Goal: Task Accomplishment & Management: Manage account settings

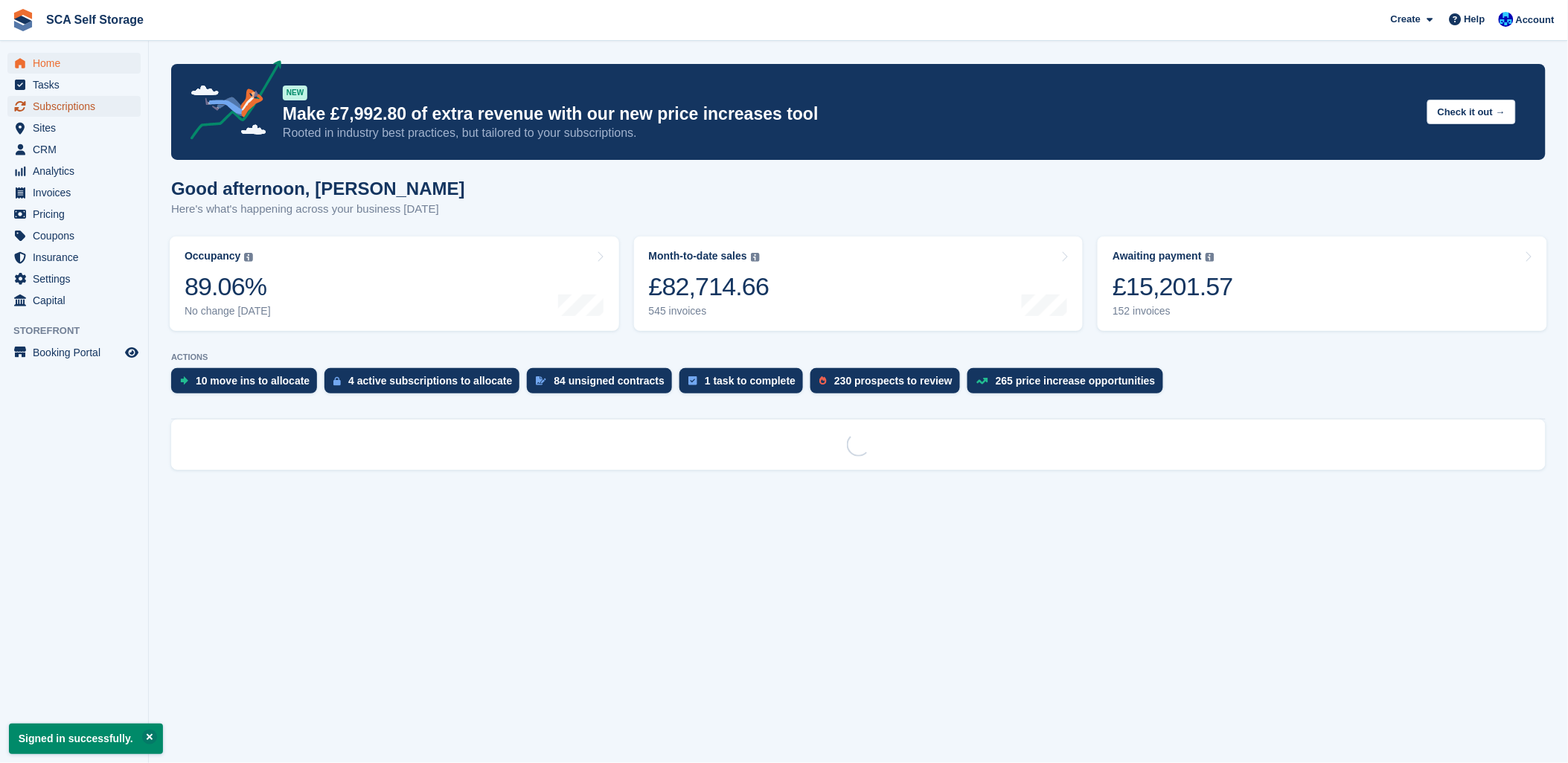
drag, startPoint x: 64, startPoint y: 95, endPoint x: 75, endPoint y: 100, distance: 12.1
click at [67, 96] on span "Subscriptions" at bounding box center [76, 106] width 89 height 21
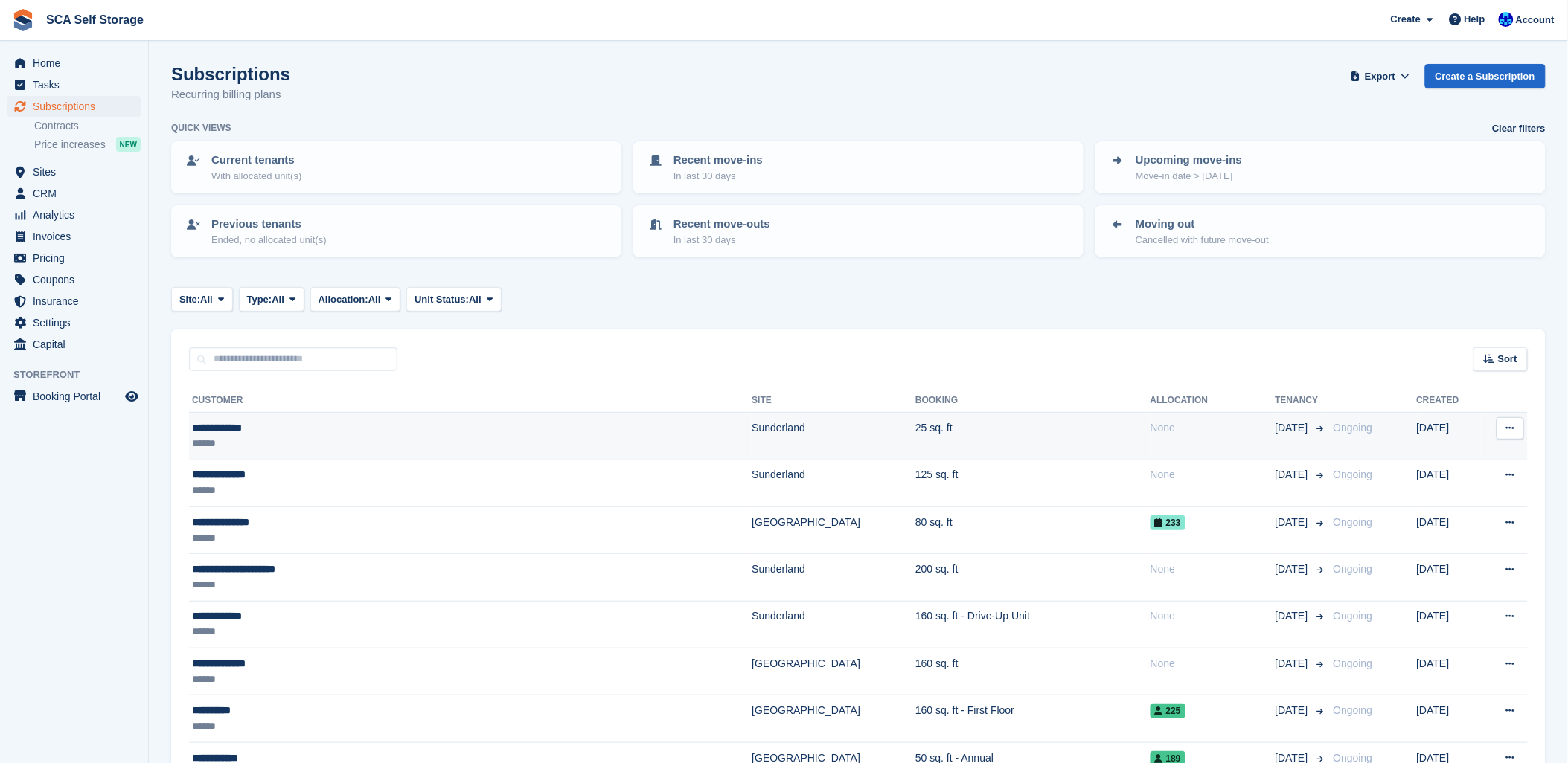
click at [915, 432] on td "25 sq. ft" at bounding box center [1033, 436] width 235 height 47
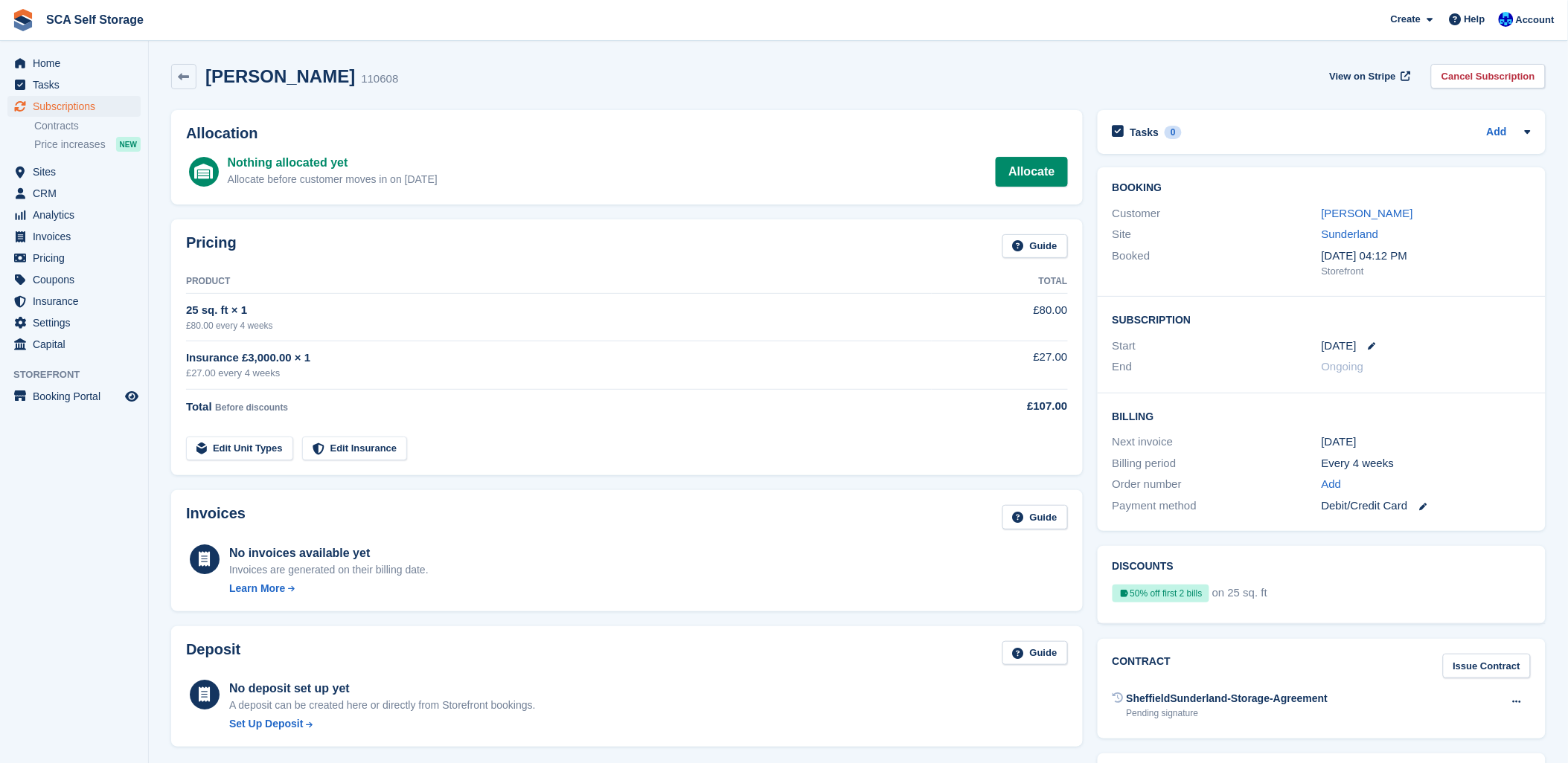
click at [699, 78] on div "Sharon Groody 110608 View on Stripe Cancel Subscription" at bounding box center [858, 76] width 1374 height 25
click at [1324, 204] on div "Customer Sharon Groody" at bounding box center [1321, 214] width 418 height 22
click at [1333, 211] on link "Sharon Groody" at bounding box center [1367, 213] width 92 height 13
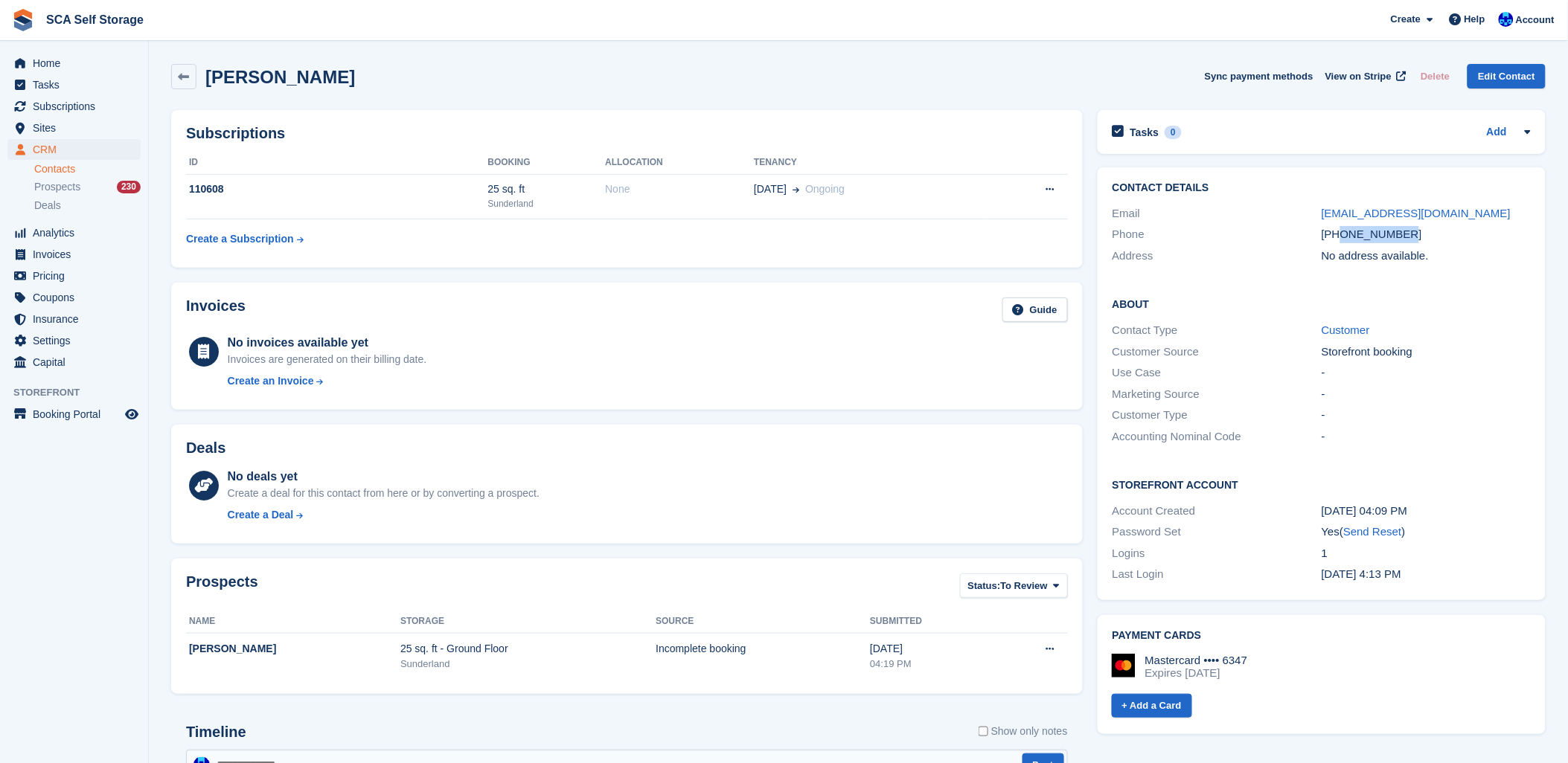
drag, startPoint x: 1406, startPoint y: 238, endPoint x: 1343, endPoint y: 236, distance: 63.0
click at [1343, 236] on div "+447931744262" at bounding box center [1425, 234] width 209 height 17
copy div "7931744262"
click at [55, 107] on span "Subscriptions" at bounding box center [76, 106] width 89 height 21
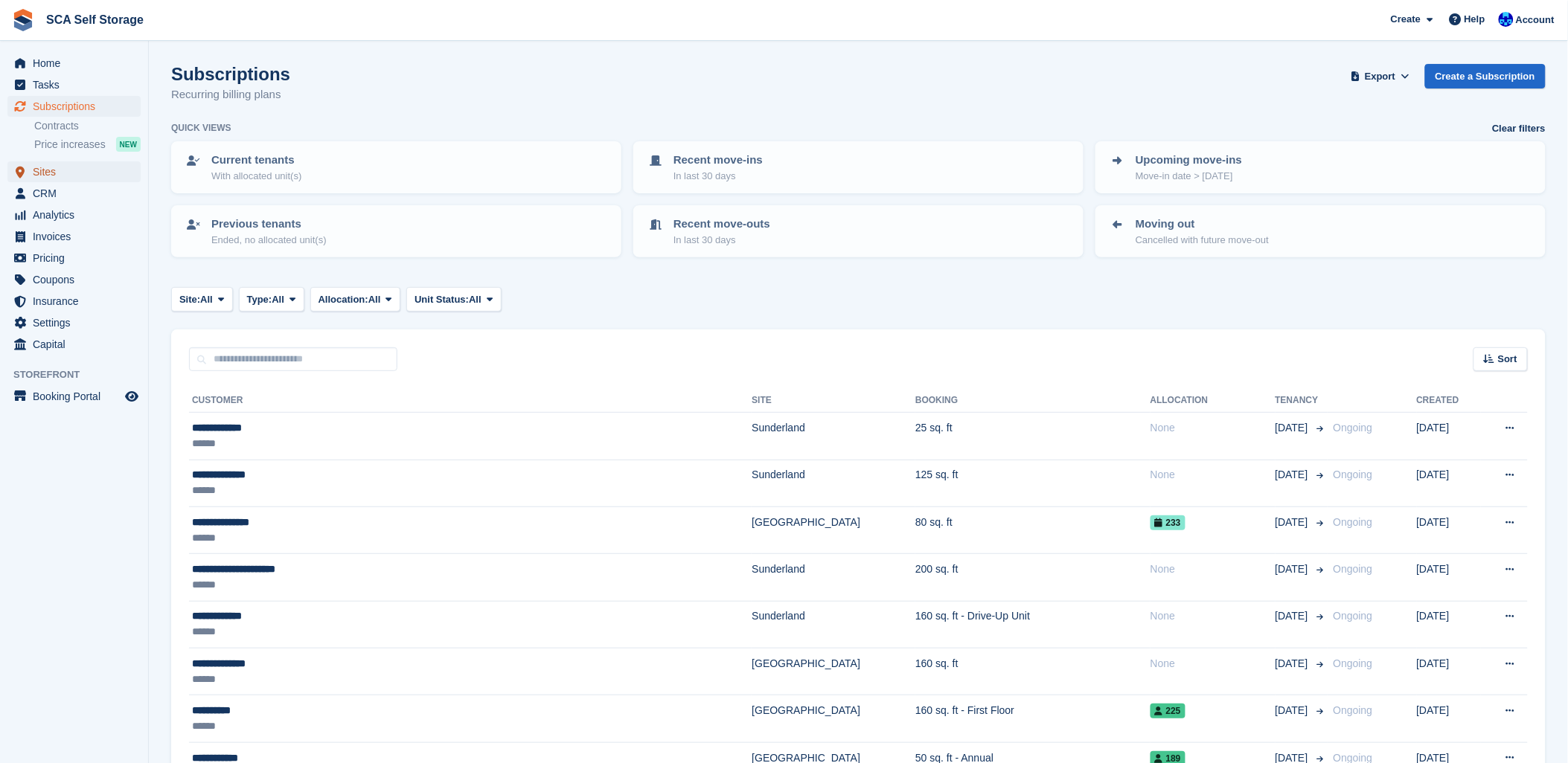
click at [21, 170] on icon "menu" at bounding box center [20, 172] width 9 height 13
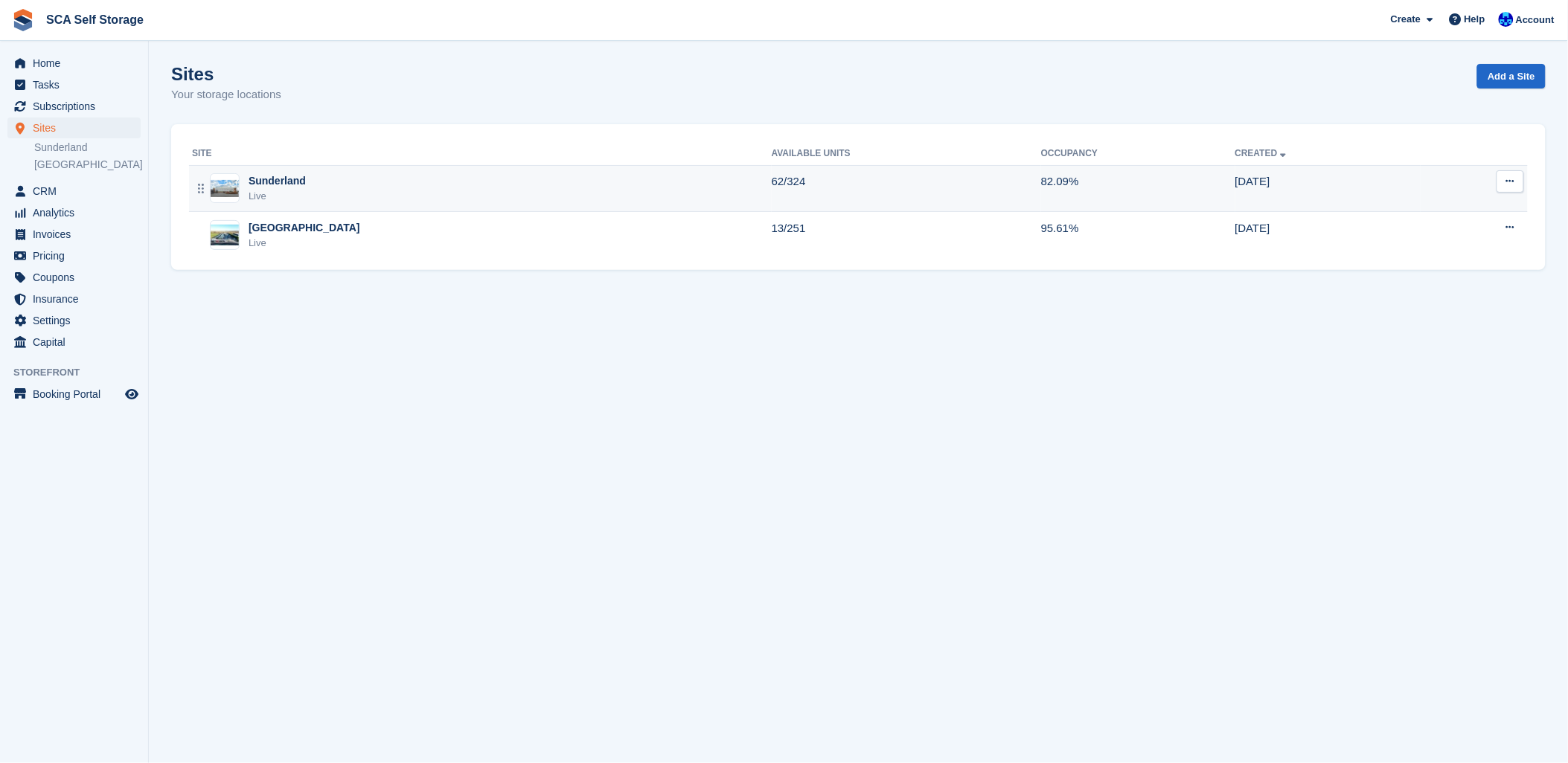
click at [283, 175] on div "Sunderland" at bounding box center [277, 180] width 57 height 15
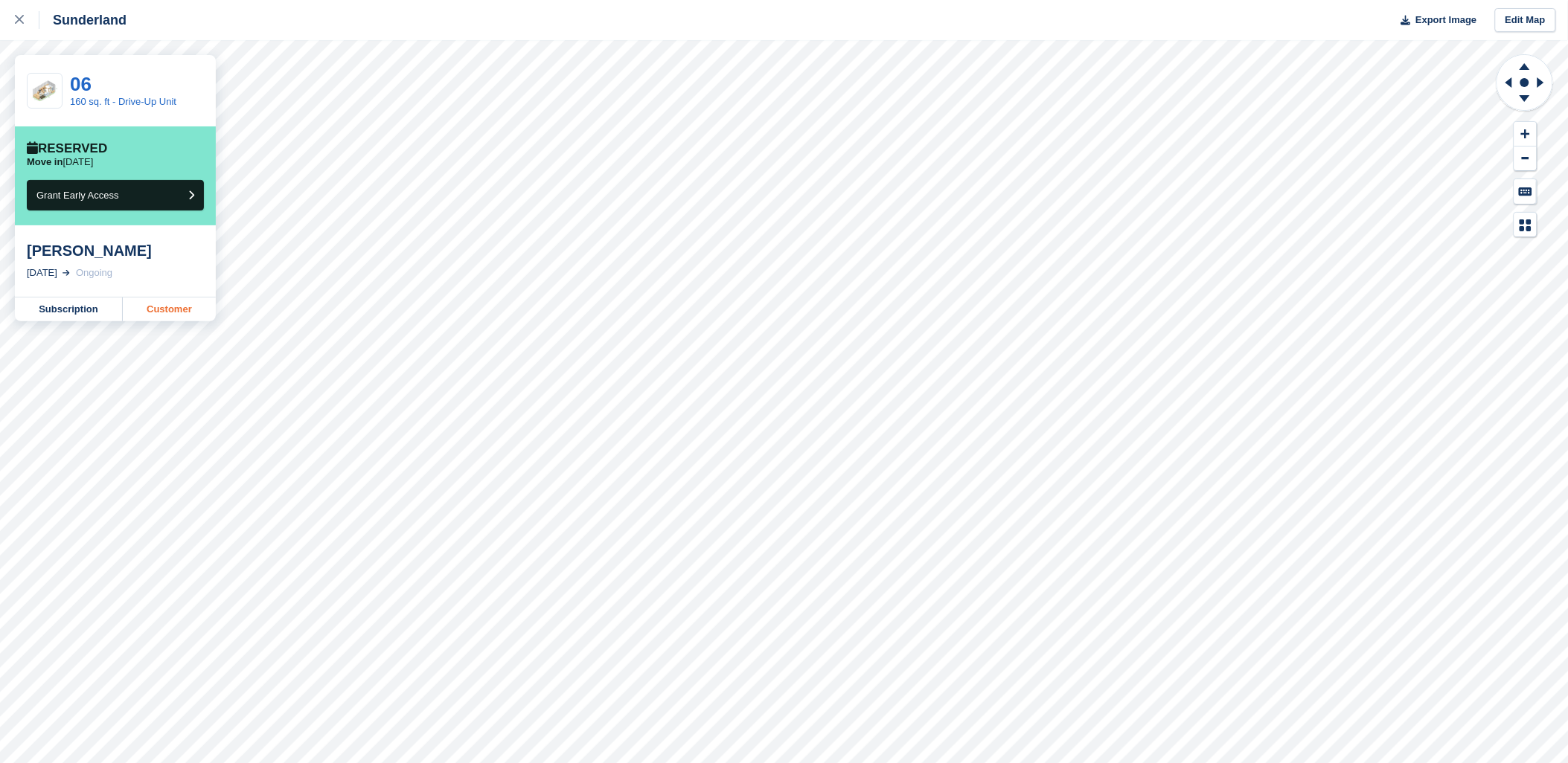
click at [153, 310] on link "Customer" at bounding box center [170, 310] width 93 height 24
click at [27, 24] on div at bounding box center [27, 20] width 24 height 18
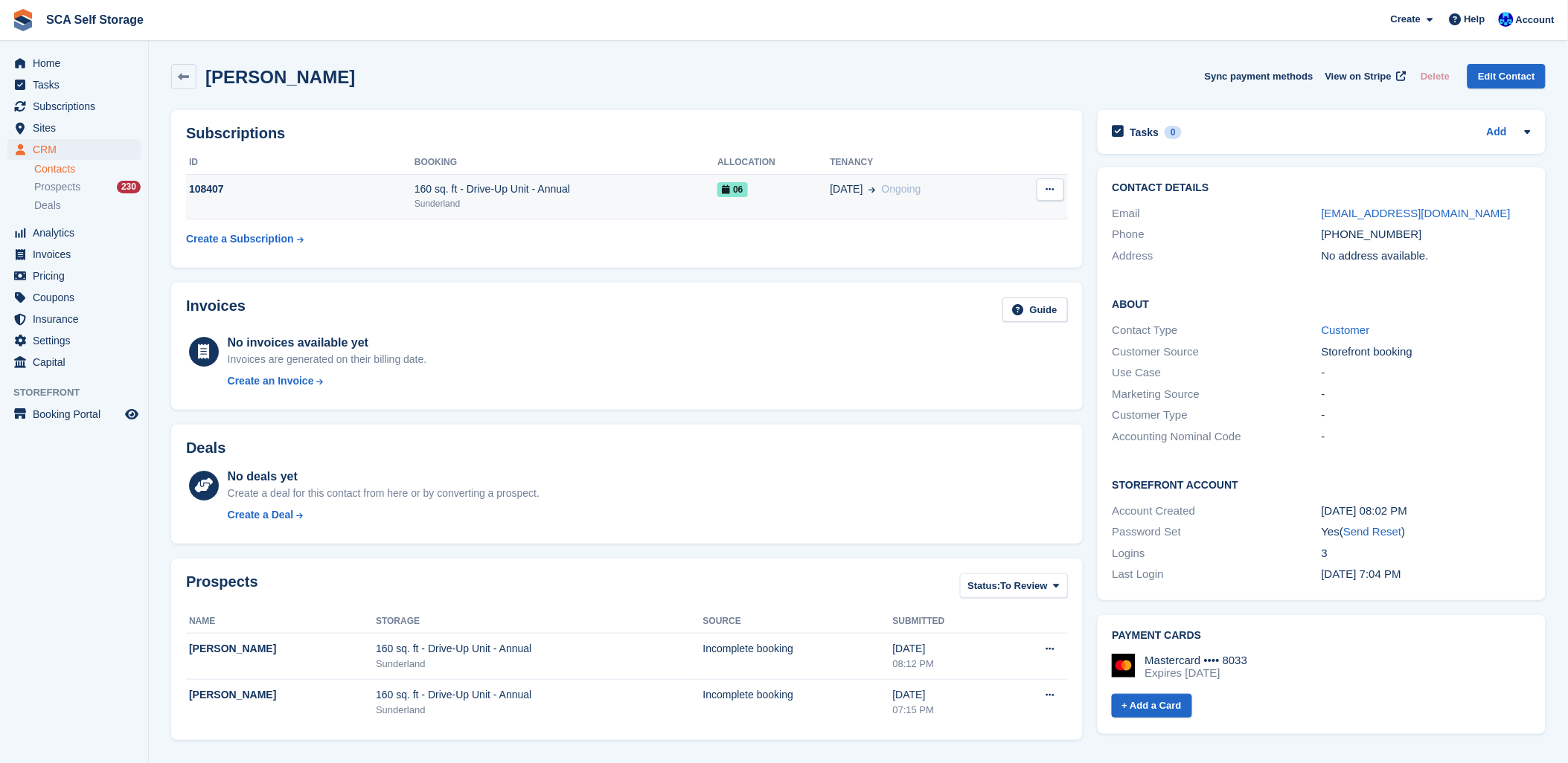
click at [1049, 194] on icon at bounding box center [1049, 189] width 8 height 10
click at [751, 191] on div "06" at bounding box center [773, 189] width 112 height 15
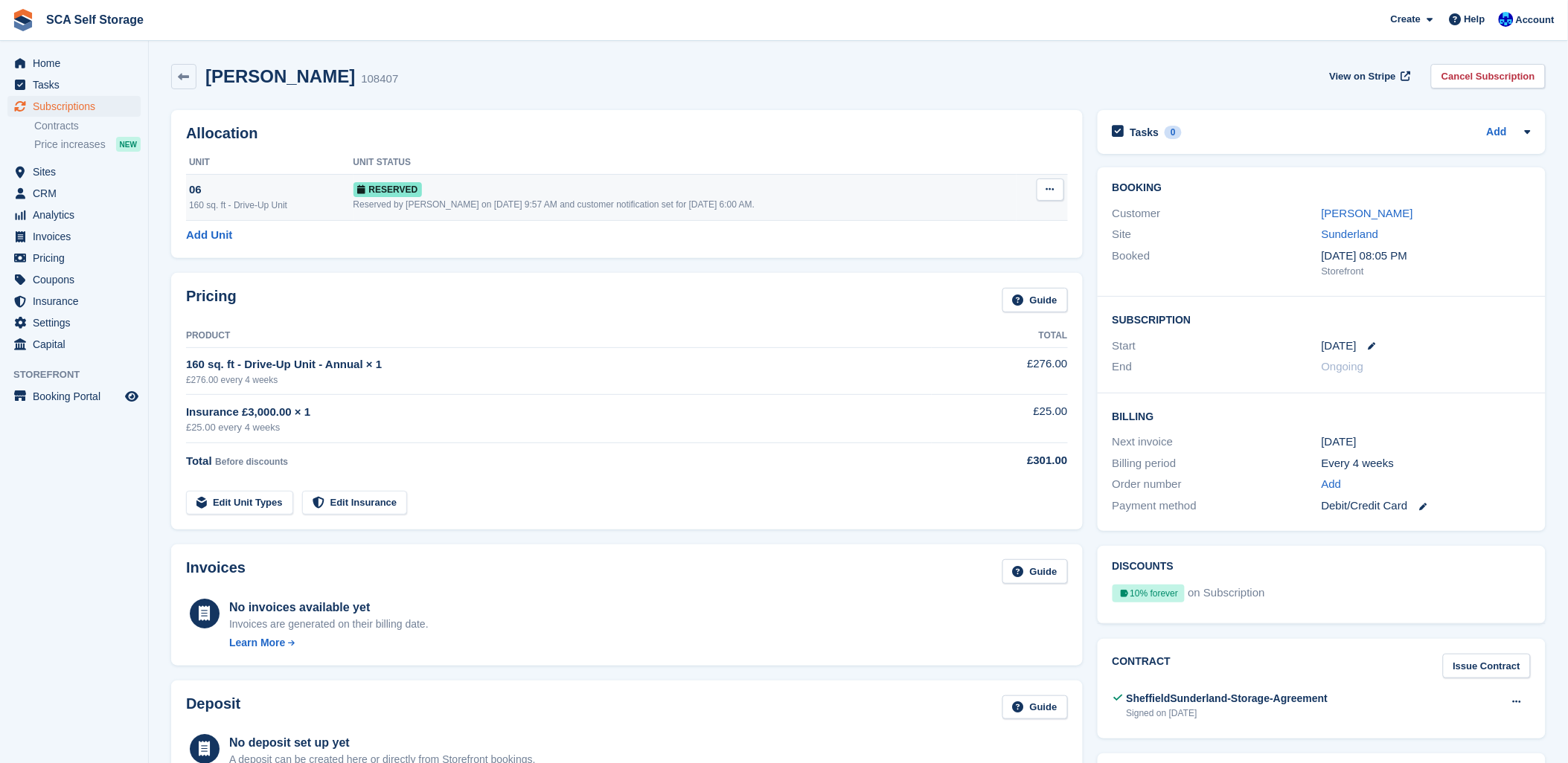
click at [1050, 192] on icon at bounding box center [1049, 189] width 8 height 10
click at [938, 251] on p "Deallocate" at bounding box center [993, 251] width 129 height 20
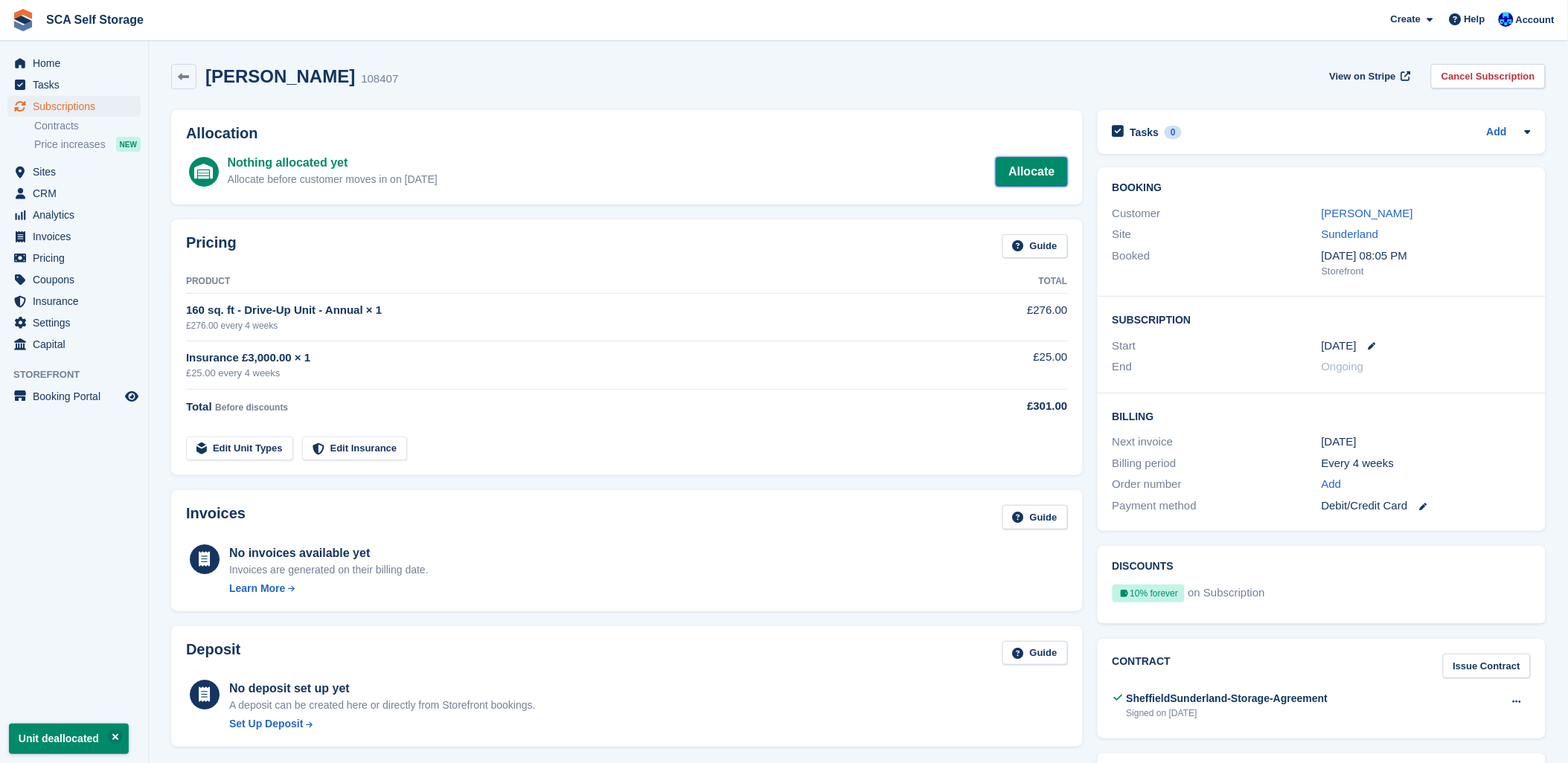
click at [1057, 172] on link "Allocate" at bounding box center [1031, 171] width 72 height 30
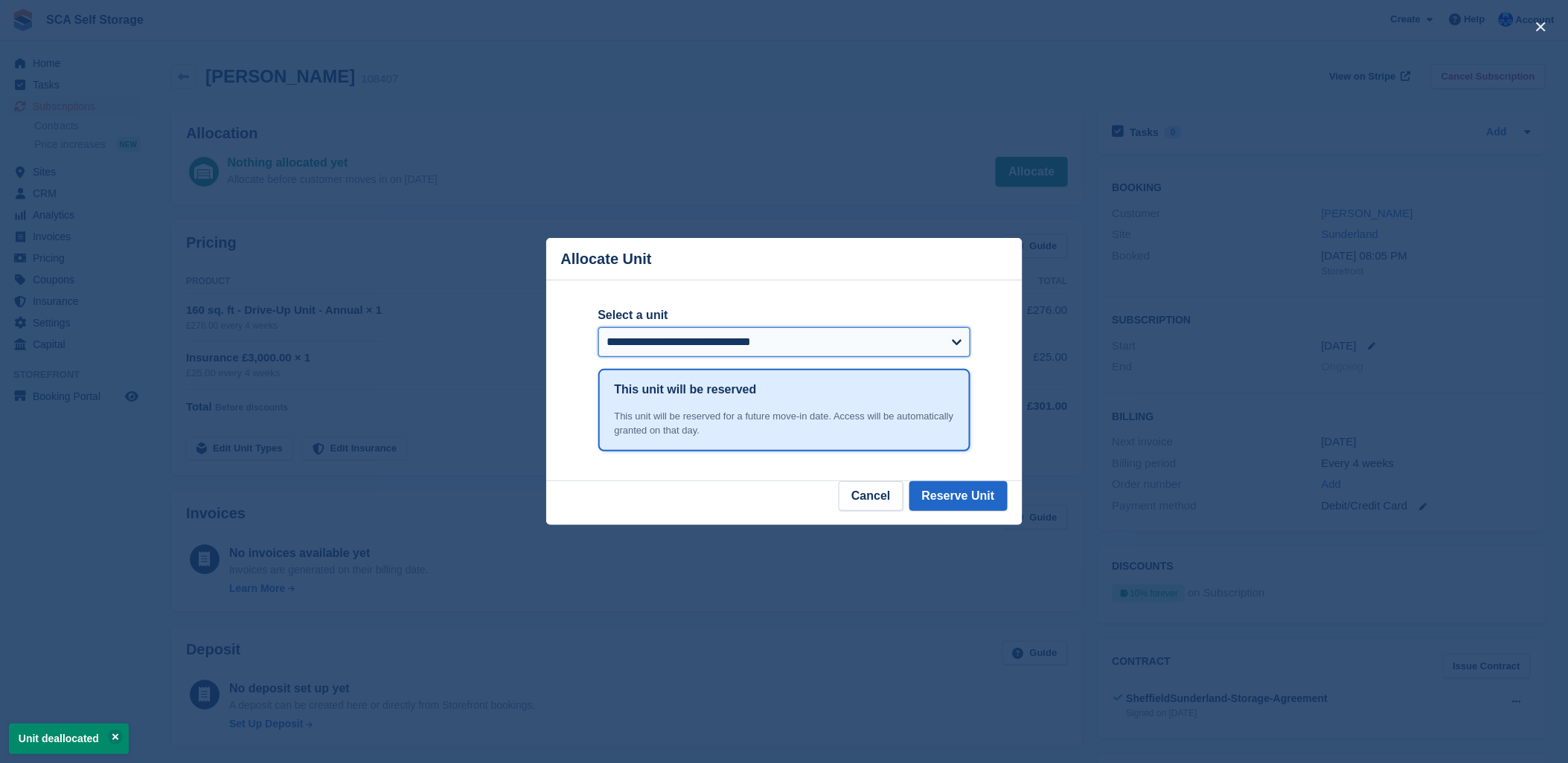
click at [645, 329] on select "**********" at bounding box center [784, 342] width 372 height 30
select select "*****"
click at [598, 329] on select "**********" at bounding box center [784, 342] width 372 height 30
click at [972, 492] on button "Reserve Unit" at bounding box center [958, 496] width 98 height 30
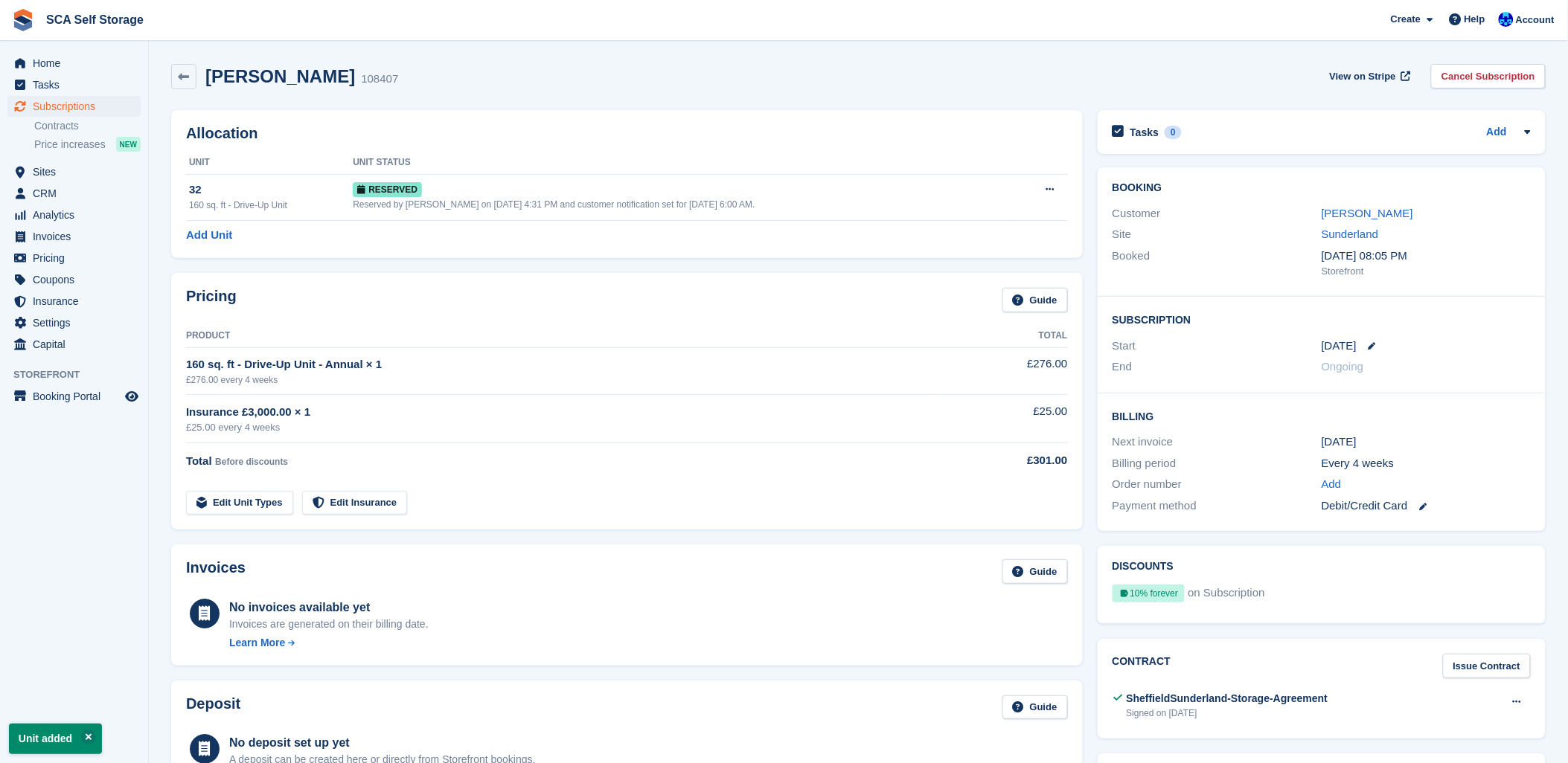
click at [441, 83] on div "Jordan Southam 108407 View on Stripe Cancel Subscription" at bounding box center [858, 76] width 1374 height 25
click at [60, 110] on span "Subscriptions" at bounding box center [76, 106] width 89 height 21
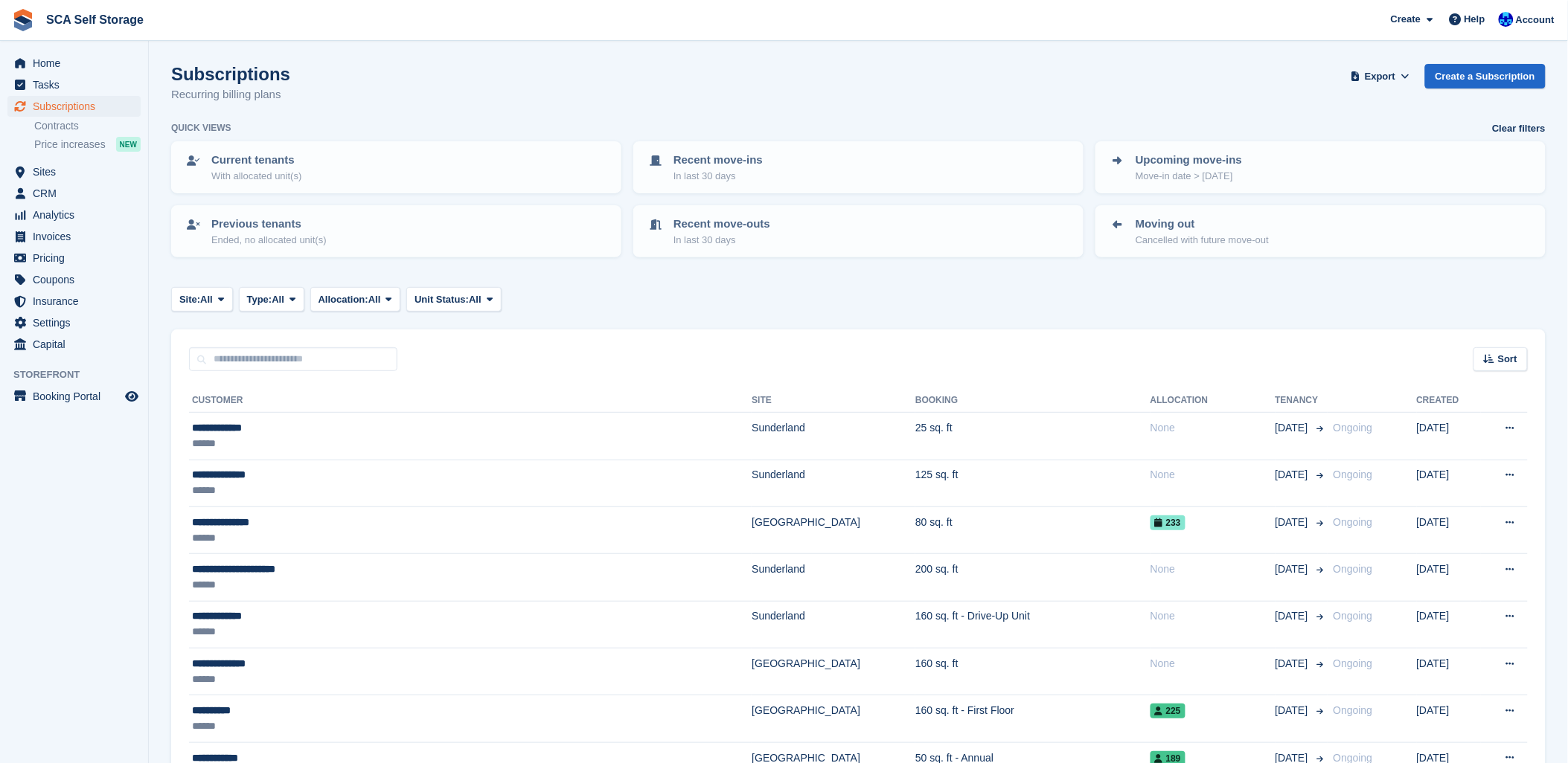
drag, startPoint x: 585, startPoint y: 110, endPoint x: 724, endPoint y: 108, distance: 139.0
click at [590, 110] on div "Subscriptions Recurring billing plans Export Export Subscriptions Export a CSV …" at bounding box center [858, 92] width 1374 height 57
click at [854, 101] on div "Subscriptions Recurring billing plans Export Export Subscriptions Export a CSV …" at bounding box center [858, 92] width 1374 height 57
click at [65, 94] on span "Tasks" at bounding box center [76, 84] width 89 height 21
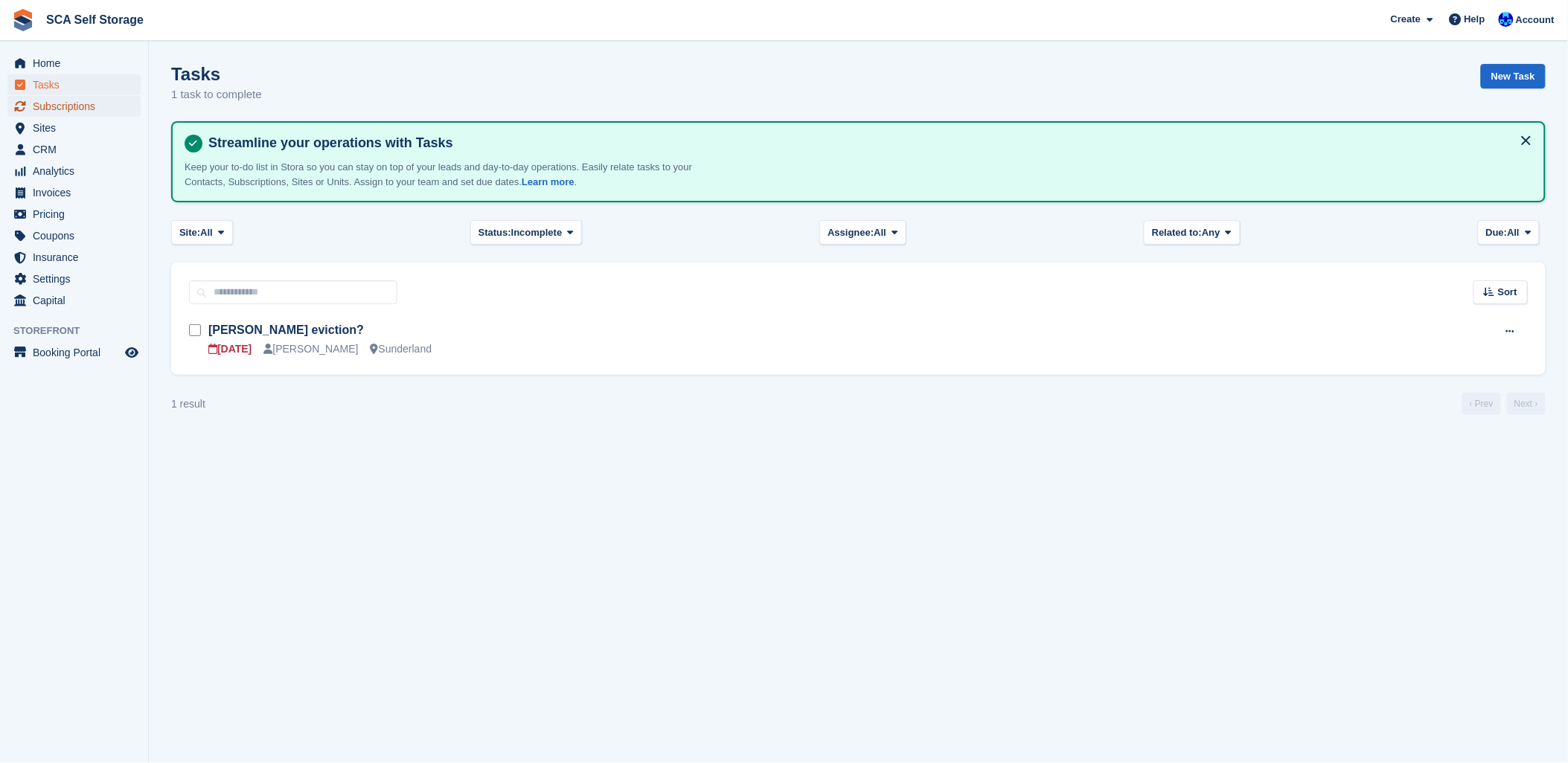
click at [79, 104] on span "Subscriptions" at bounding box center [76, 106] width 89 height 21
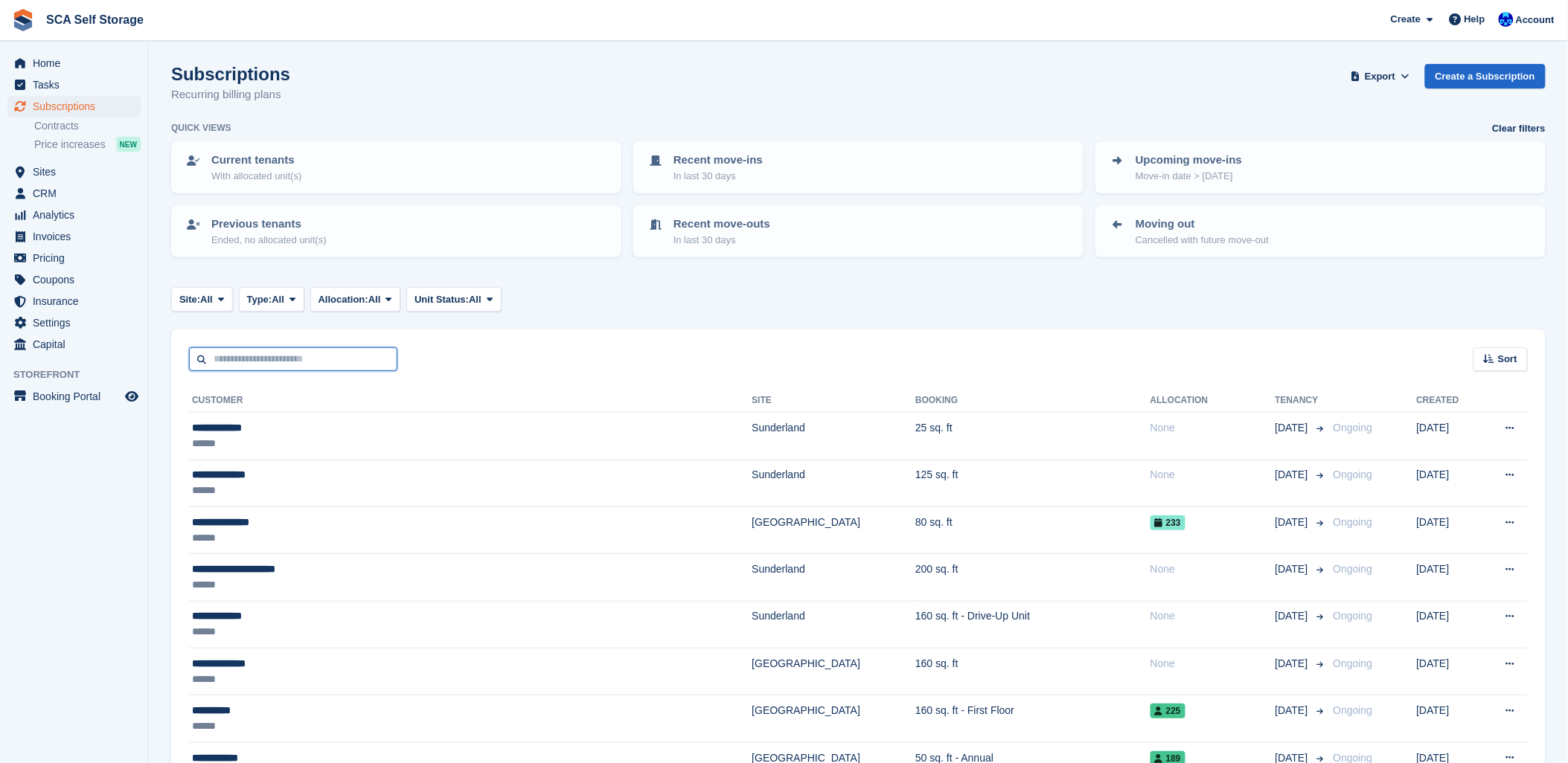
click at [265, 360] on input "text" at bounding box center [293, 359] width 208 height 24
type input "****"
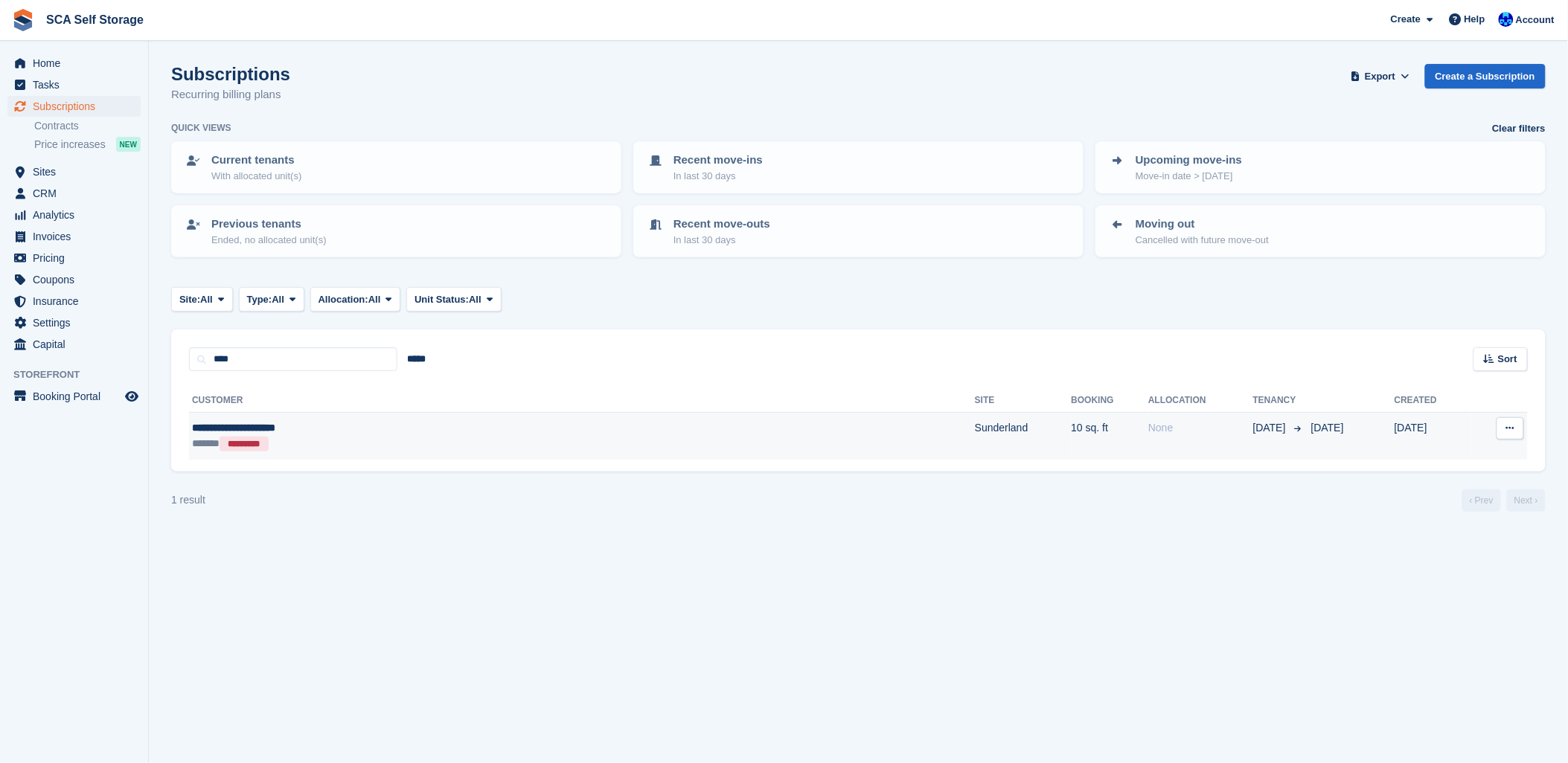
click at [262, 433] on div "**********" at bounding box center [407, 427] width 432 height 15
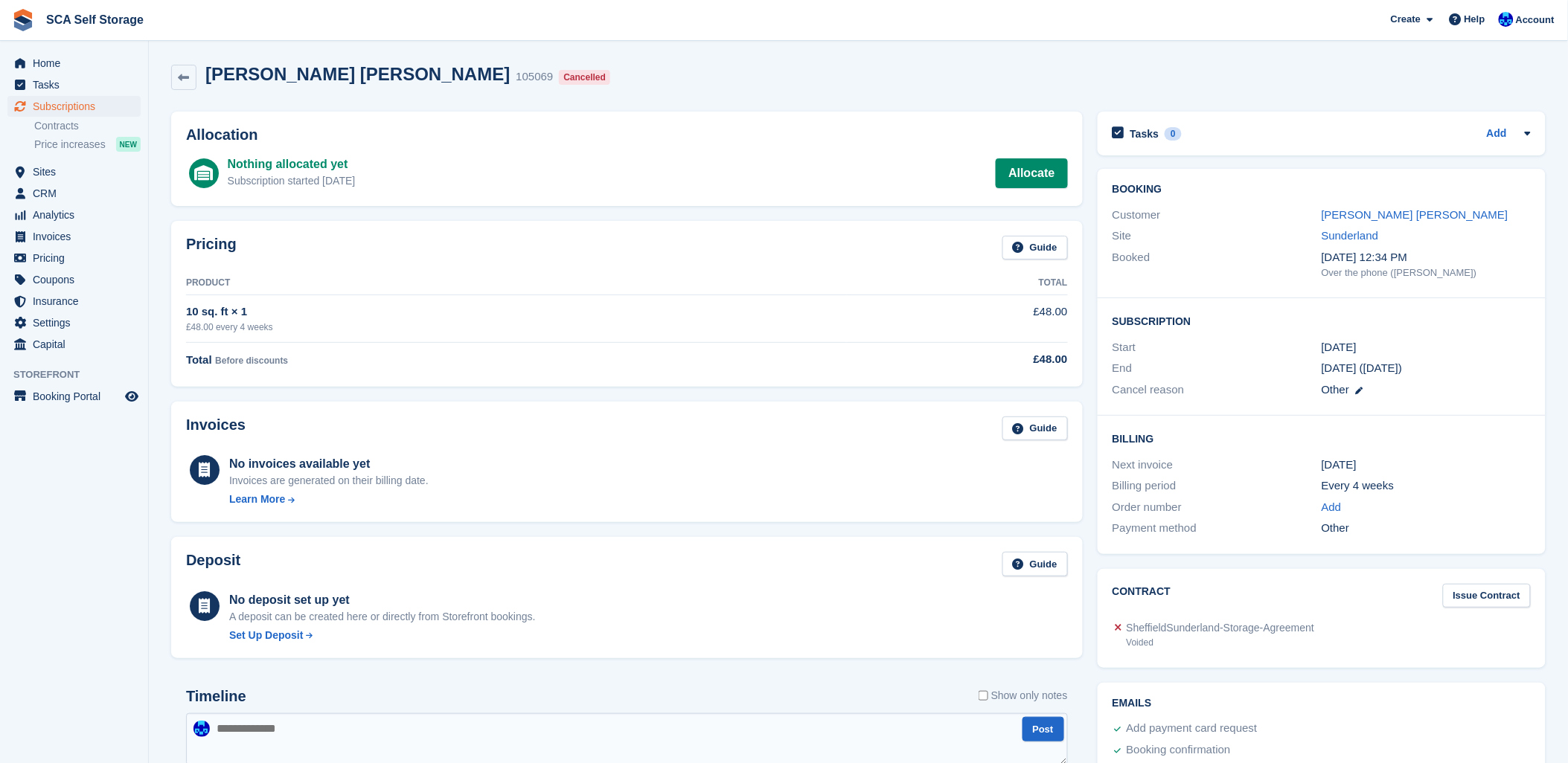
click at [576, 76] on div "Rami Yousef Haj-Othman 105069 Cancelled" at bounding box center [858, 77] width 1374 height 27
click at [827, 91] on div "Rami Yousef Haj-Othman 105069 Cancelled" at bounding box center [858, 77] width 1374 height 27
click at [68, 102] on span "Subscriptions" at bounding box center [76, 106] width 89 height 21
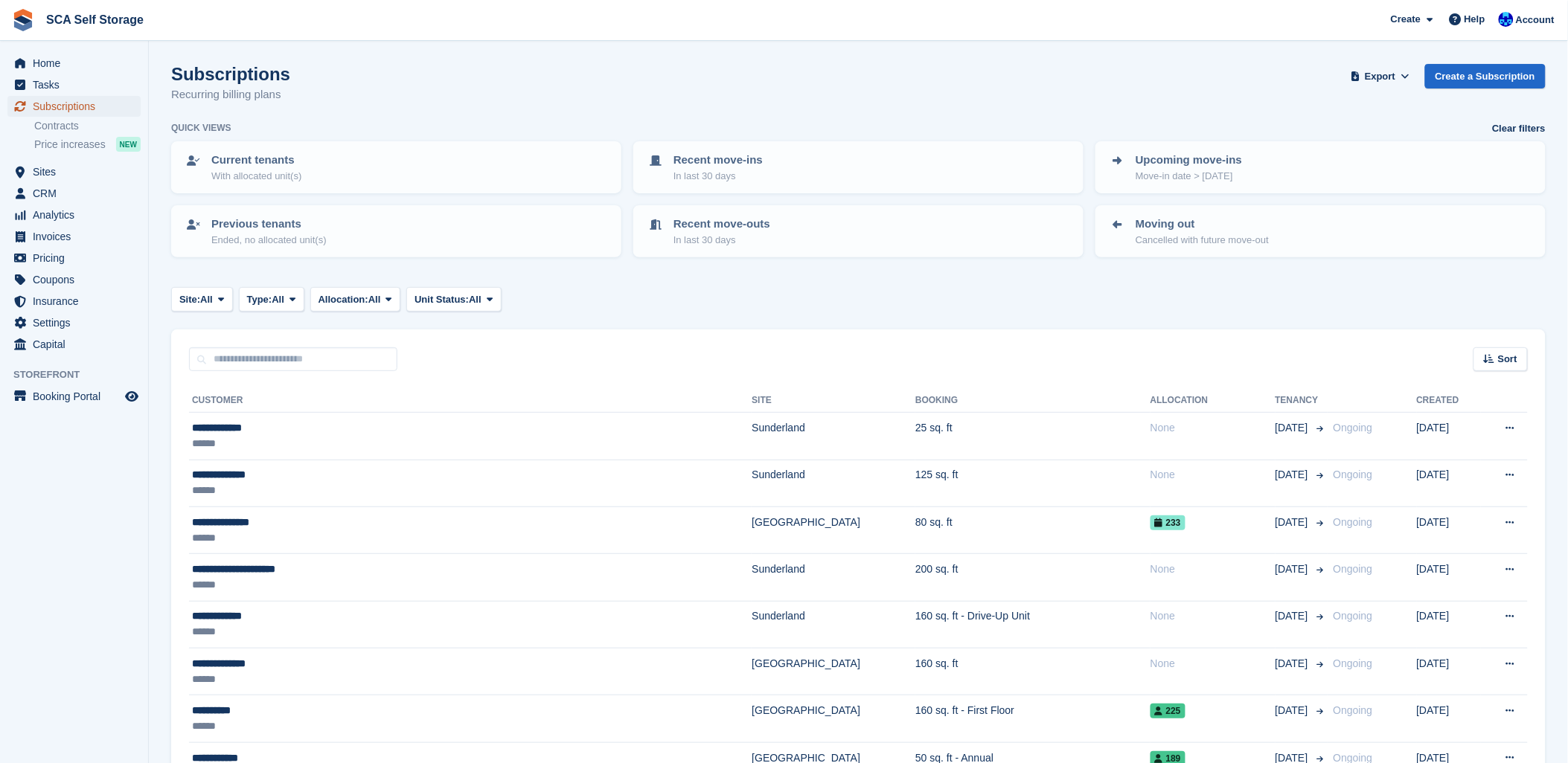
click at [54, 106] on span "Subscriptions" at bounding box center [76, 106] width 89 height 21
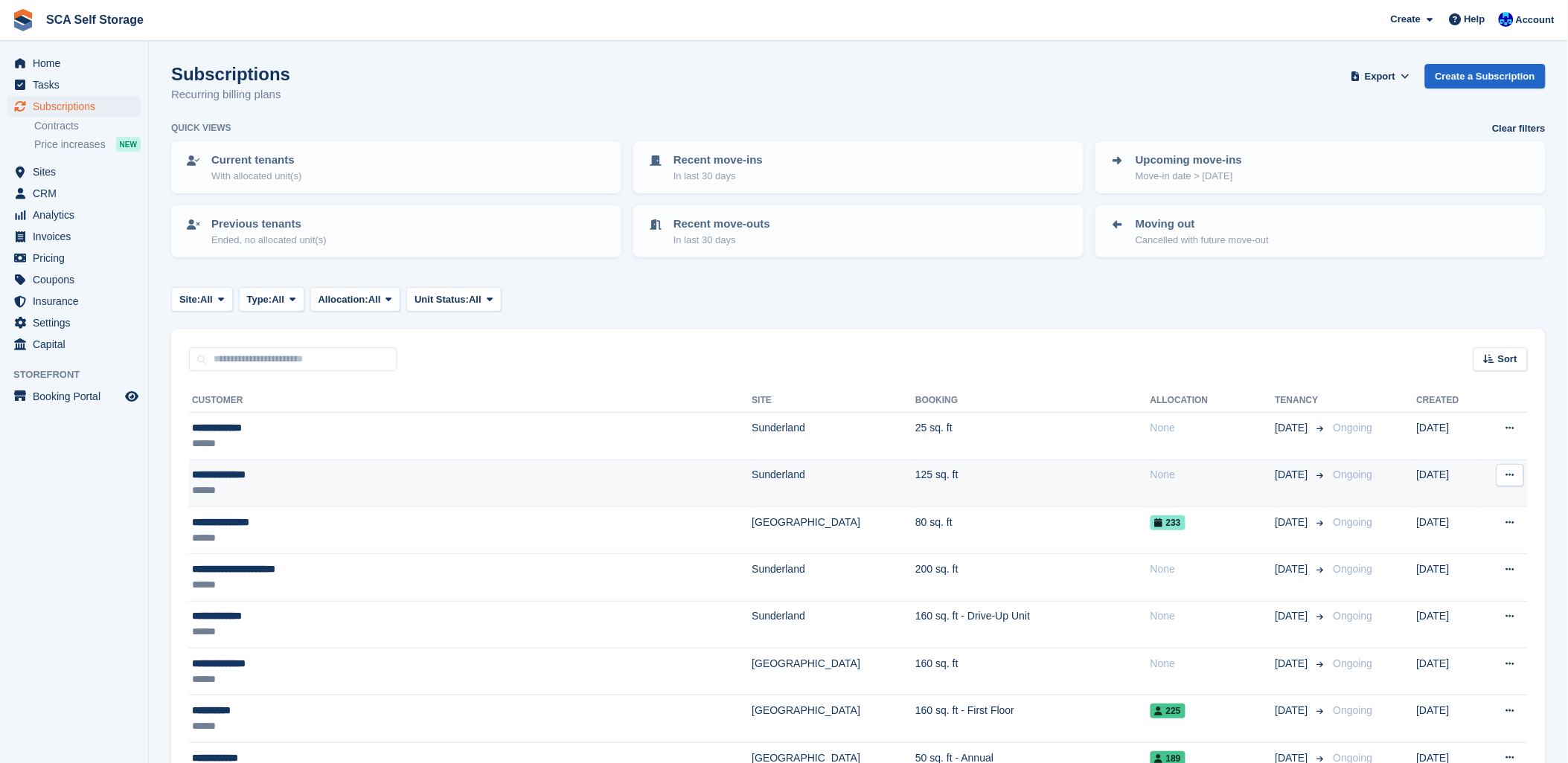
click at [1280, 477] on div "04 Oct" at bounding box center [1301, 475] width 52 height 15
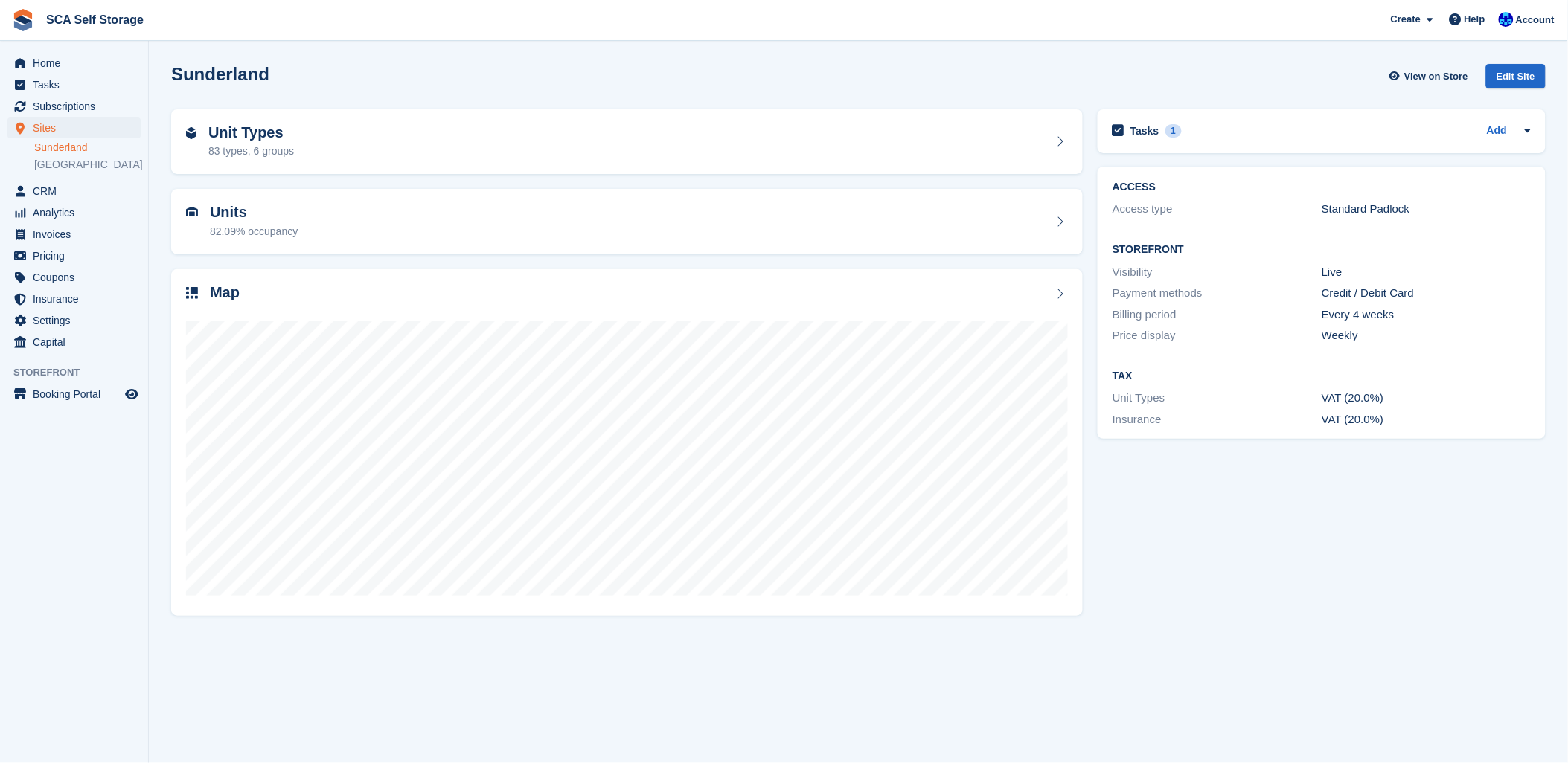
click at [391, 81] on div "Sunderland View on Store Edit Site" at bounding box center [858, 75] width 1374 height 24
click at [40, 107] on span "Subscriptions" at bounding box center [76, 106] width 89 height 21
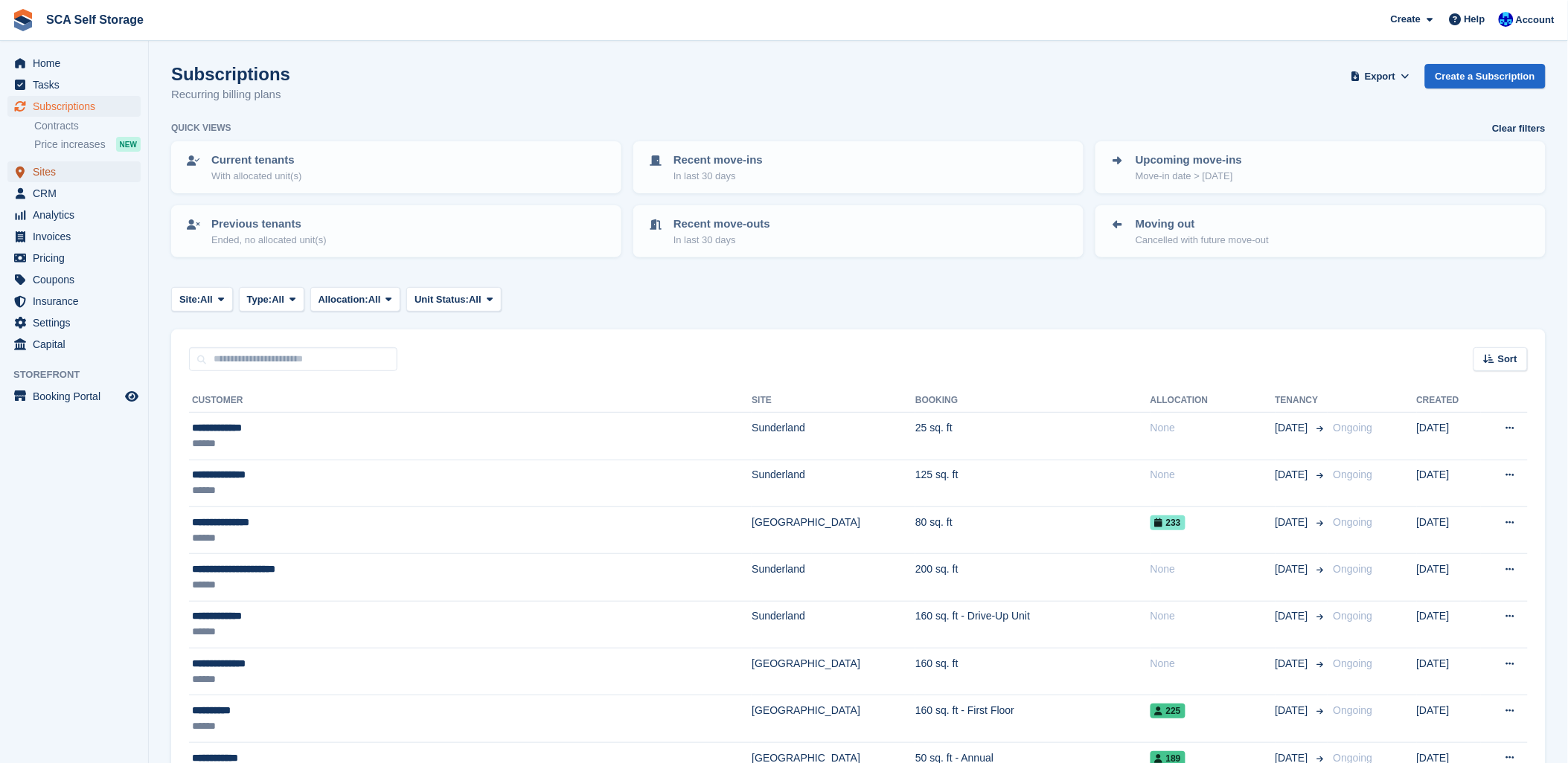
click at [55, 177] on span "Sites" at bounding box center [76, 171] width 89 height 21
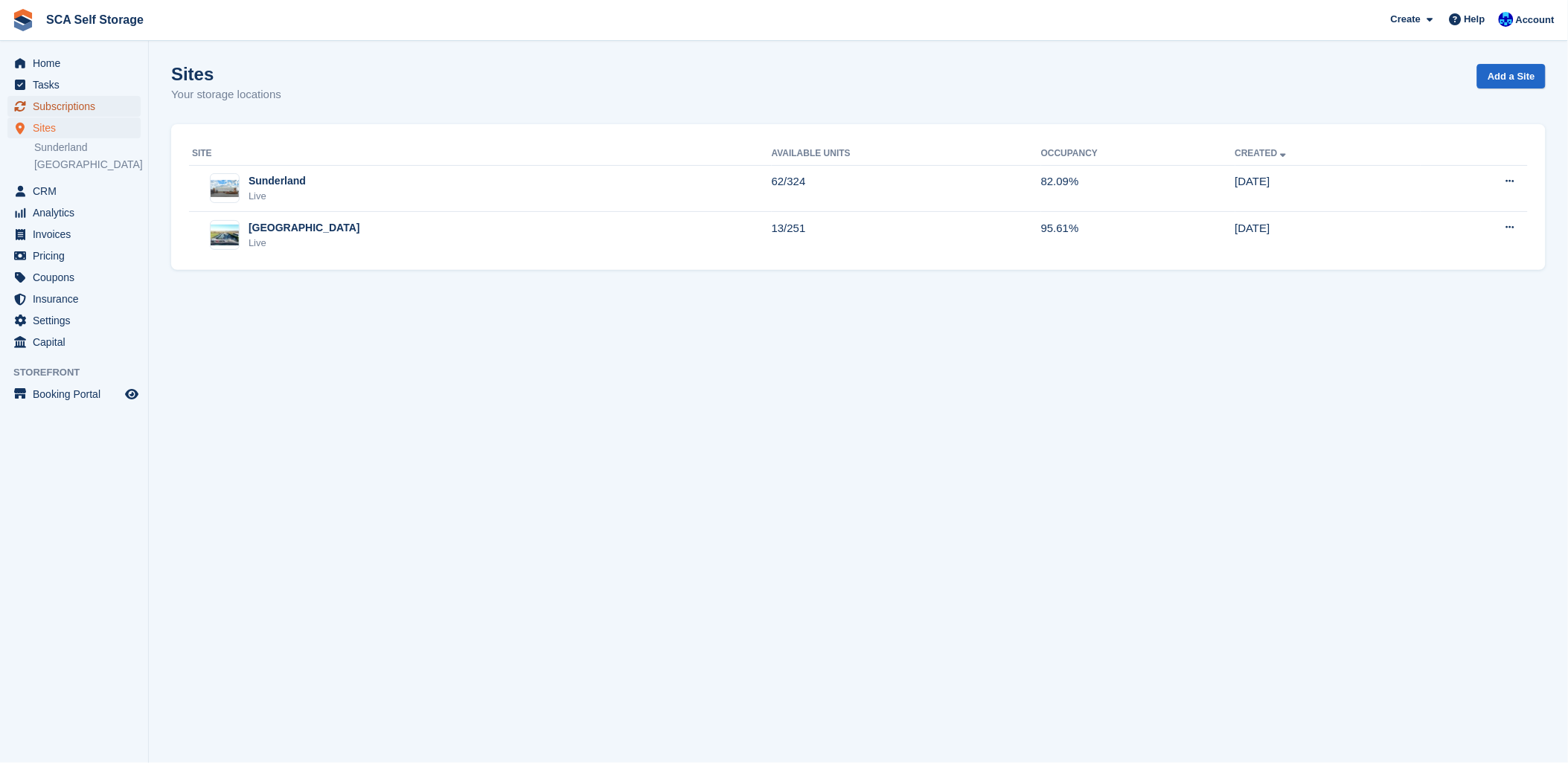
click at [76, 111] on span "Subscriptions" at bounding box center [76, 106] width 89 height 21
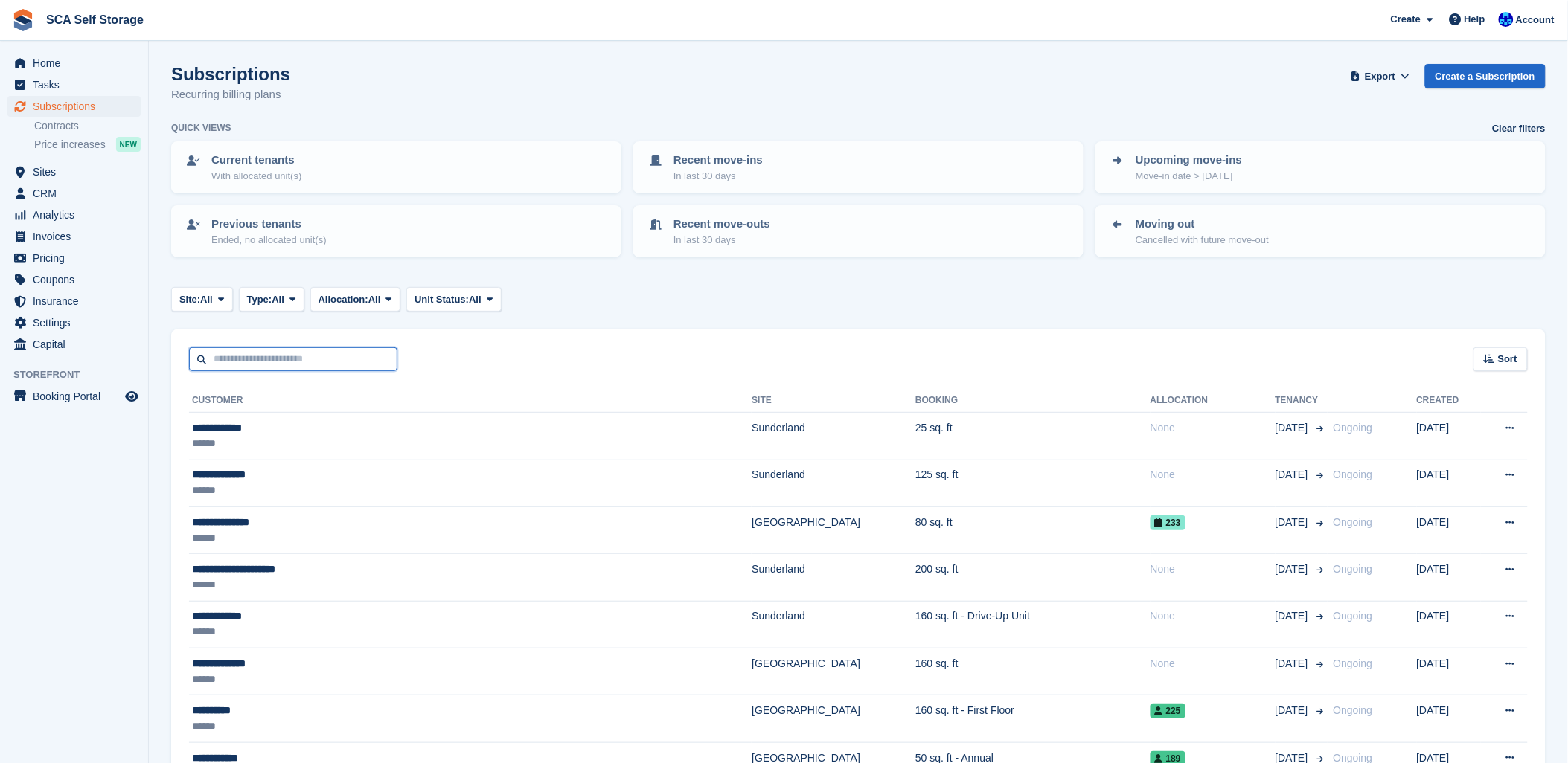
click at [234, 350] on input "text" at bounding box center [293, 359] width 208 height 24
type input "****"
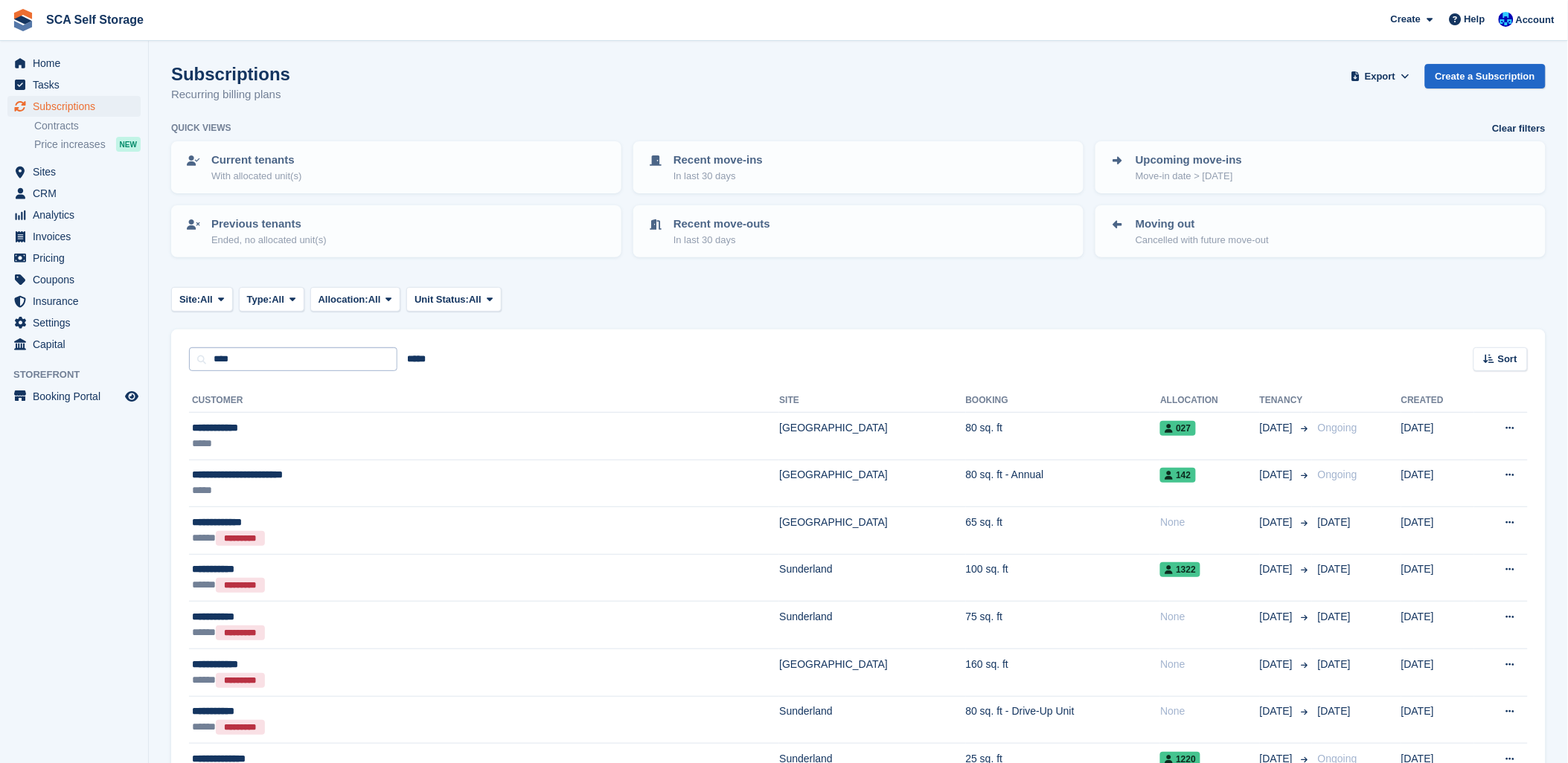
drag, startPoint x: 265, startPoint y: 337, endPoint x: 262, endPoint y: 346, distance: 9.5
click at [264, 338] on div "**** ***** Sort Sort by Customer name Date created Move in date Move out date C…" at bounding box center [858, 350] width 1374 height 42
click at [258, 355] on input "****" at bounding box center [293, 359] width 208 height 24
type input "*****"
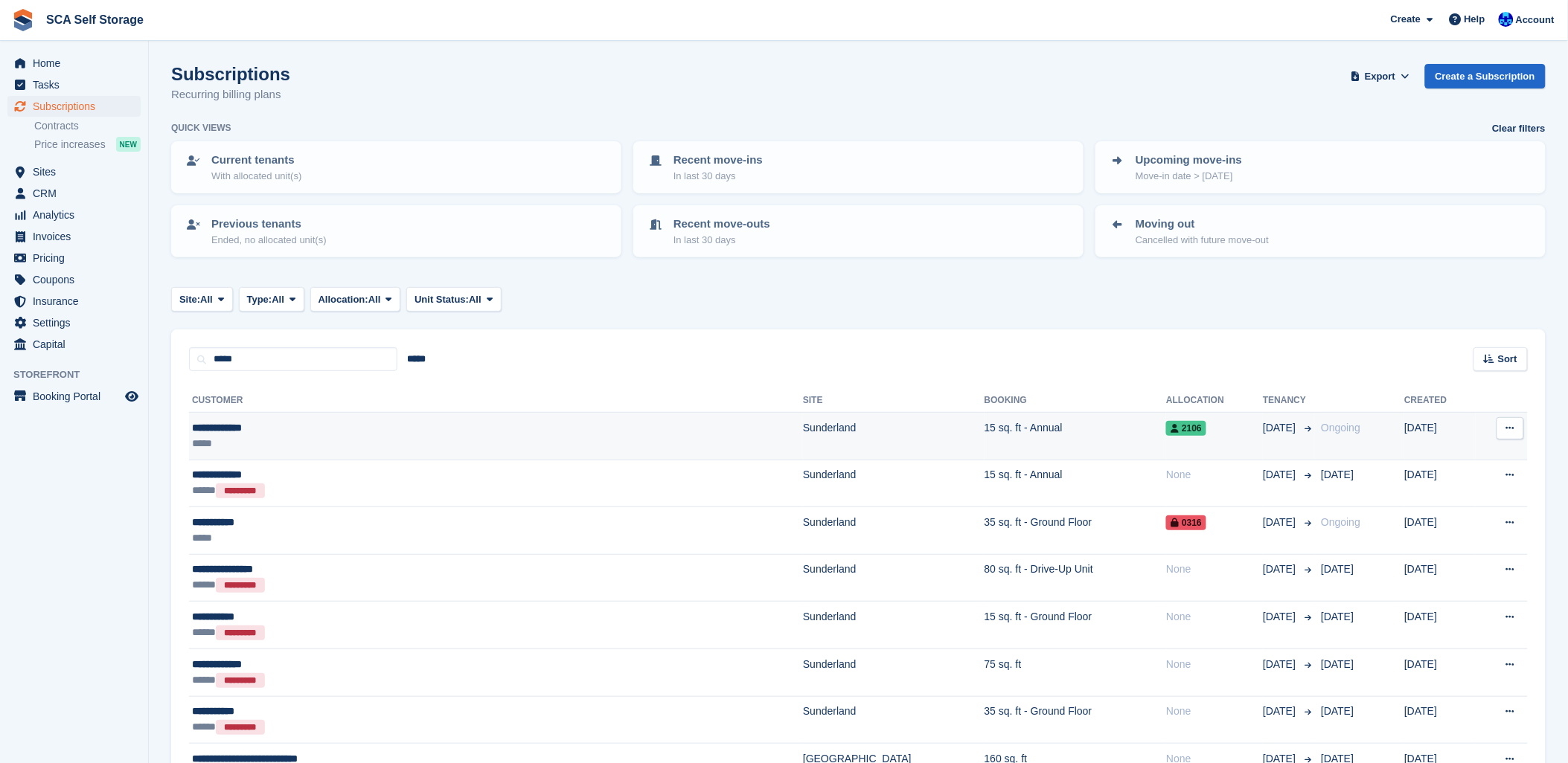
click at [286, 439] on div "*****" at bounding box center [374, 443] width 364 height 15
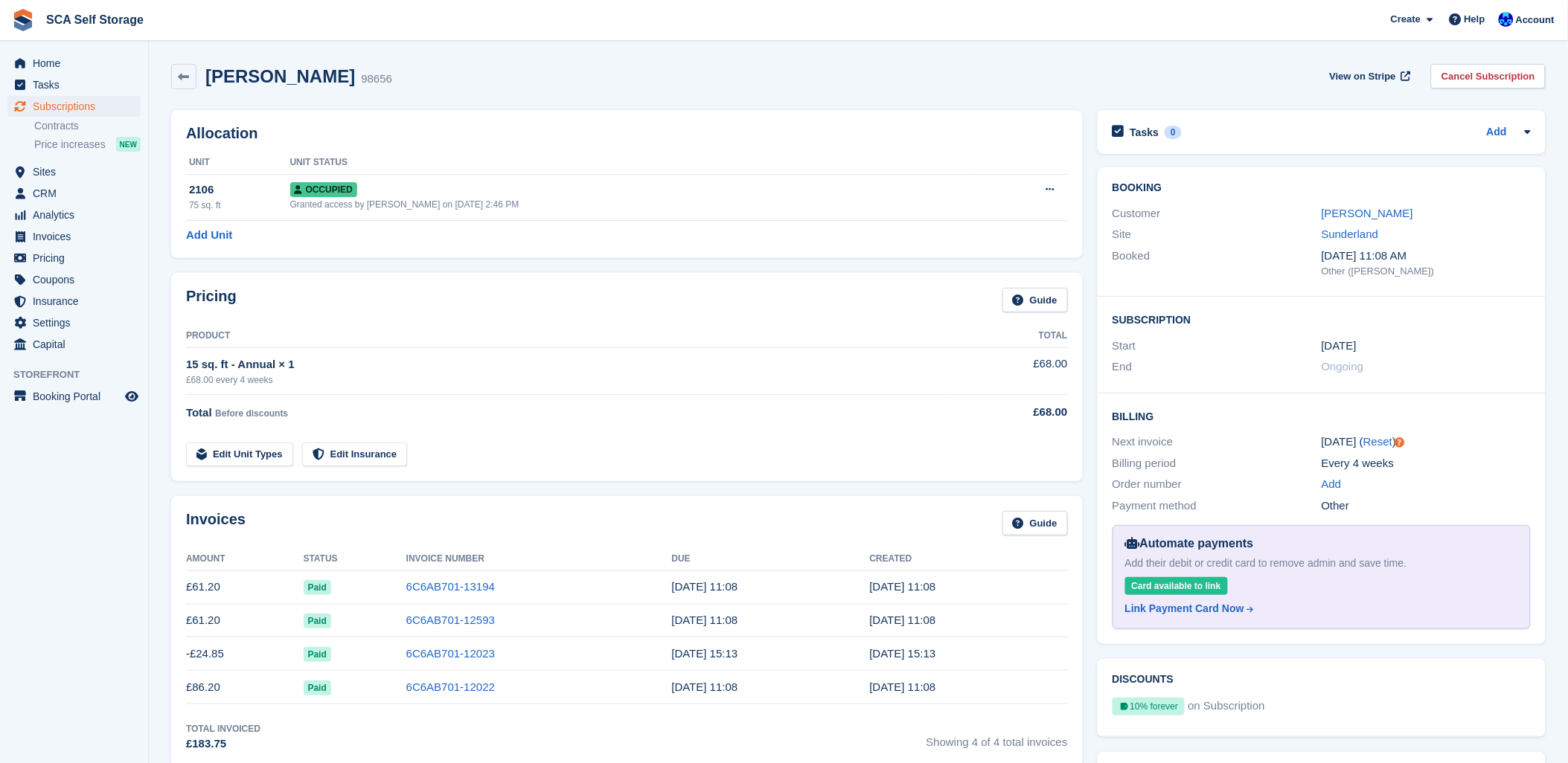
click at [503, 85] on div "[PERSON_NAME] 98656 View on Stripe Cancel Subscription" at bounding box center [858, 76] width 1374 height 25
click at [64, 107] on span "Subscriptions" at bounding box center [76, 106] width 89 height 21
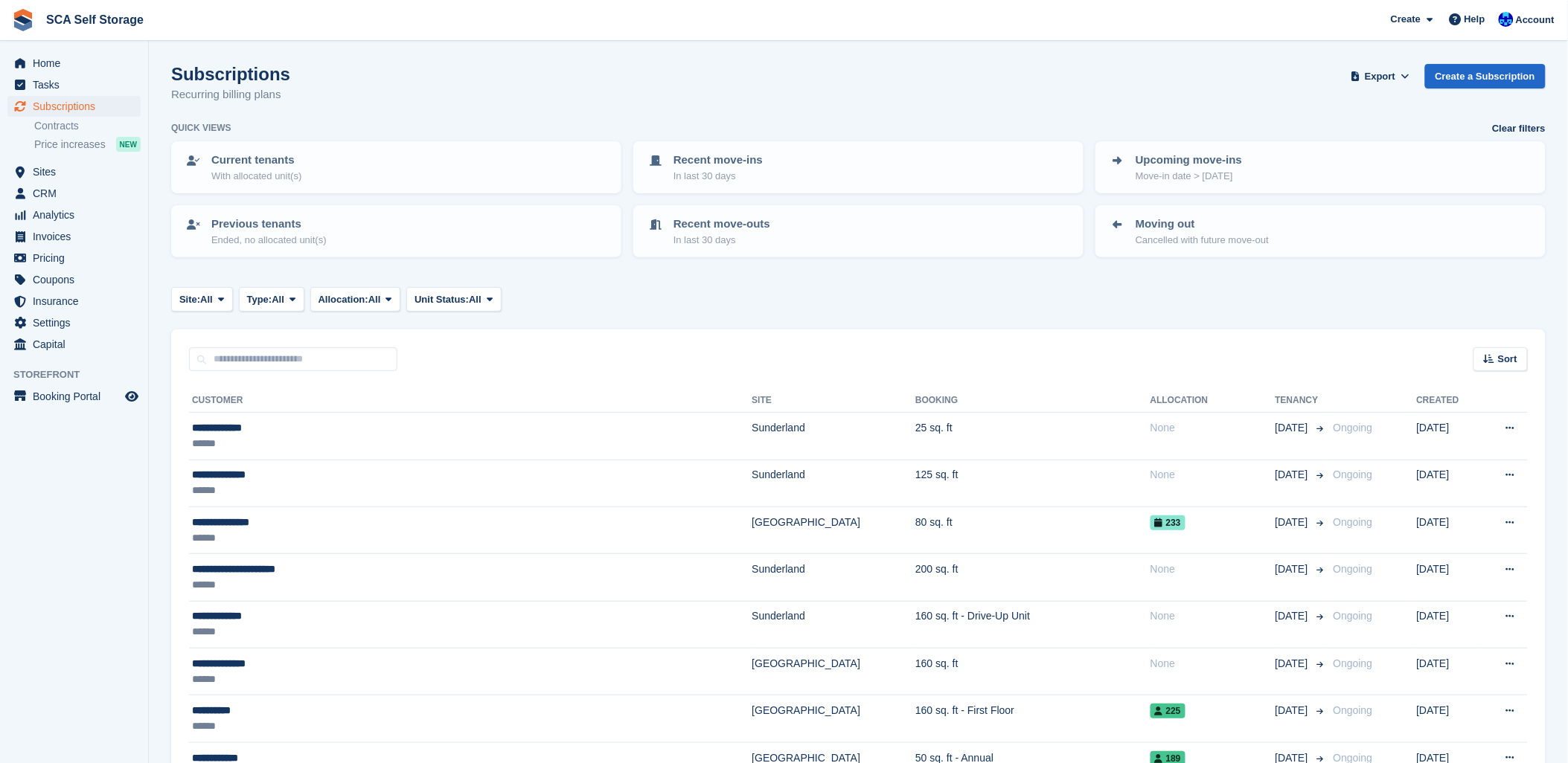
click at [394, 108] on div "Subscriptions Recurring billing plans Export Export Subscriptions Export a CSV …" at bounding box center [858, 92] width 1374 height 57
click at [79, 107] on span "Subscriptions" at bounding box center [76, 106] width 89 height 21
click at [410, 116] on div "Subscriptions Recurring billing plans Export Export Subscriptions Export a CSV …" at bounding box center [858, 92] width 1374 height 57
click at [42, 168] on span "Sites" at bounding box center [76, 171] width 89 height 21
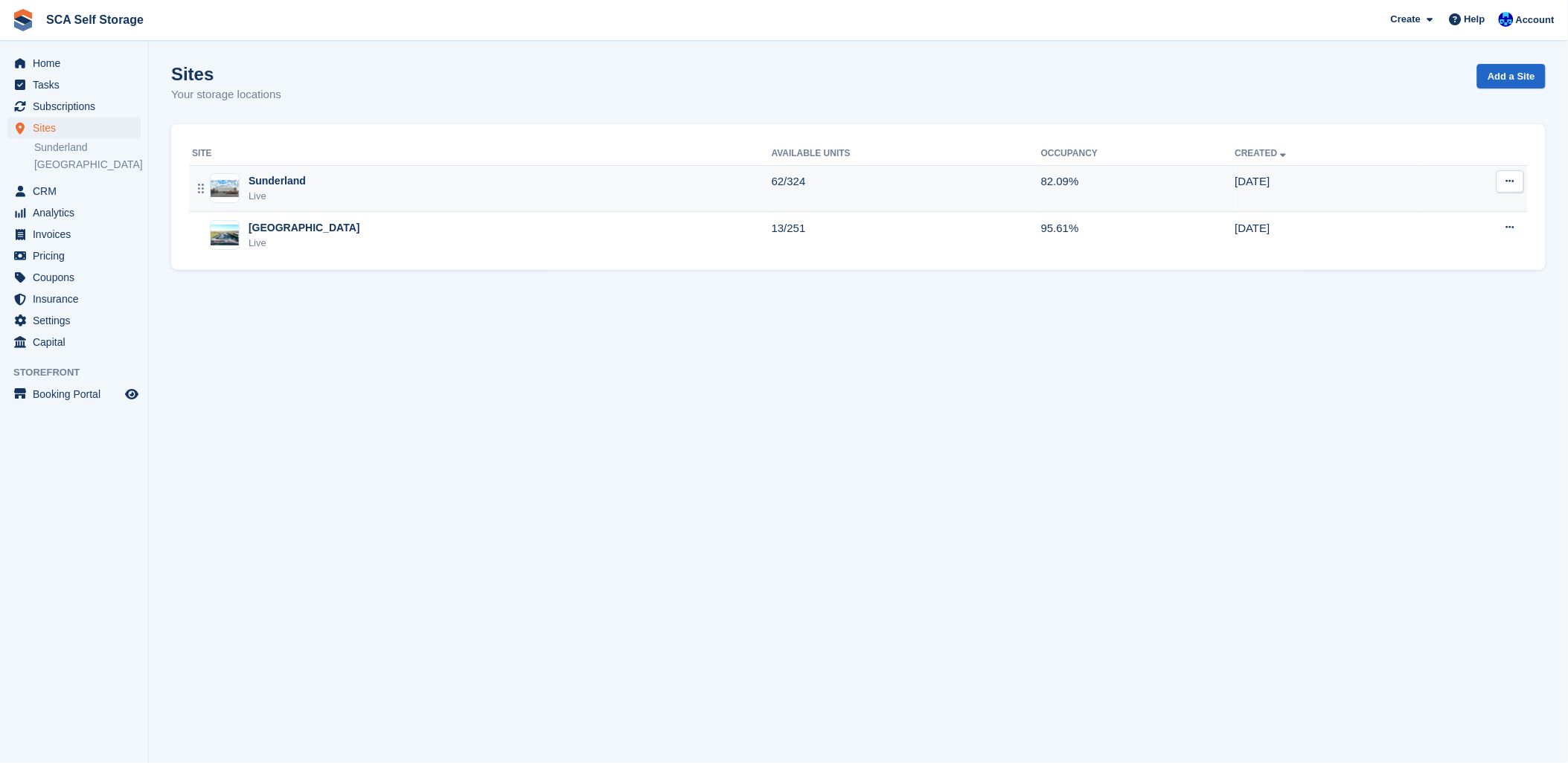
click at [285, 197] on div "Live" at bounding box center [277, 197] width 57 height 15
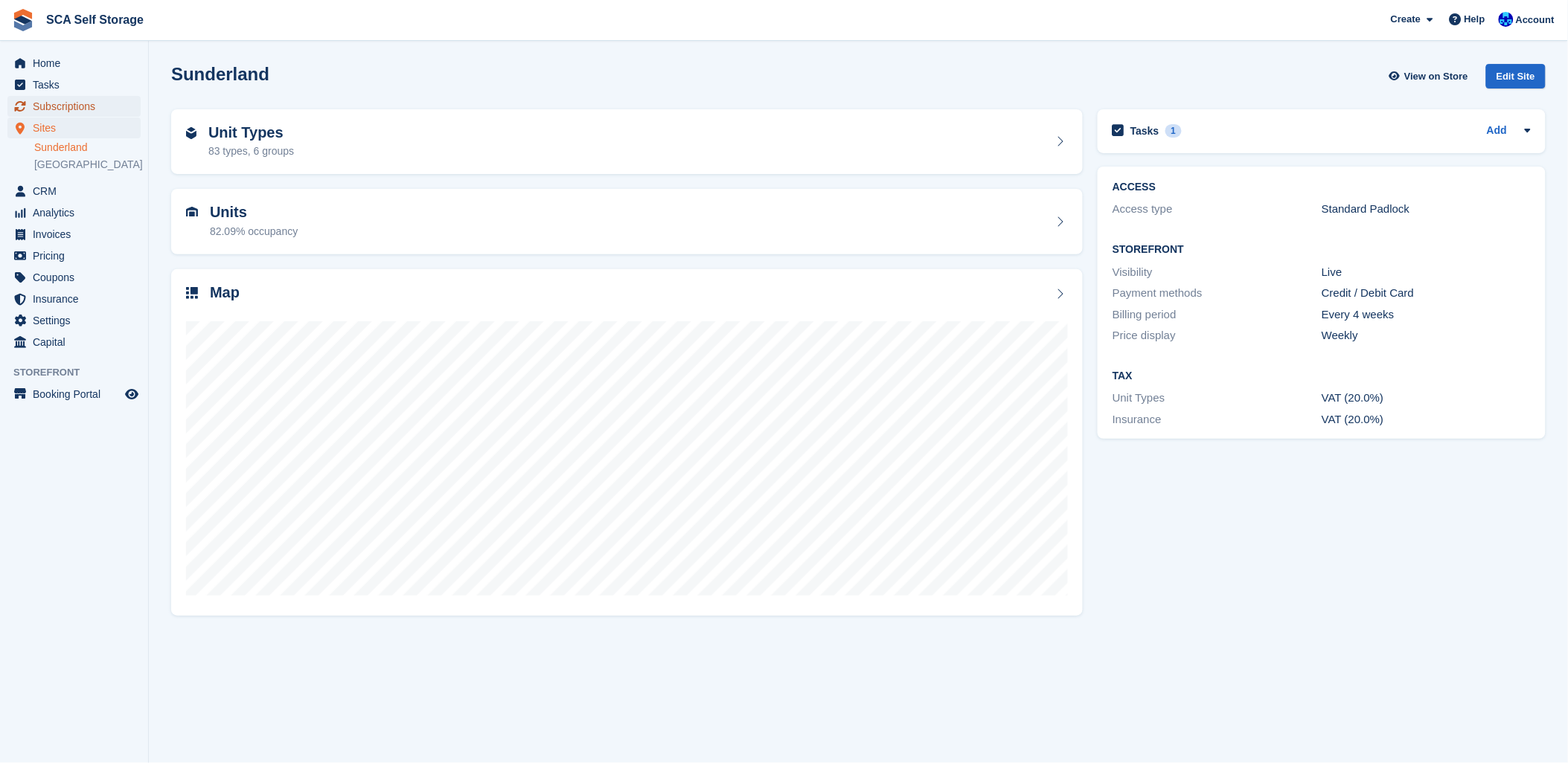
click at [63, 100] on span "Subscriptions" at bounding box center [76, 106] width 89 height 21
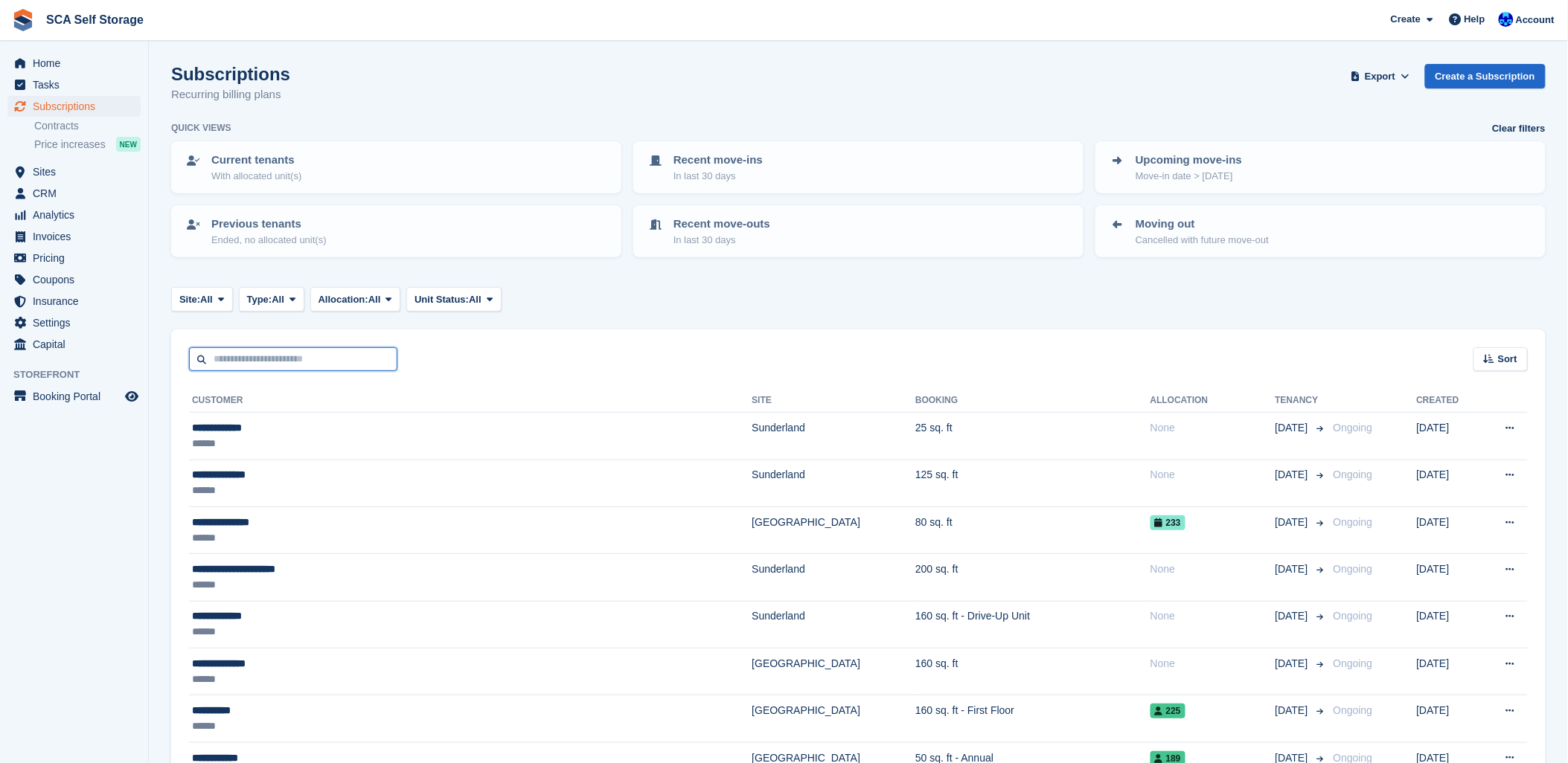
click at [235, 352] on input "text" at bounding box center [293, 359] width 208 height 24
type input "***"
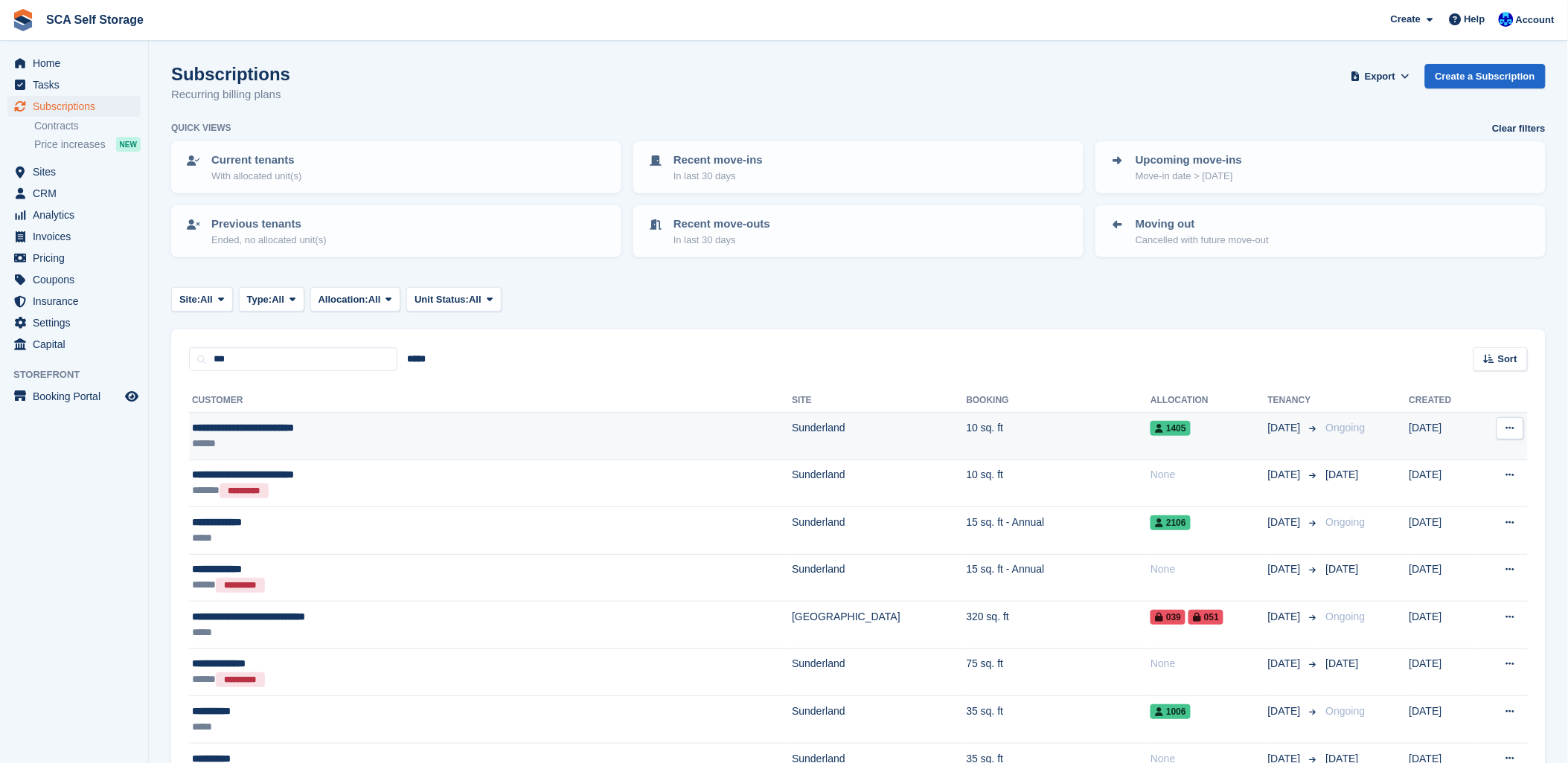
click at [398, 420] on div "**********" at bounding box center [378, 427] width 372 height 15
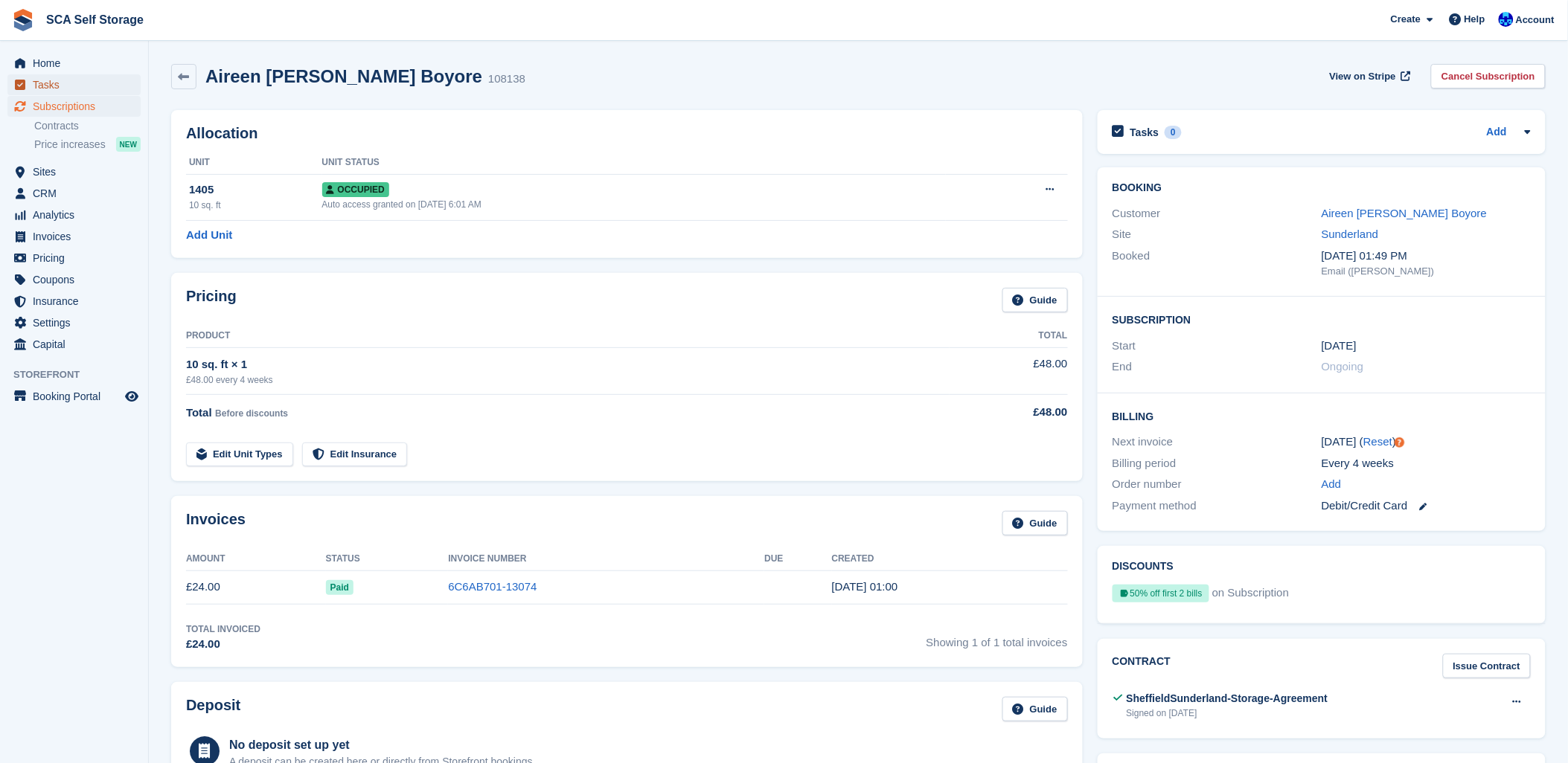
click at [110, 93] on span "Tasks" at bounding box center [76, 84] width 89 height 21
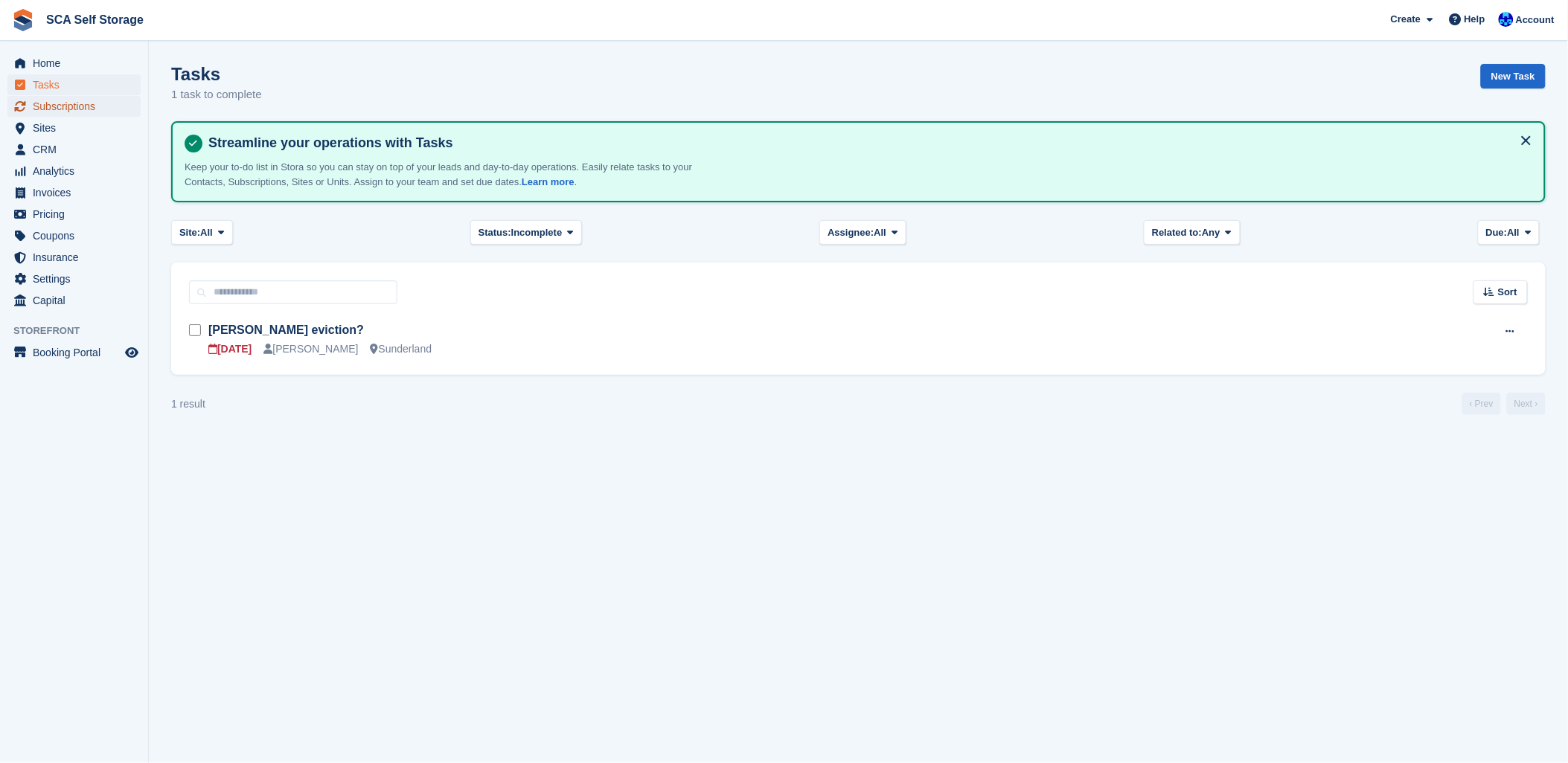
click at [57, 107] on span "Subscriptions" at bounding box center [76, 106] width 89 height 21
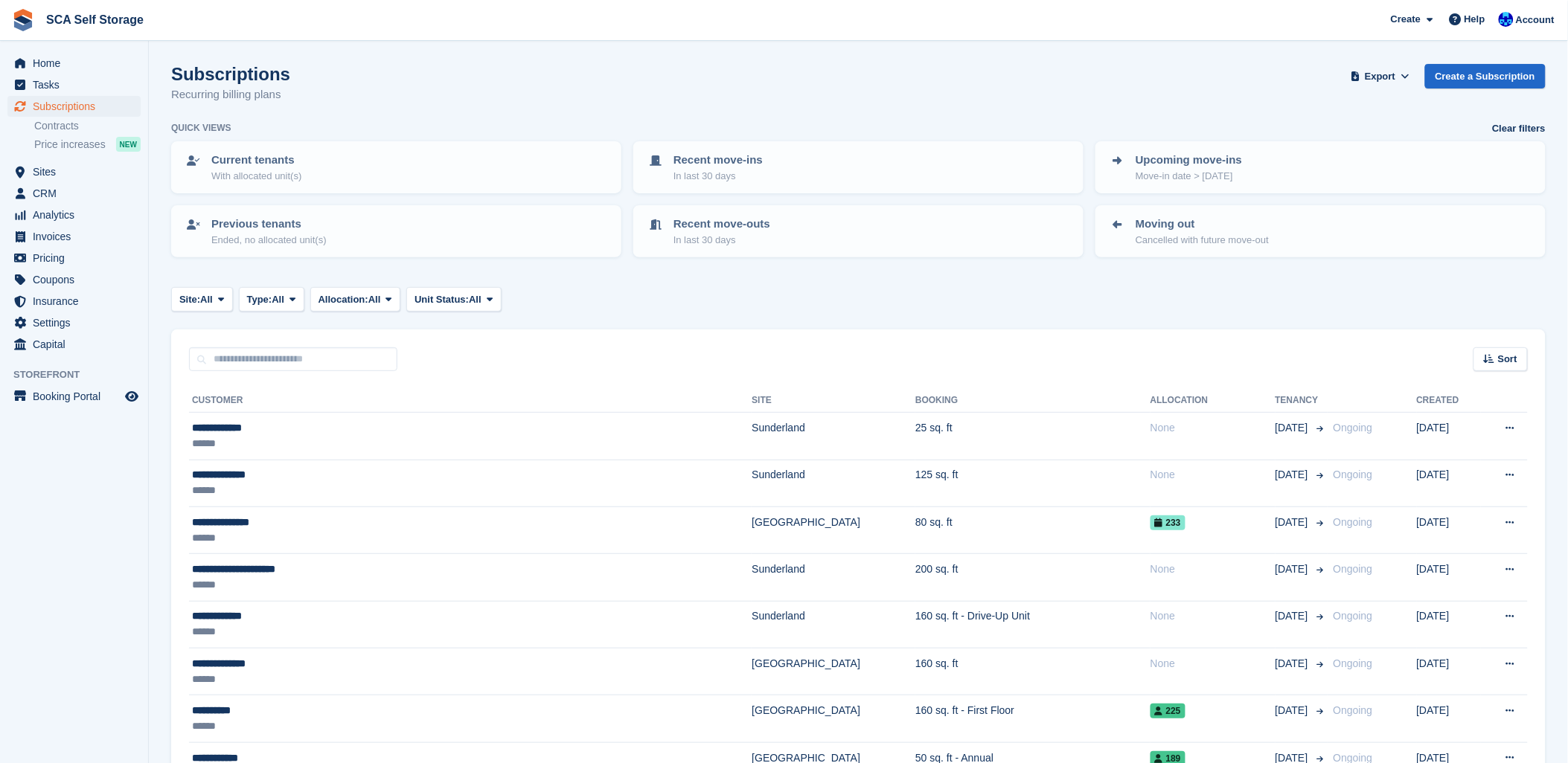
click at [607, 92] on div "Subscriptions Recurring billing plans Export Export Subscriptions Export a CSV …" at bounding box center [858, 92] width 1374 height 57
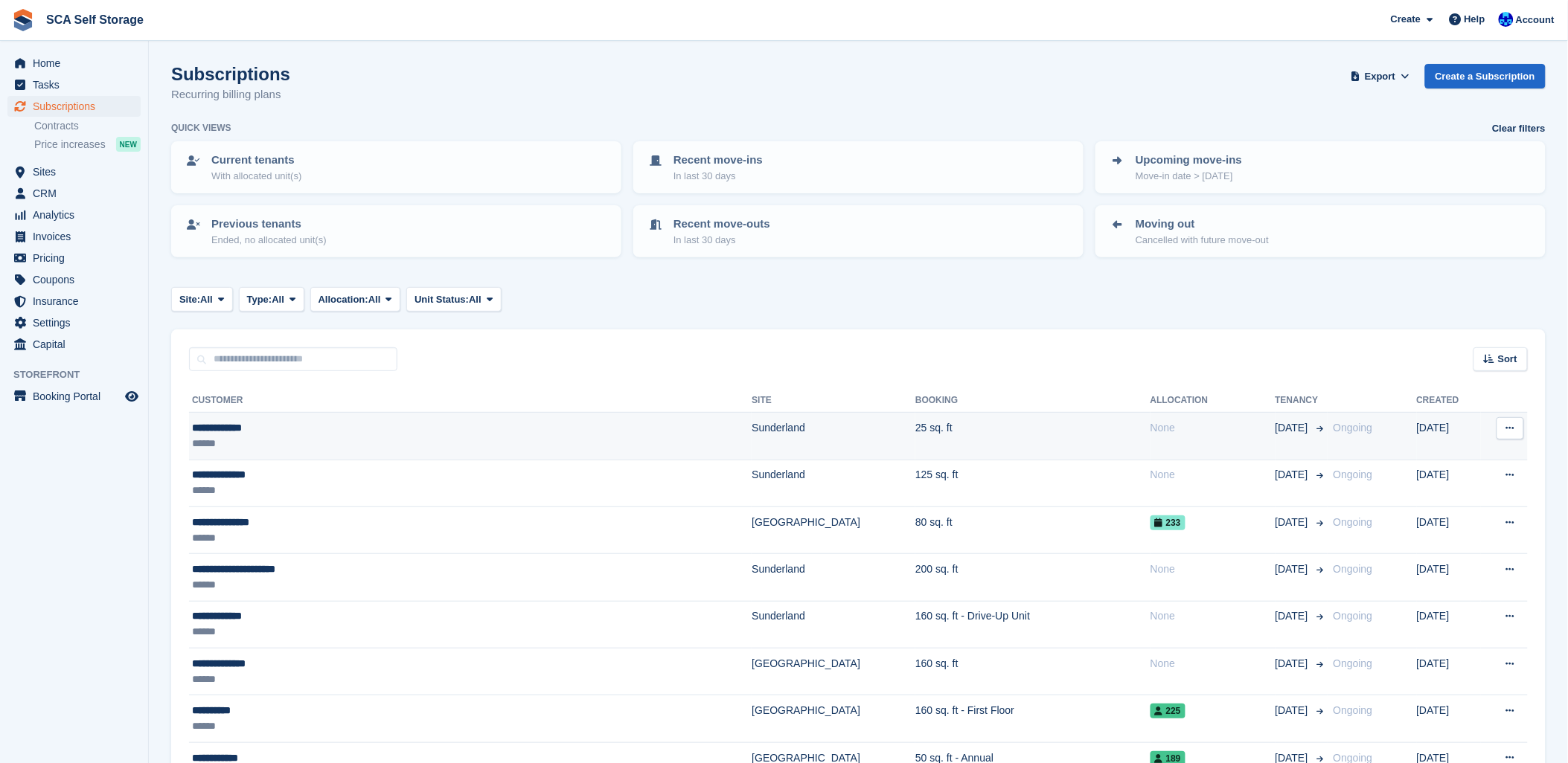
click at [271, 436] on div "******" at bounding box center [377, 443] width 371 height 15
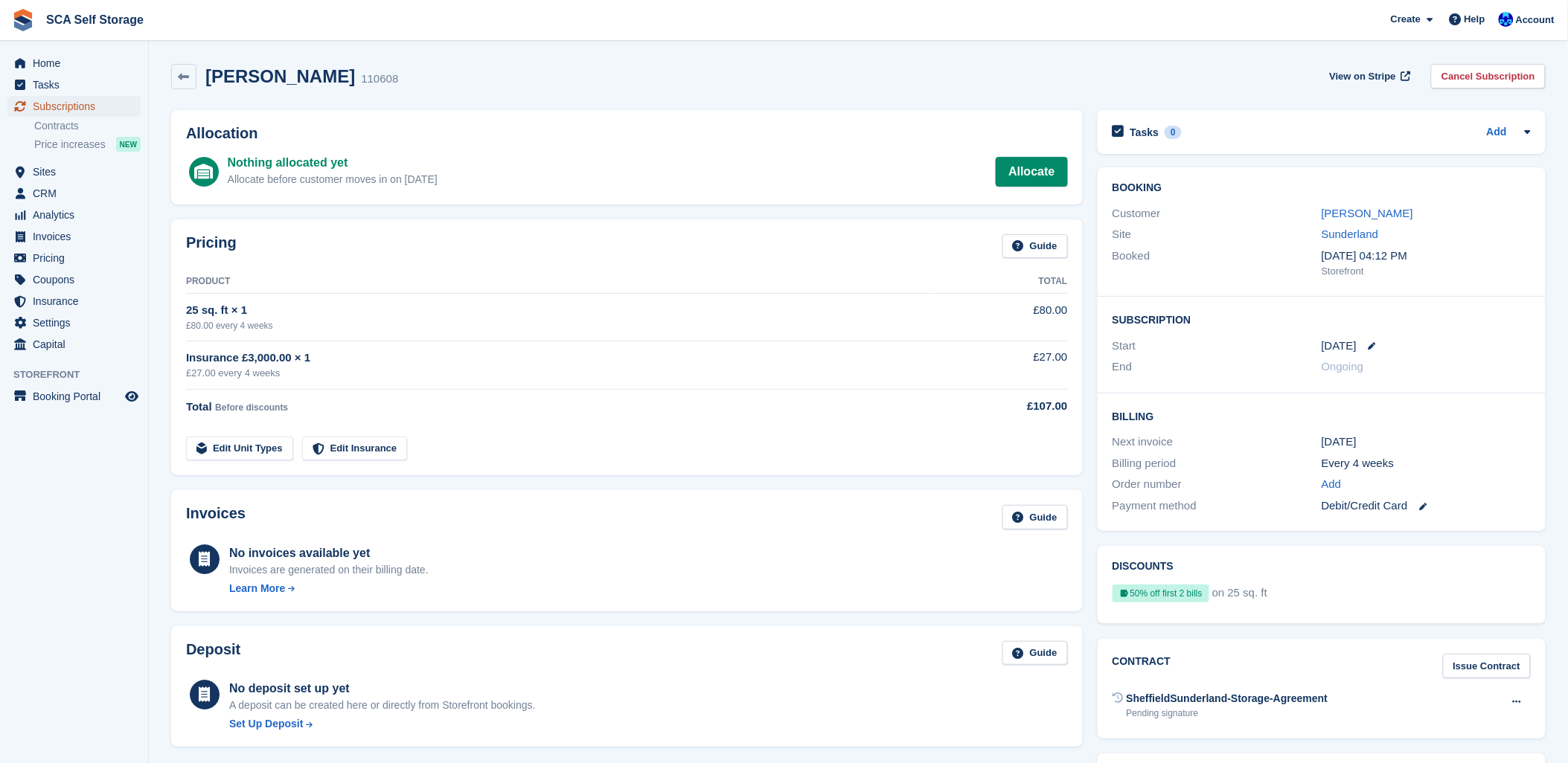
click at [54, 105] on span "Subscriptions" at bounding box center [76, 106] width 89 height 21
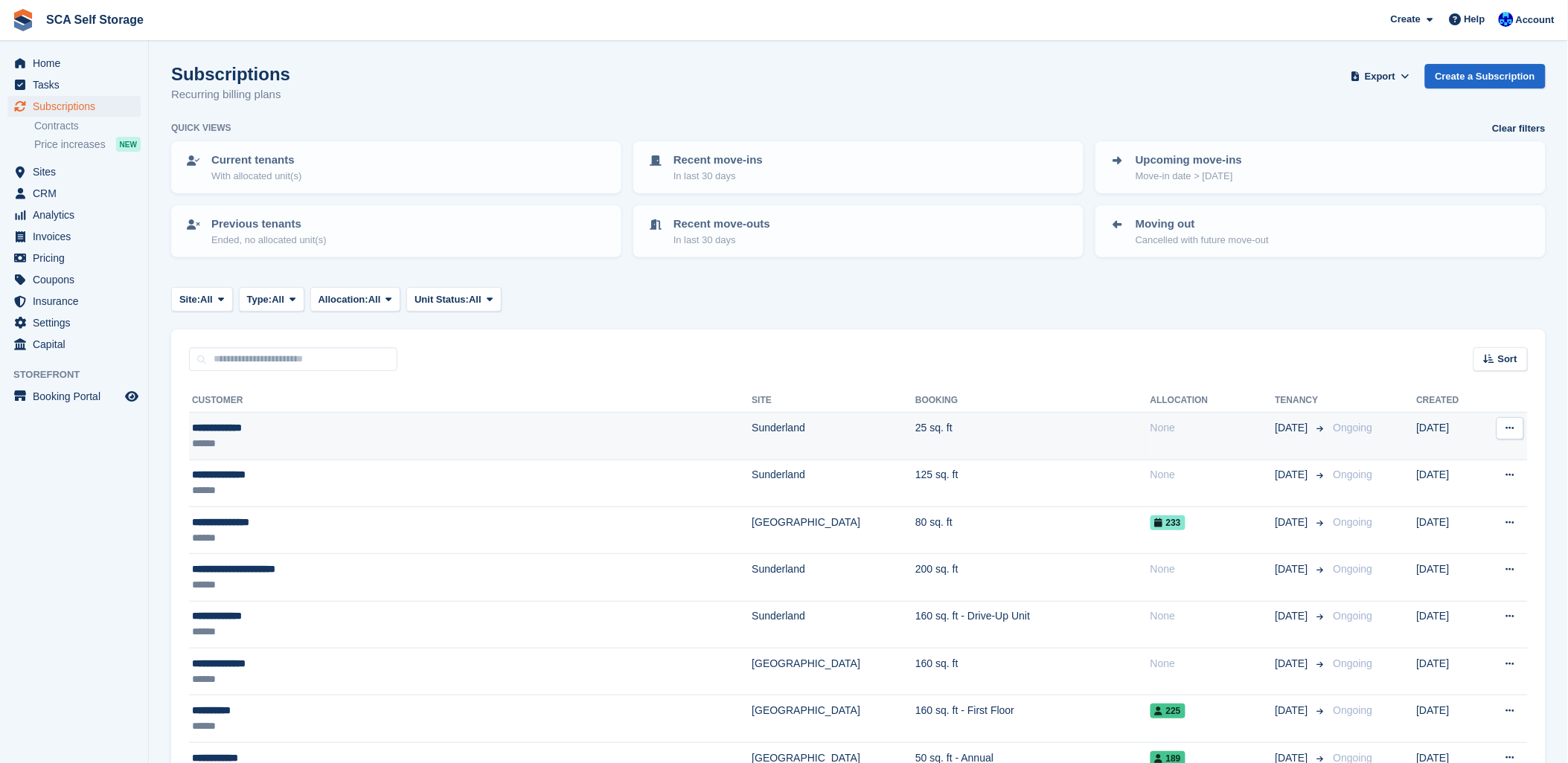
click at [260, 436] on div "******" at bounding box center [377, 443] width 371 height 15
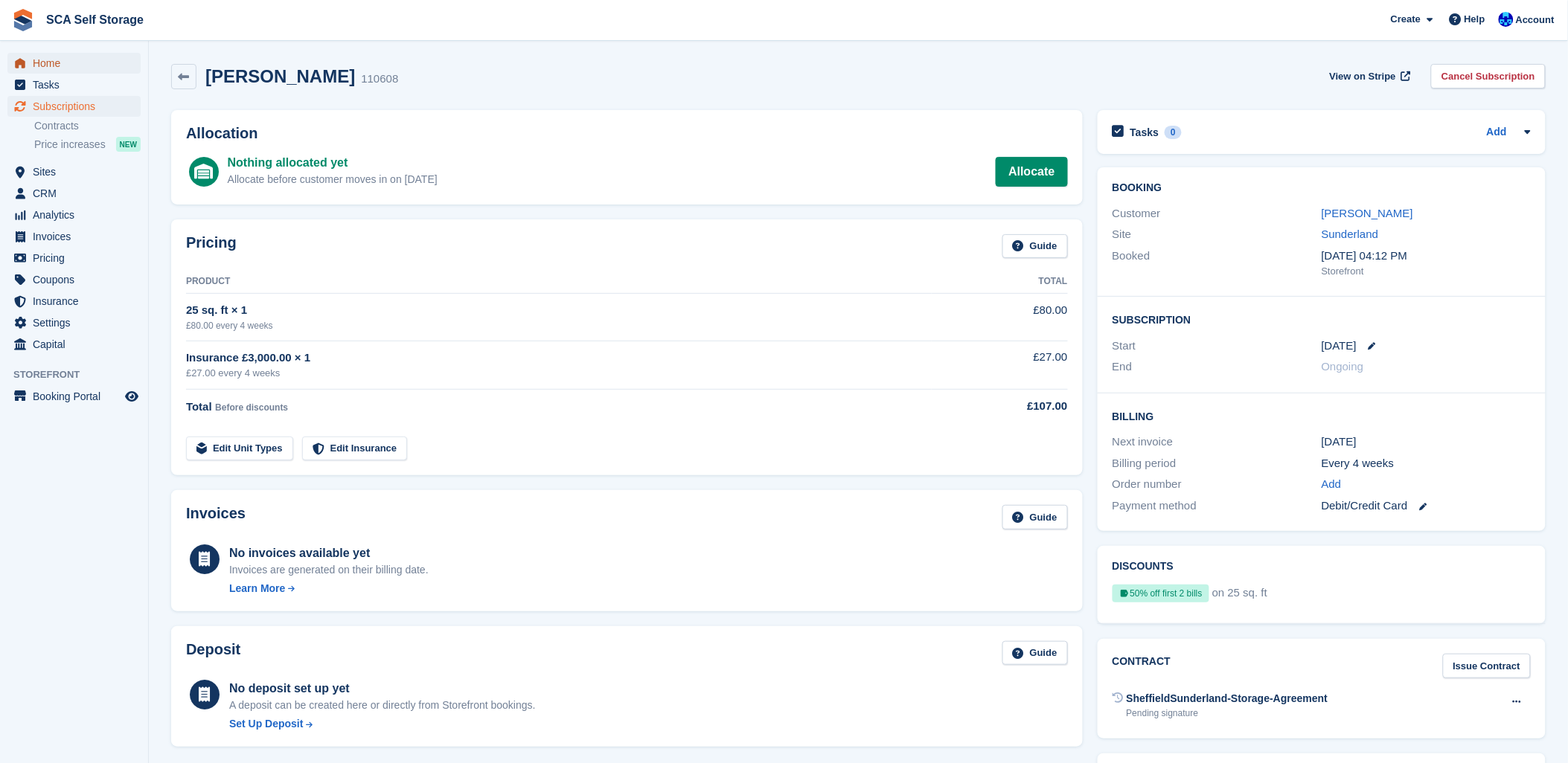
click at [33, 60] on span "Home" at bounding box center [76, 63] width 89 height 21
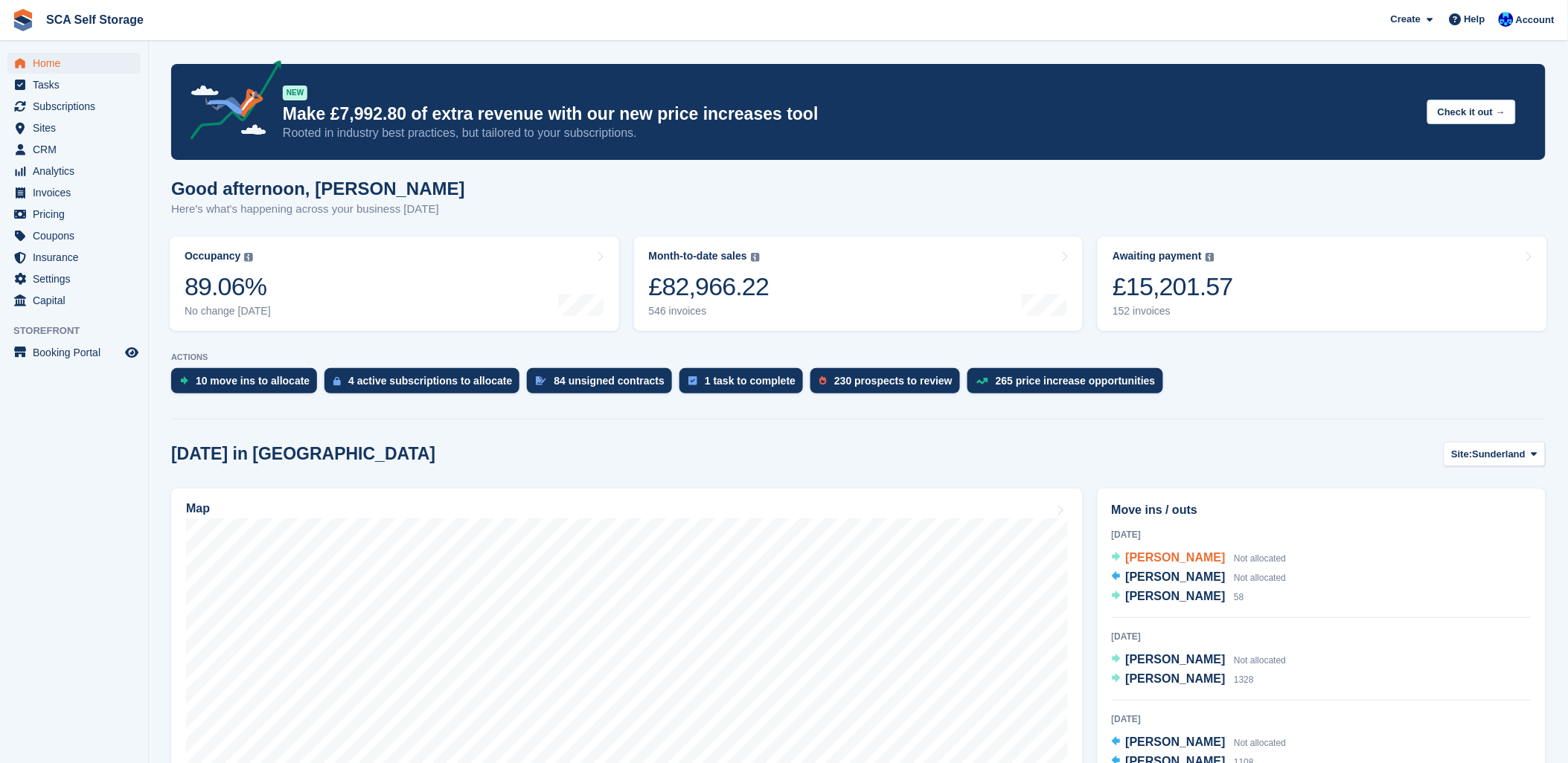
click at [1150, 559] on span "[PERSON_NAME]" at bounding box center [1175, 557] width 100 height 13
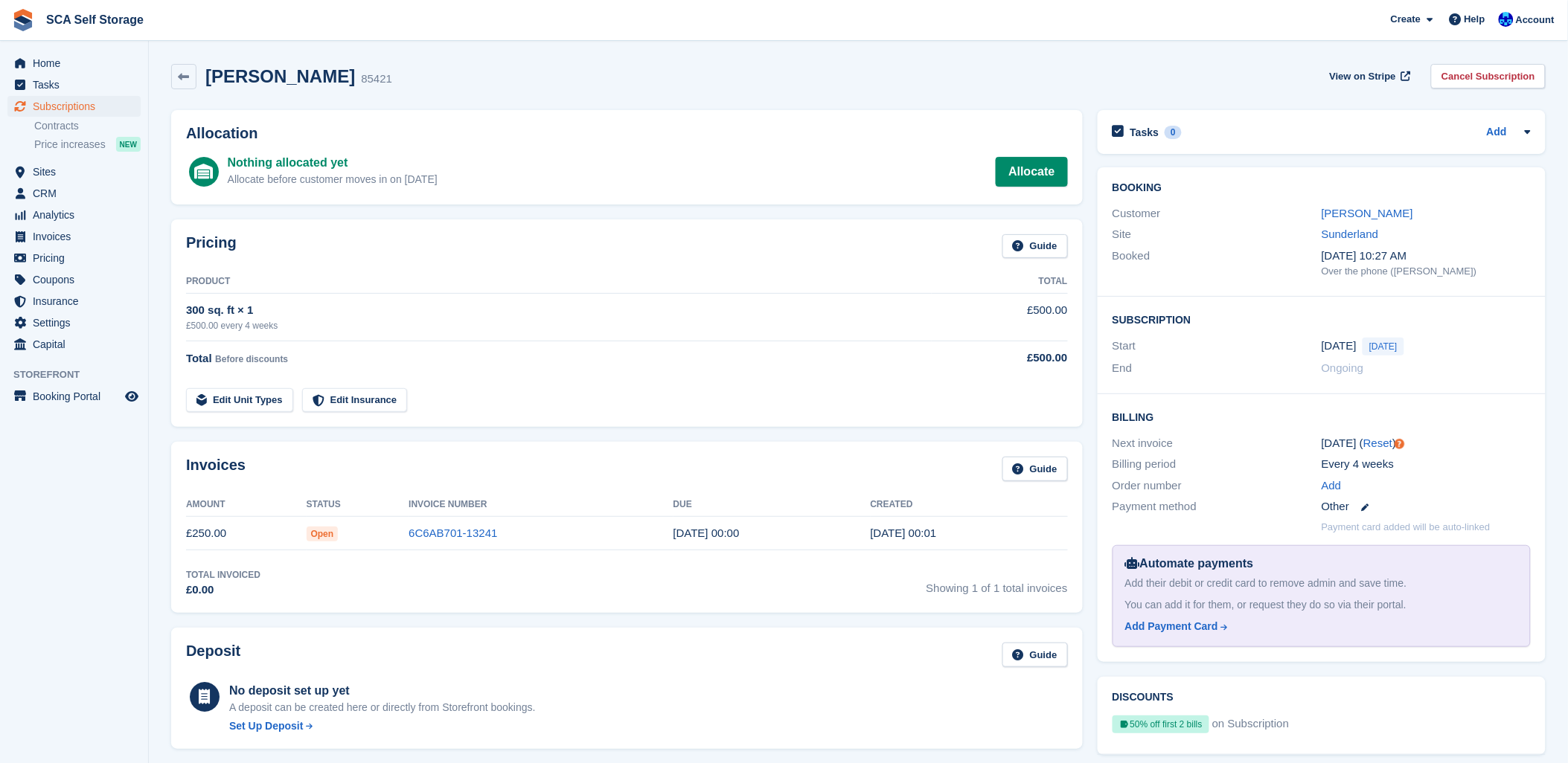
drag, startPoint x: 1358, startPoint y: 355, endPoint x: 1307, endPoint y: 357, distance: 51.0
click at [1307, 357] on div "Subscription Start 26 Sep Today End Ongoing" at bounding box center [1321, 346] width 448 height 98
click at [494, 373] on tr "Edit Unit Types Edit Insurance" at bounding box center [626, 391] width 881 height 42
click at [1337, 216] on link "Maureen Kaila" at bounding box center [1367, 213] width 92 height 13
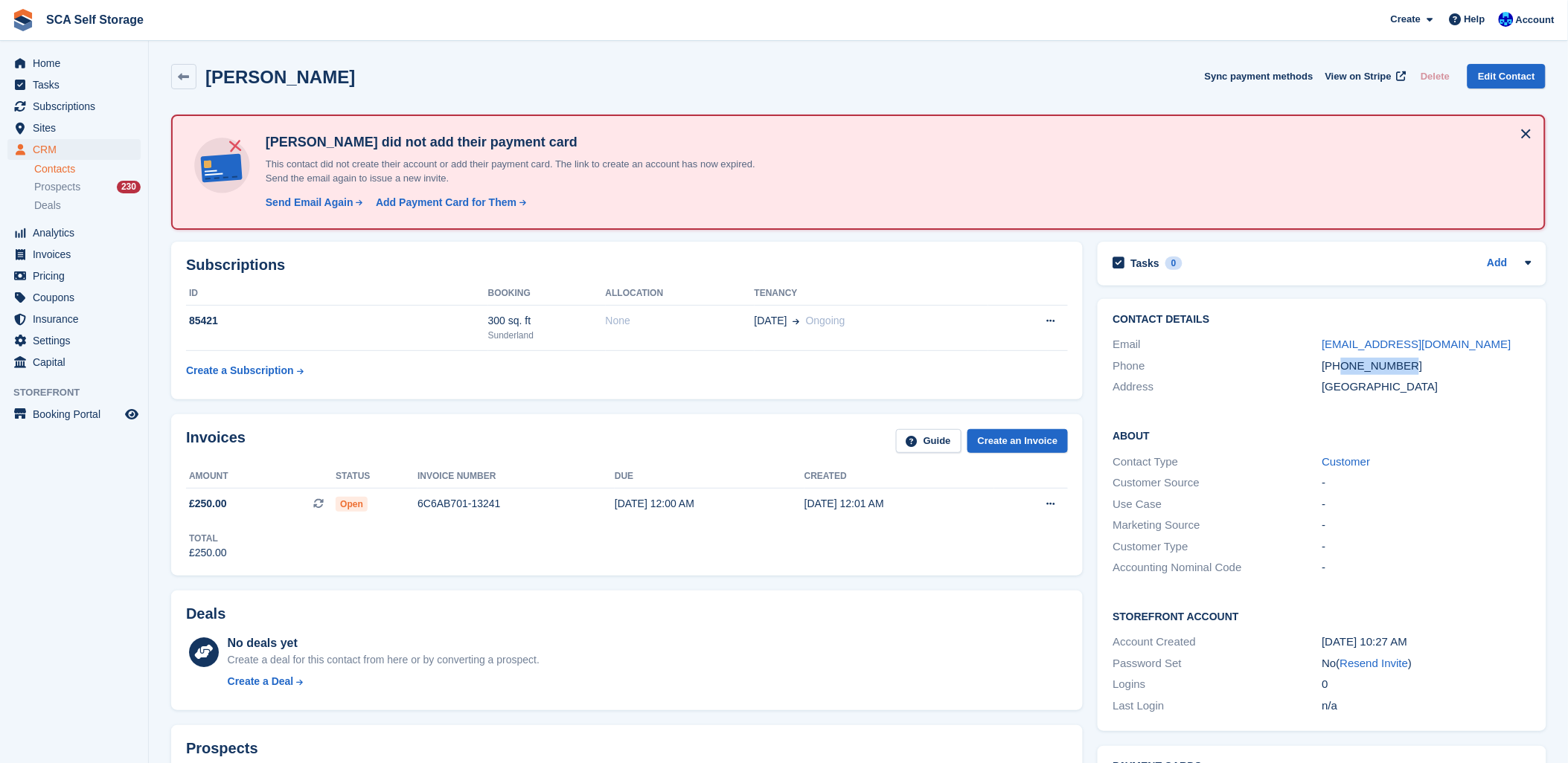
drag, startPoint x: 1408, startPoint y: 367, endPoint x: 1342, endPoint y: 365, distance: 66.0
click at [1342, 365] on div "+447920520378" at bounding box center [1426, 366] width 209 height 17
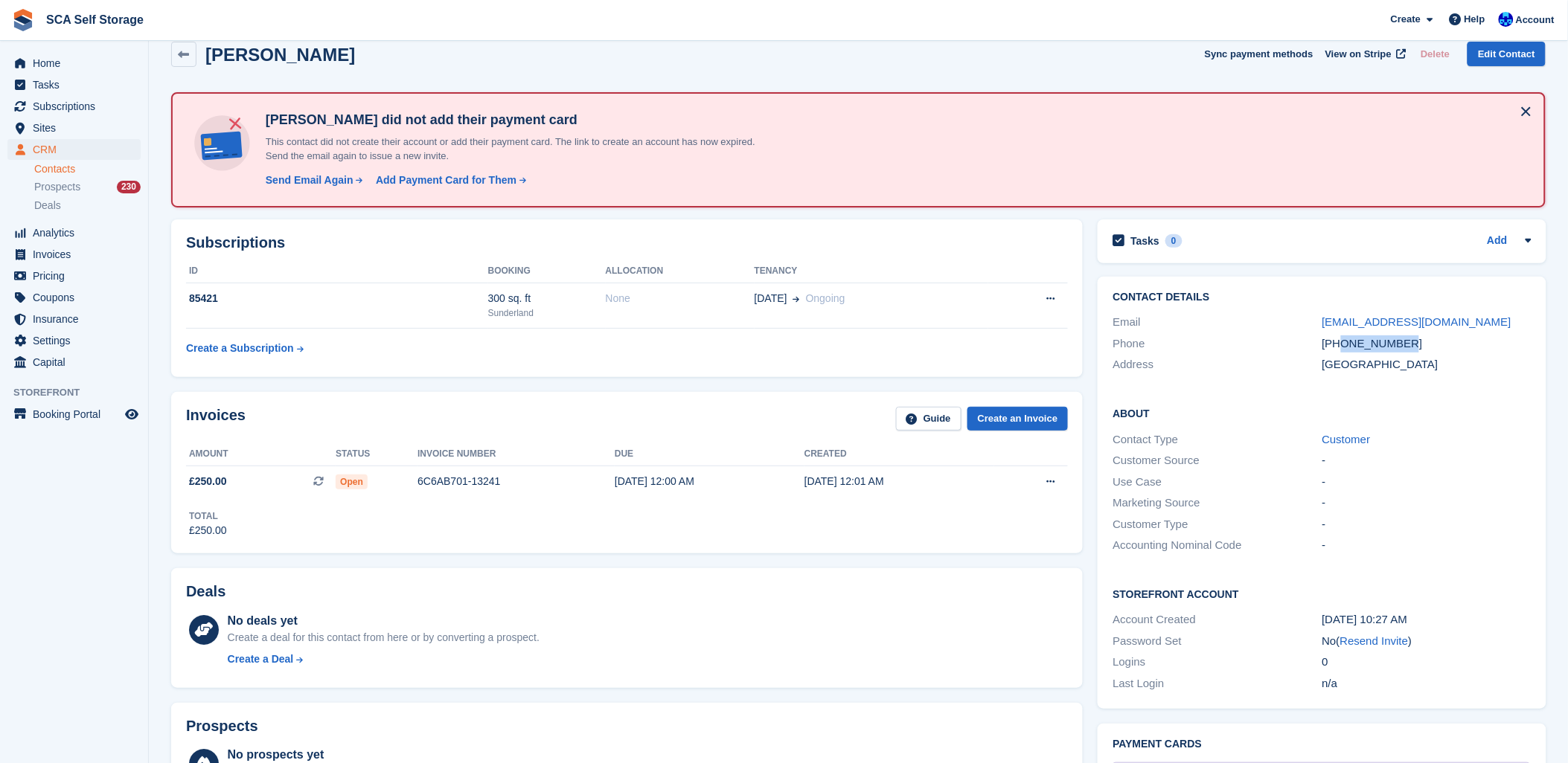
scroll to position [21, 0]
copy div "7920520378"
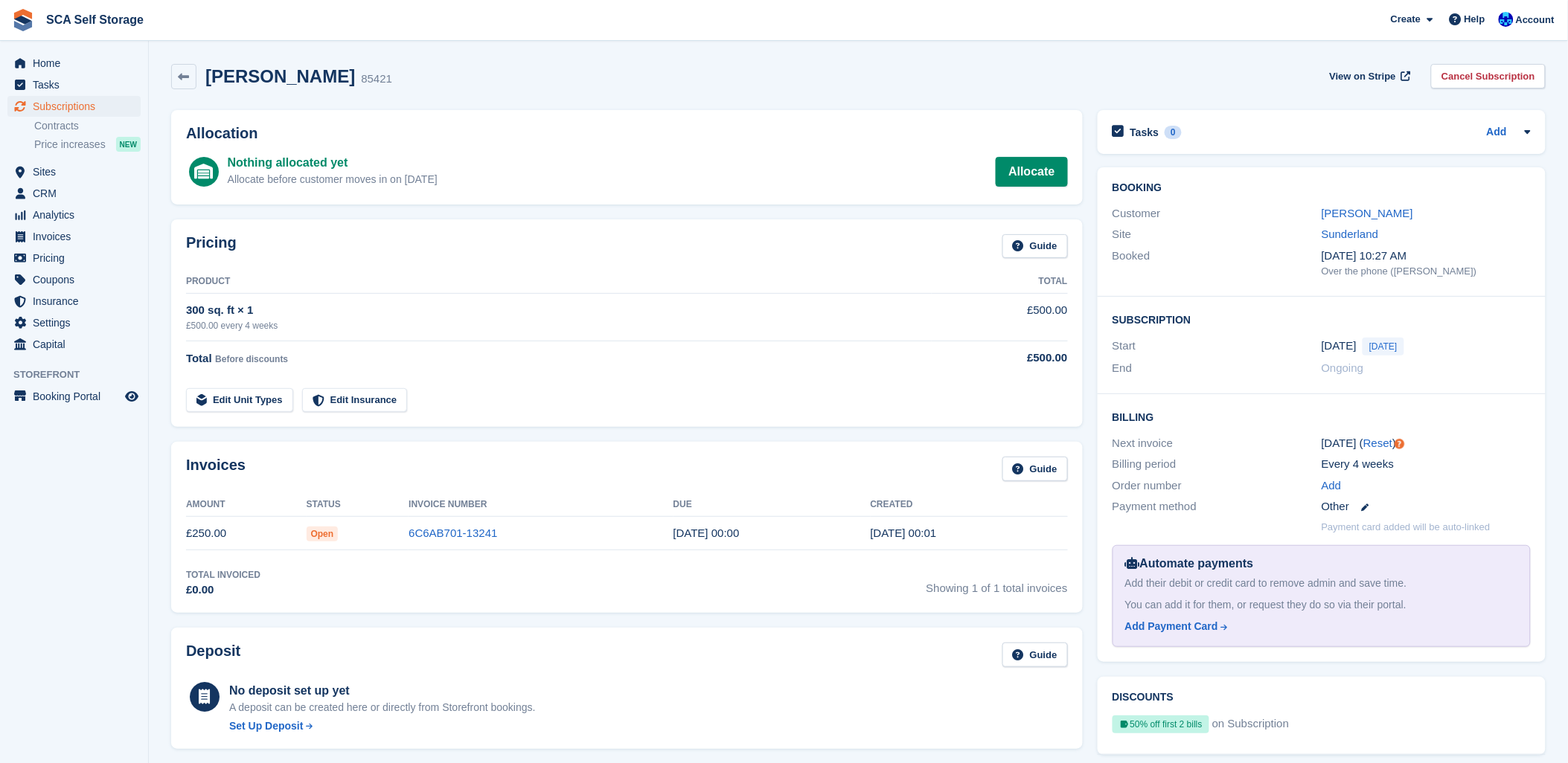
click at [566, 92] on div "[PERSON_NAME] 85421 View on Stripe Cancel Subscription" at bounding box center [858, 79] width 1389 height 46
click at [1473, 72] on link "Cancel Subscription" at bounding box center [1488, 75] width 115 height 24
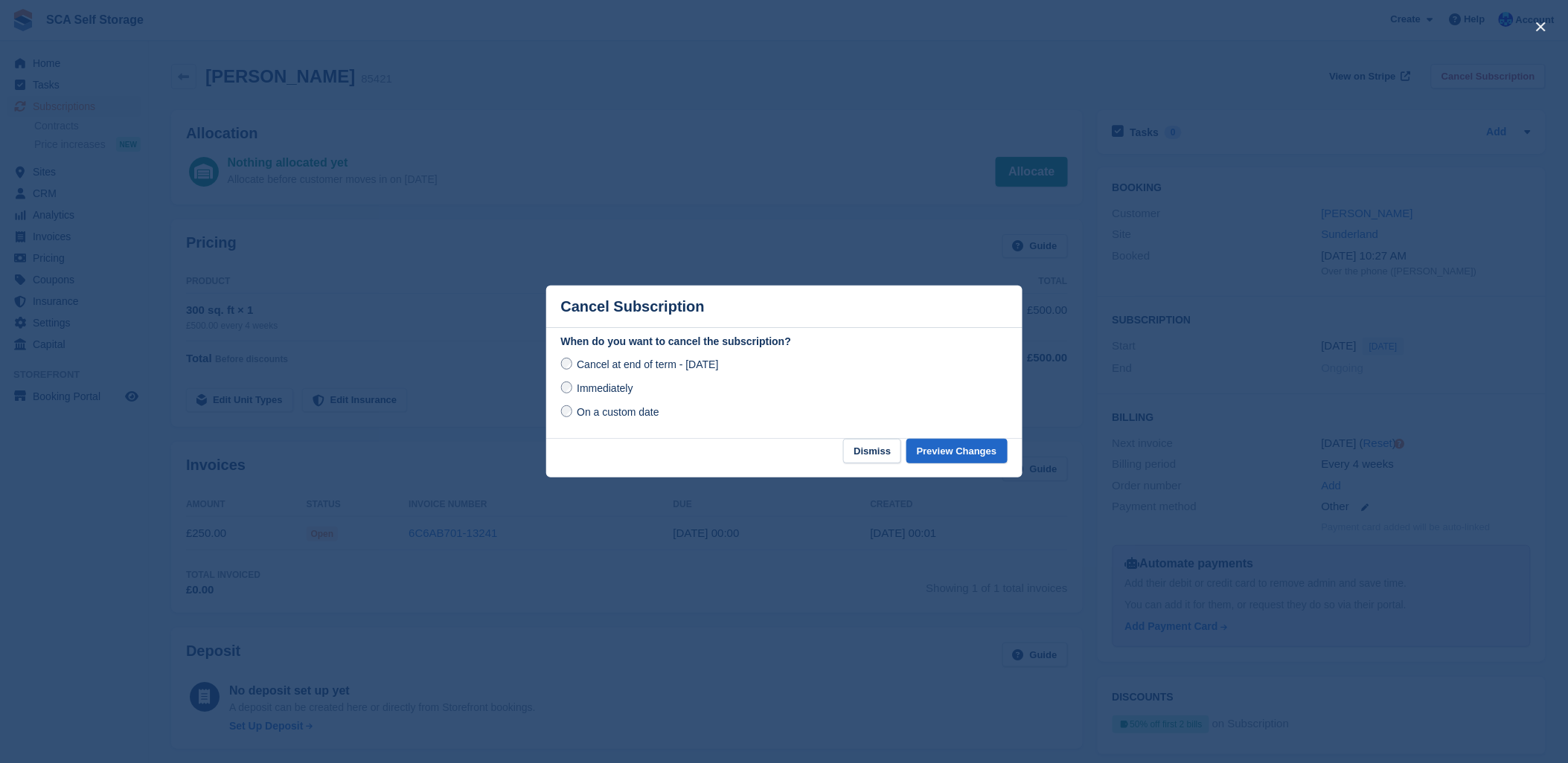
click at [596, 384] on span "Immediately" at bounding box center [604, 388] width 56 height 12
click at [965, 451] on button "Preview Changes" at bounding box center [957, 451] width 101 height 24
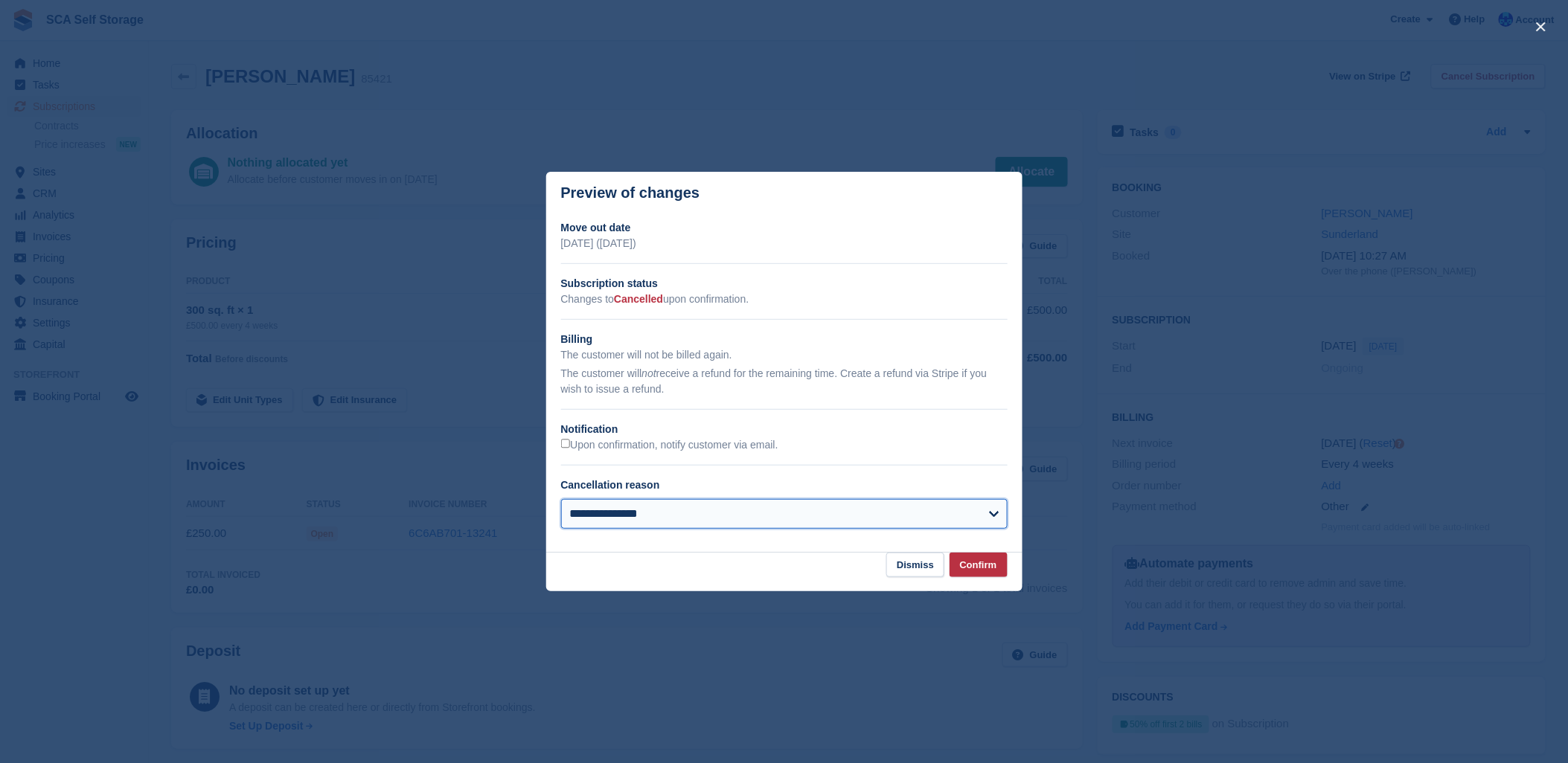
click at [731, 509] on select "**********" at bounding box center [784, 513] width 446 height 30
select select "*****"
click at [561, 501] on select "**********" at bounding box center [784, 513] width 446 height 30
click at [984, 566] on button "Confirm" at bounding box center [978, 565] width 58 height 24
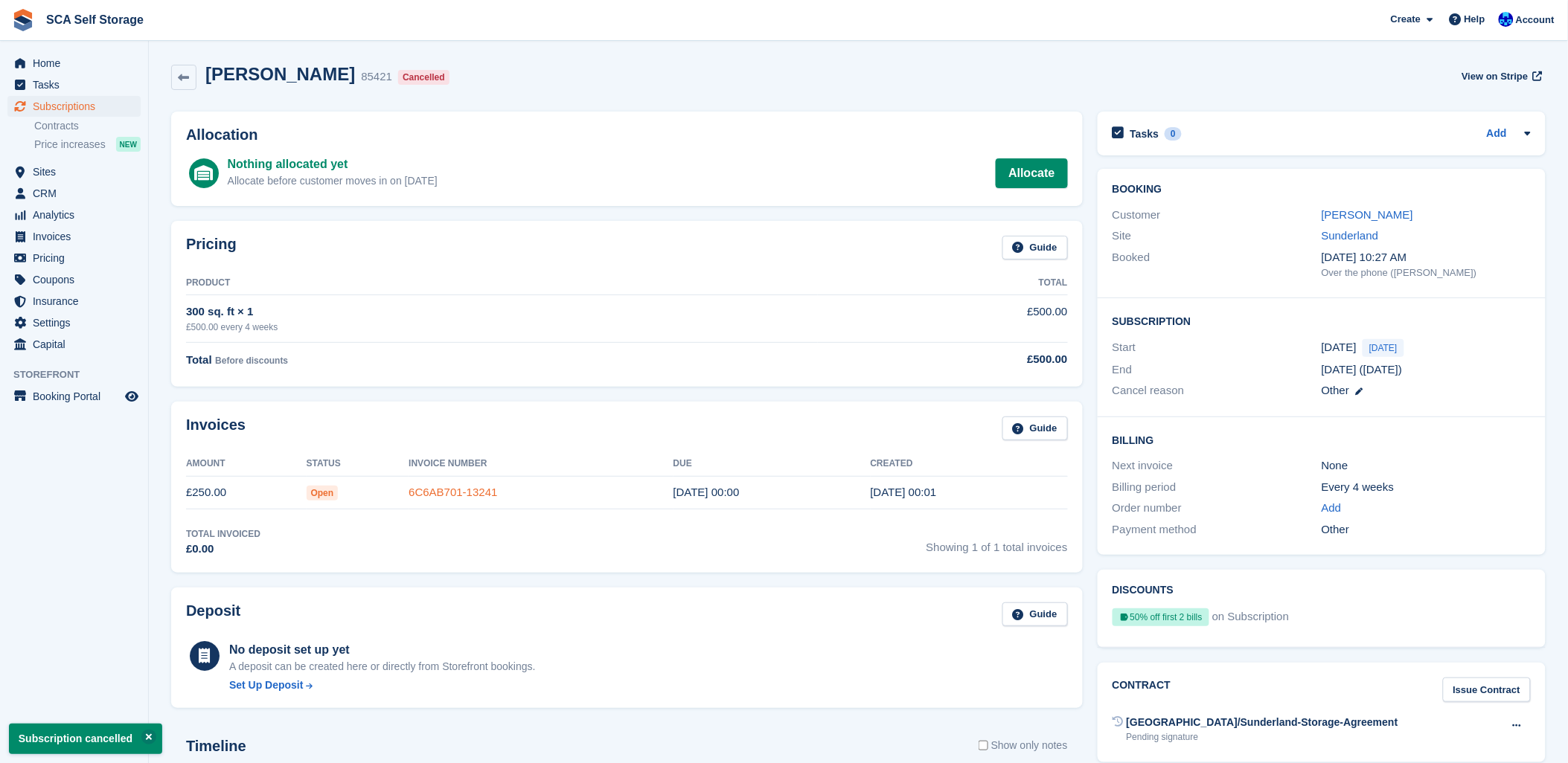
click at [441, 492] on link "6C6AB701-13241" at bounding box center [452, 492] width 89 height 13
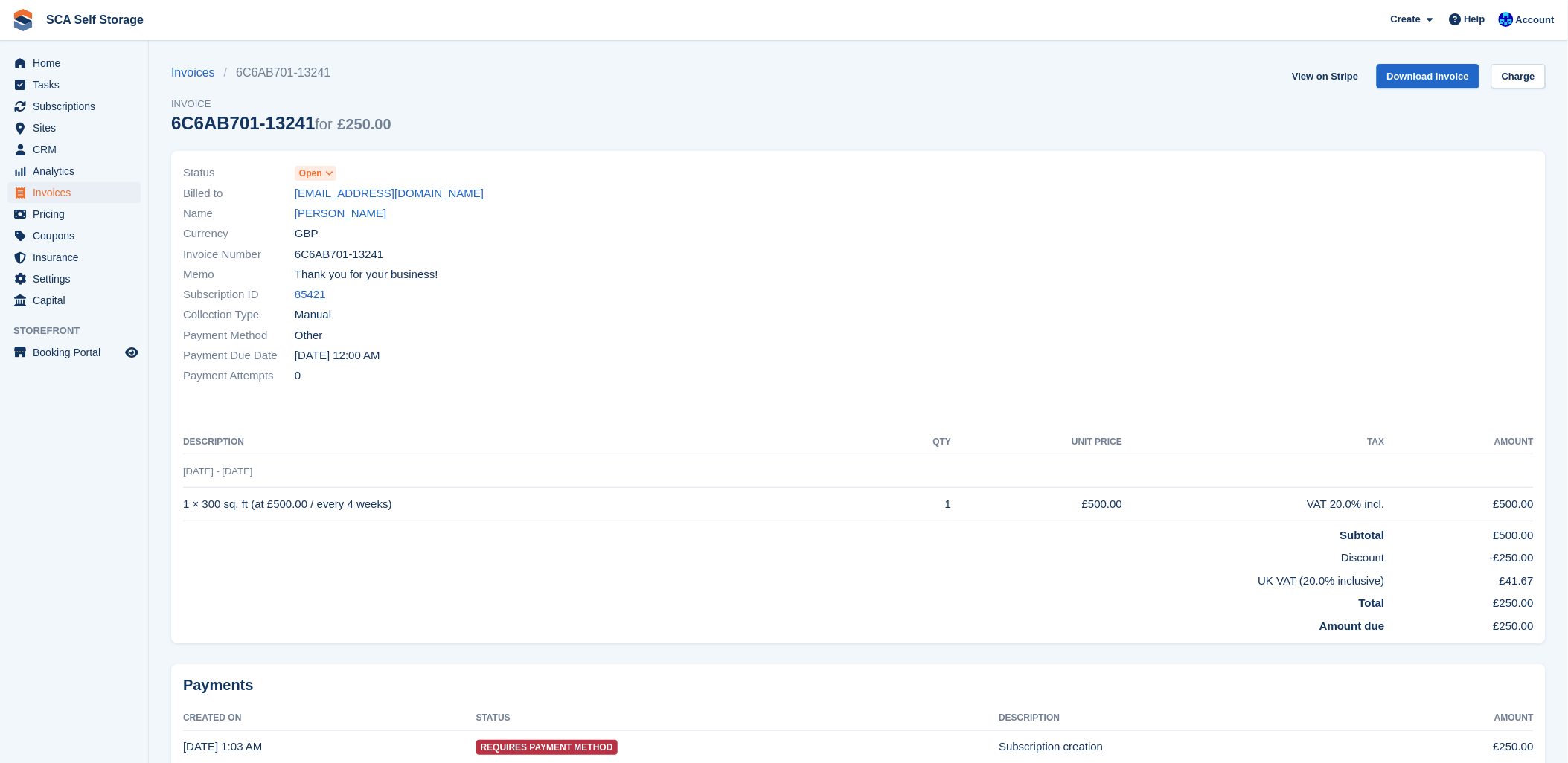
click at [305, 175] on span "Open" at bounding box center [311, 173] width 23 height 13
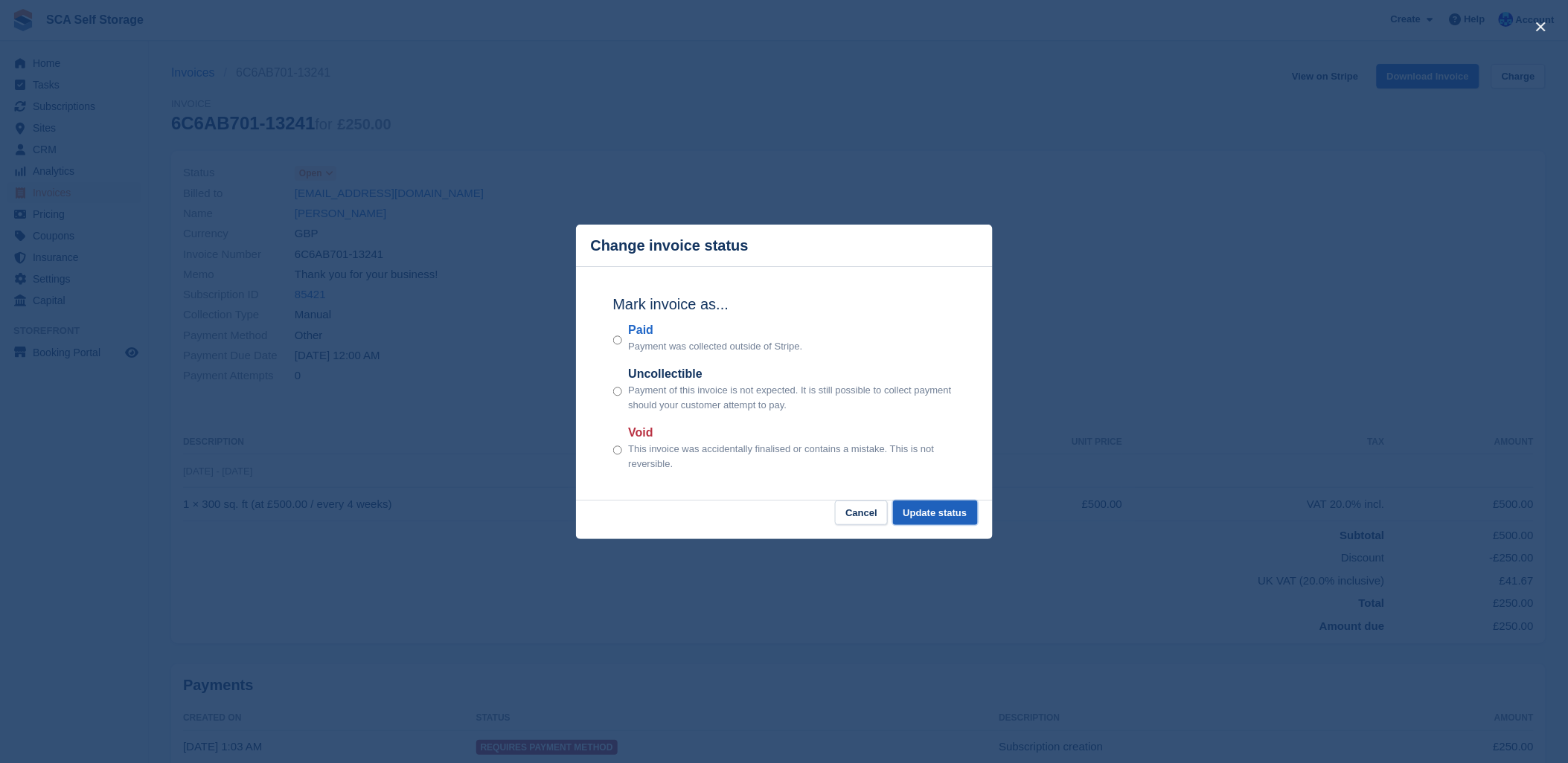
click at [933, 516] on button "Update status" at bounding box center [935, 513] width 84 height 24
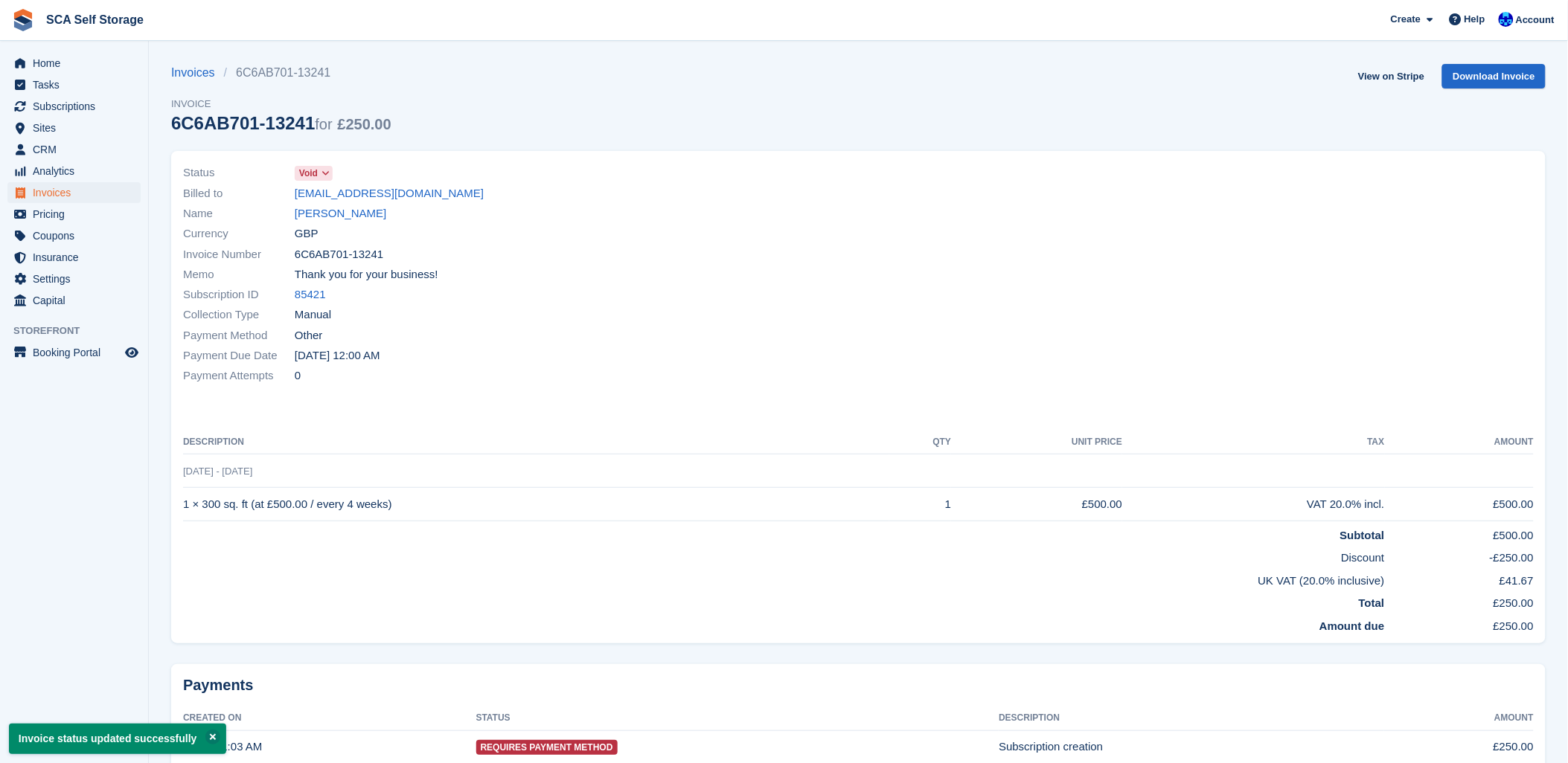
click at [856, 259] on div "Status Void Billed to iskaila2002@yahoo.co.uk Name Maureen Kaila Currency GBP I…" at bounding box center [516, 275] width 685 height 241
click at [999, 116] on div "Invoices 6C6AB701-13241 Invoice 6C6AB701-13241 for £250.00 View on Stripe Downl…" at bounding box center [858, 107] width 1374 height 87
click at [1095, 161] on div at bounding box center [1201, 275] width 685 height 241
click at [316, 217] on link "[PERSON_NAME]" at bounding box center [340, 214] width 92 height 17
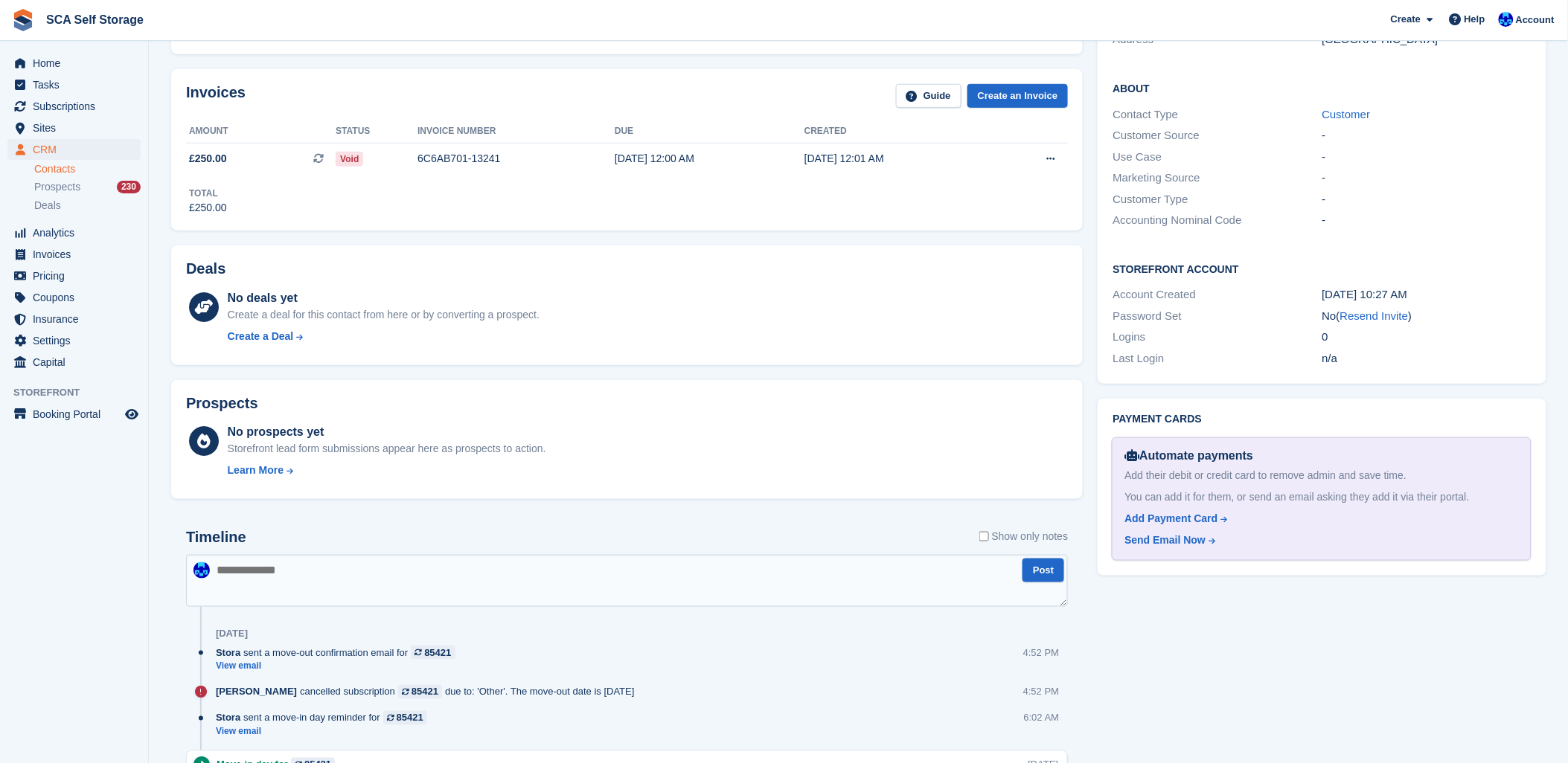
scroll to position [578, 0]
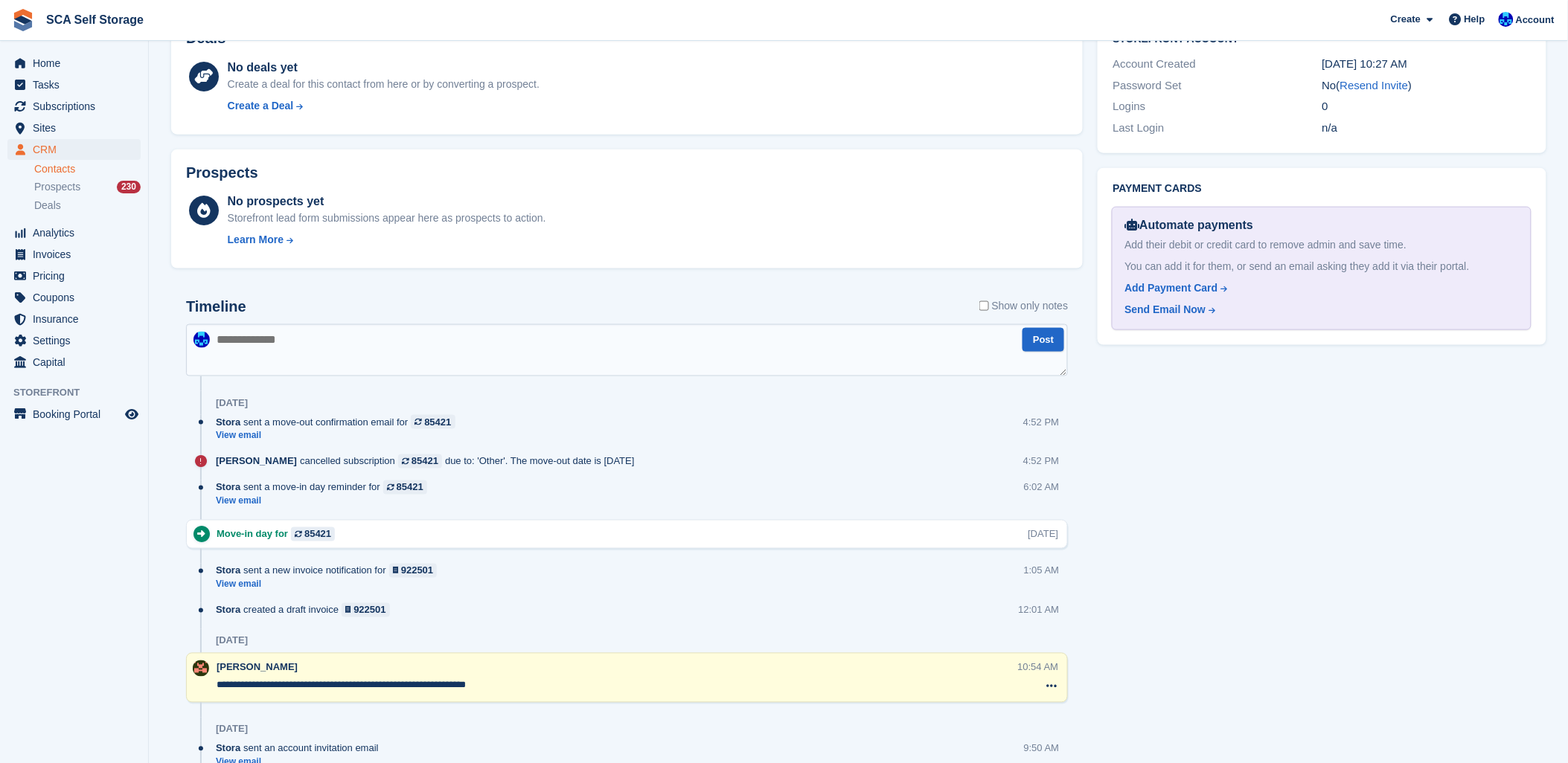
click at [346, 355] on textarea at bounding box center [626, 350] width 881 height 52
type textarea "**********"
drag, startPoint x: 596, startPoint y: 341, endPoint x: 730, endPoint y: 300, distance: 140.1
click at [724, 299] on div "Timeline Show only notes" at bounding box center [626, 311] width 881 height 26
drag, startPoint x: 862, startPoint y: 337, endPoint x: 912, endPoint y: 338, distance: 50.0
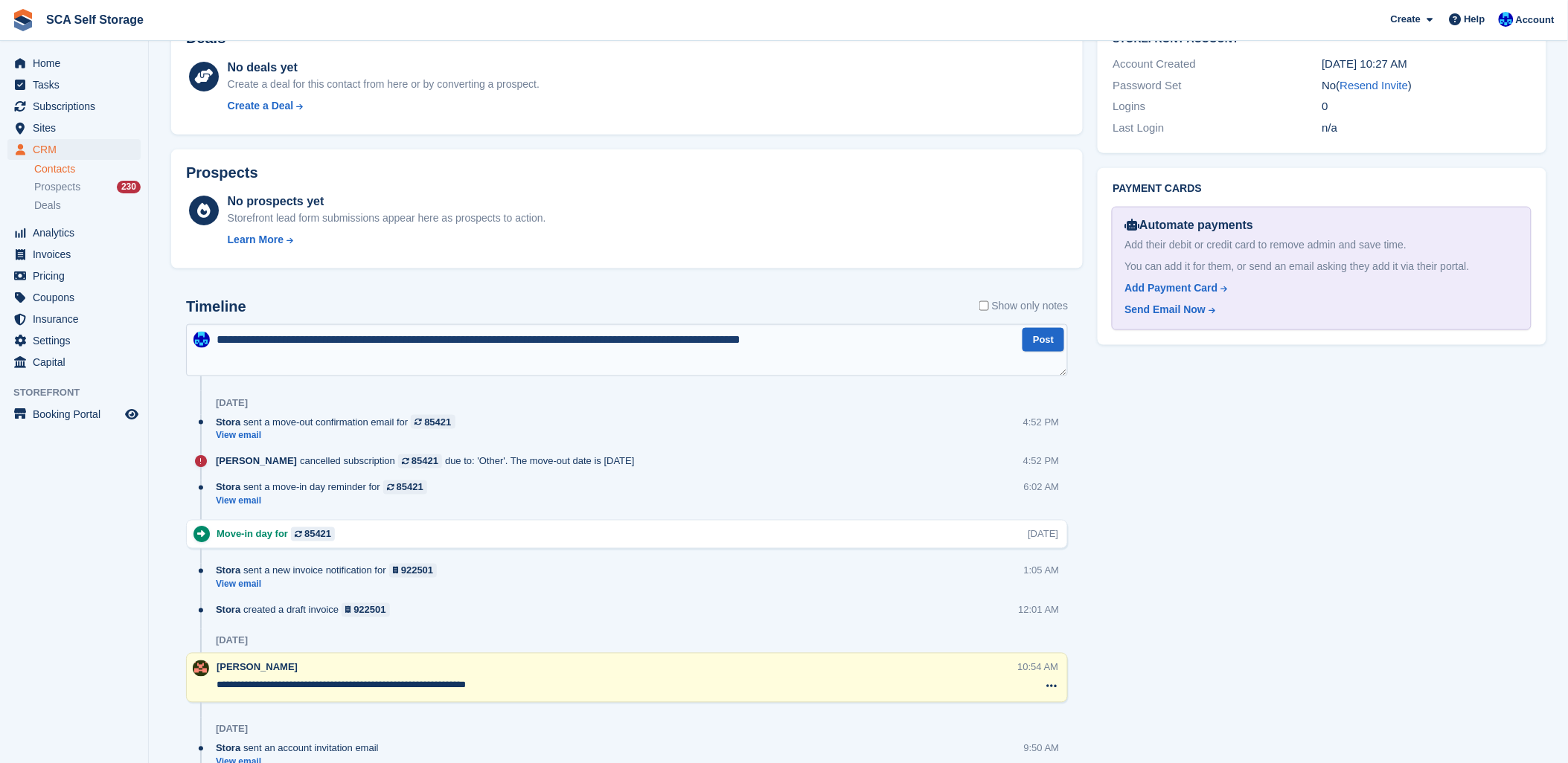
click at [869, 338] on textarea "**********" at bounding box center [626, 350] width 881 height 52
click at [1046, 350] on textarea "**********" at bounding box center [626, 350] width 881 height 52
click at [1059, 333] on button "Post" at bounding box center [1043, 340] width 41 height 24
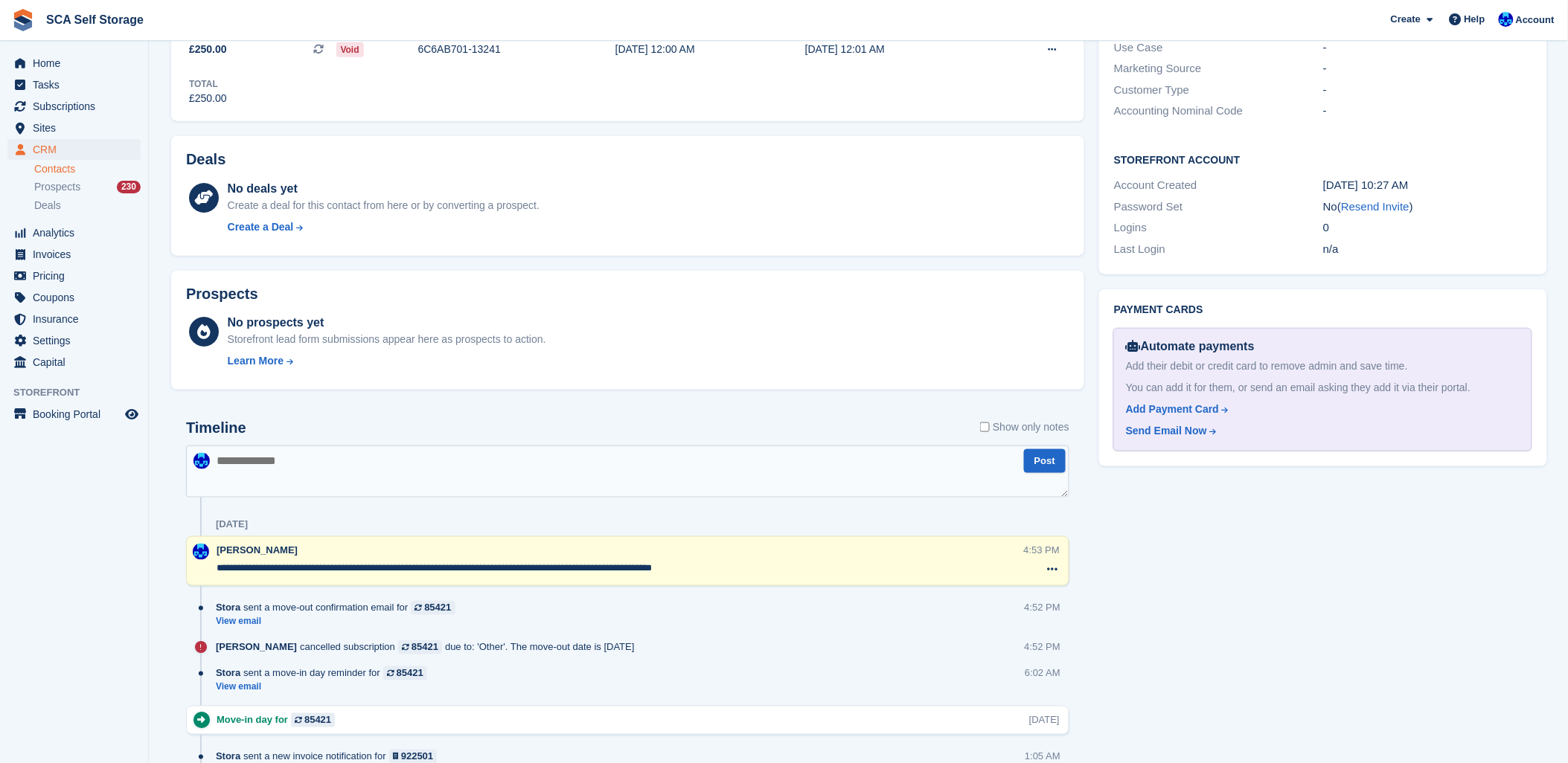
scroll to position [330, 0]
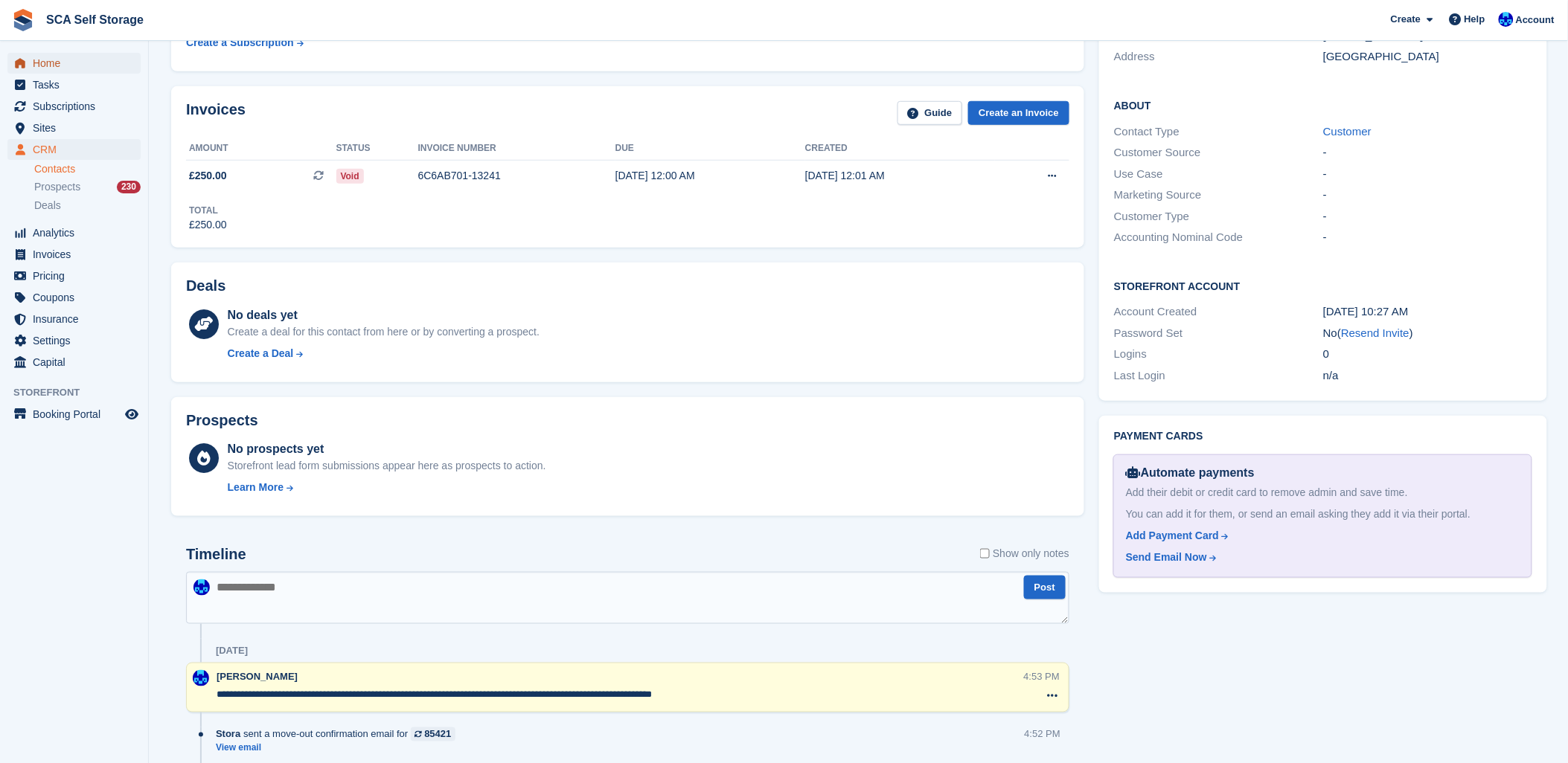
click at [38, 57] on span "Home" at bounding box center [76, 63] width 89 height 21
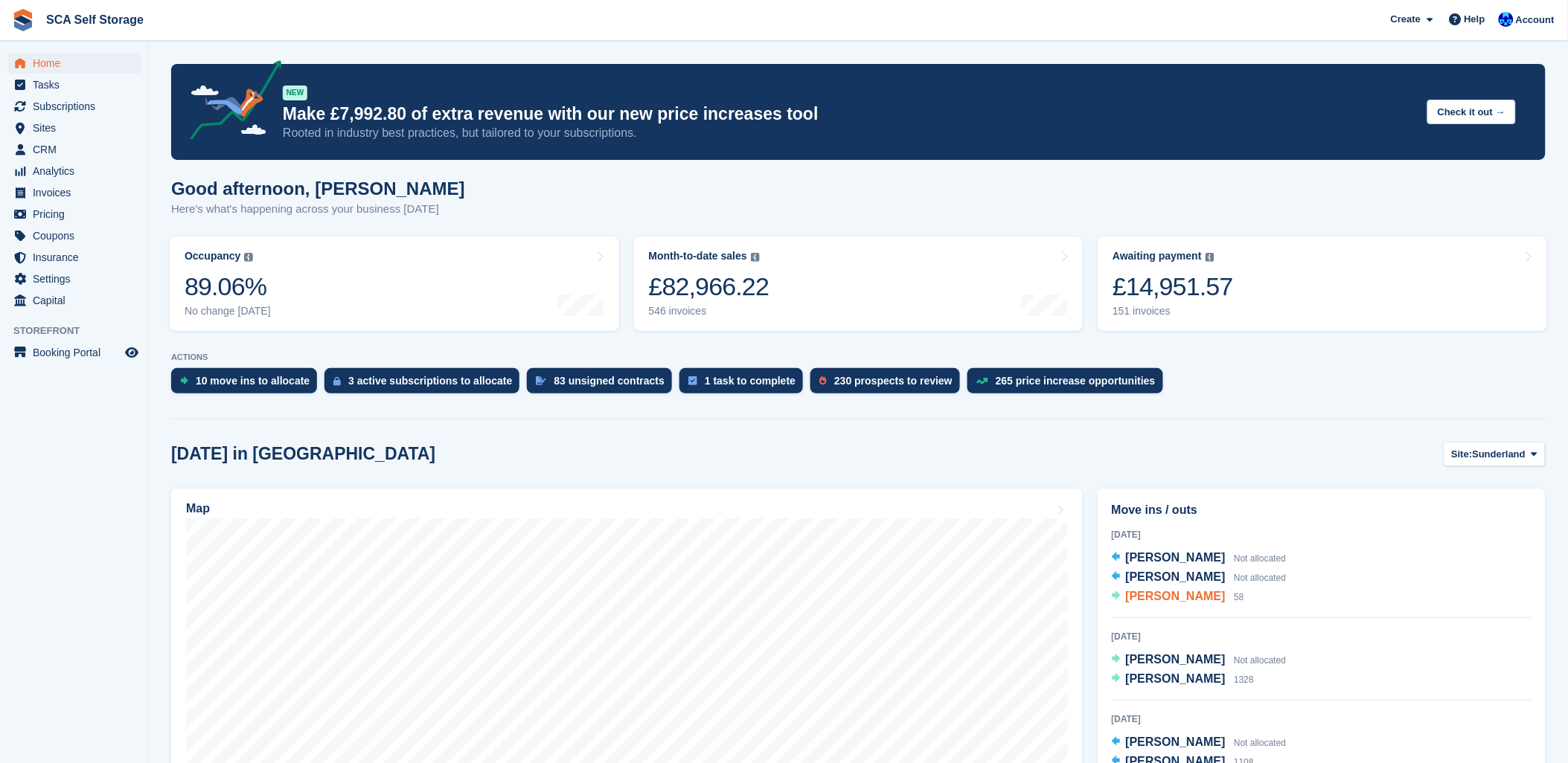
click at [1210, 598] on span "[PERSON_NAME]" at bounding box center [1175, 596] width 100 height 13
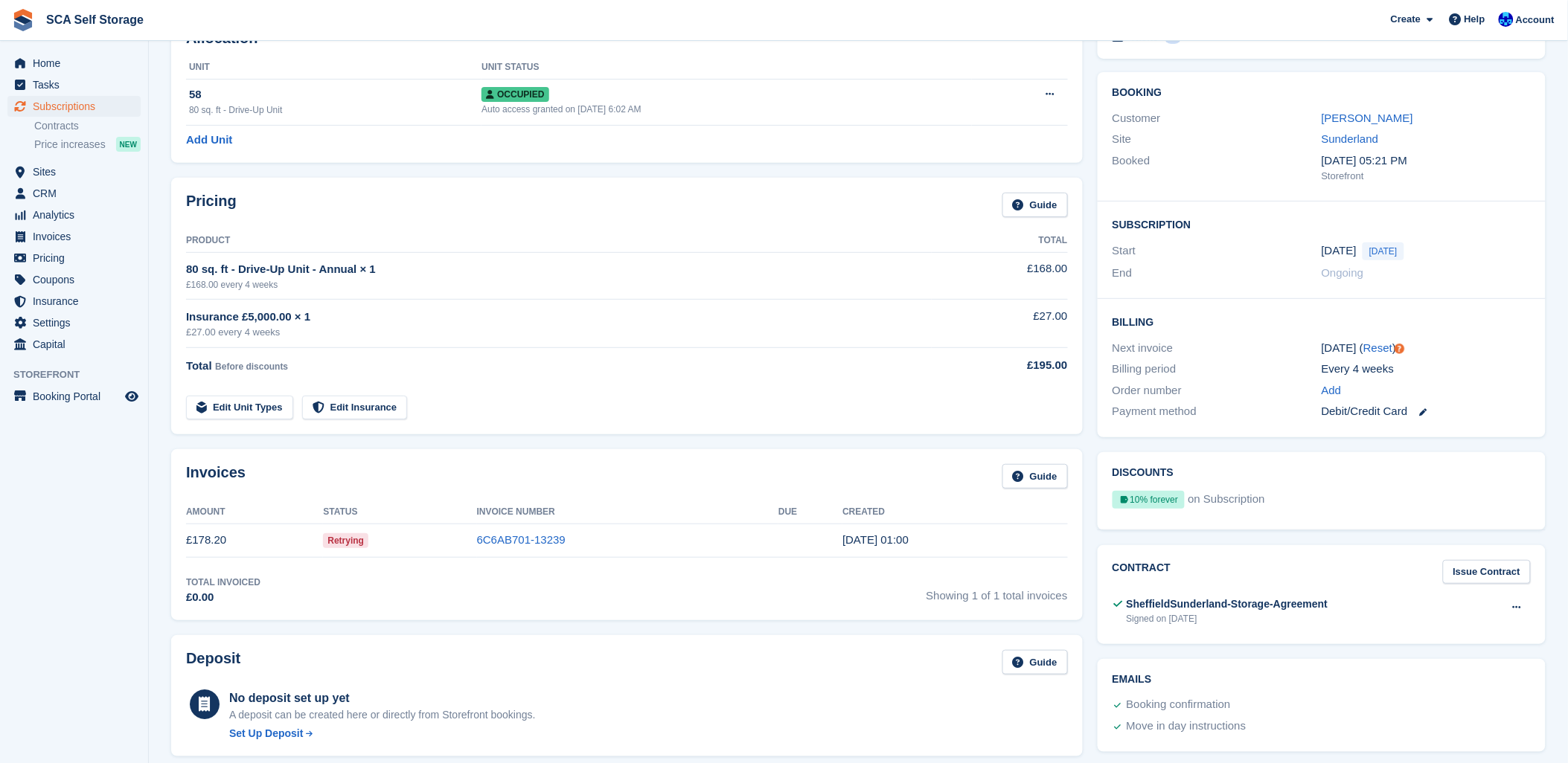
scroll to position [83, 0]
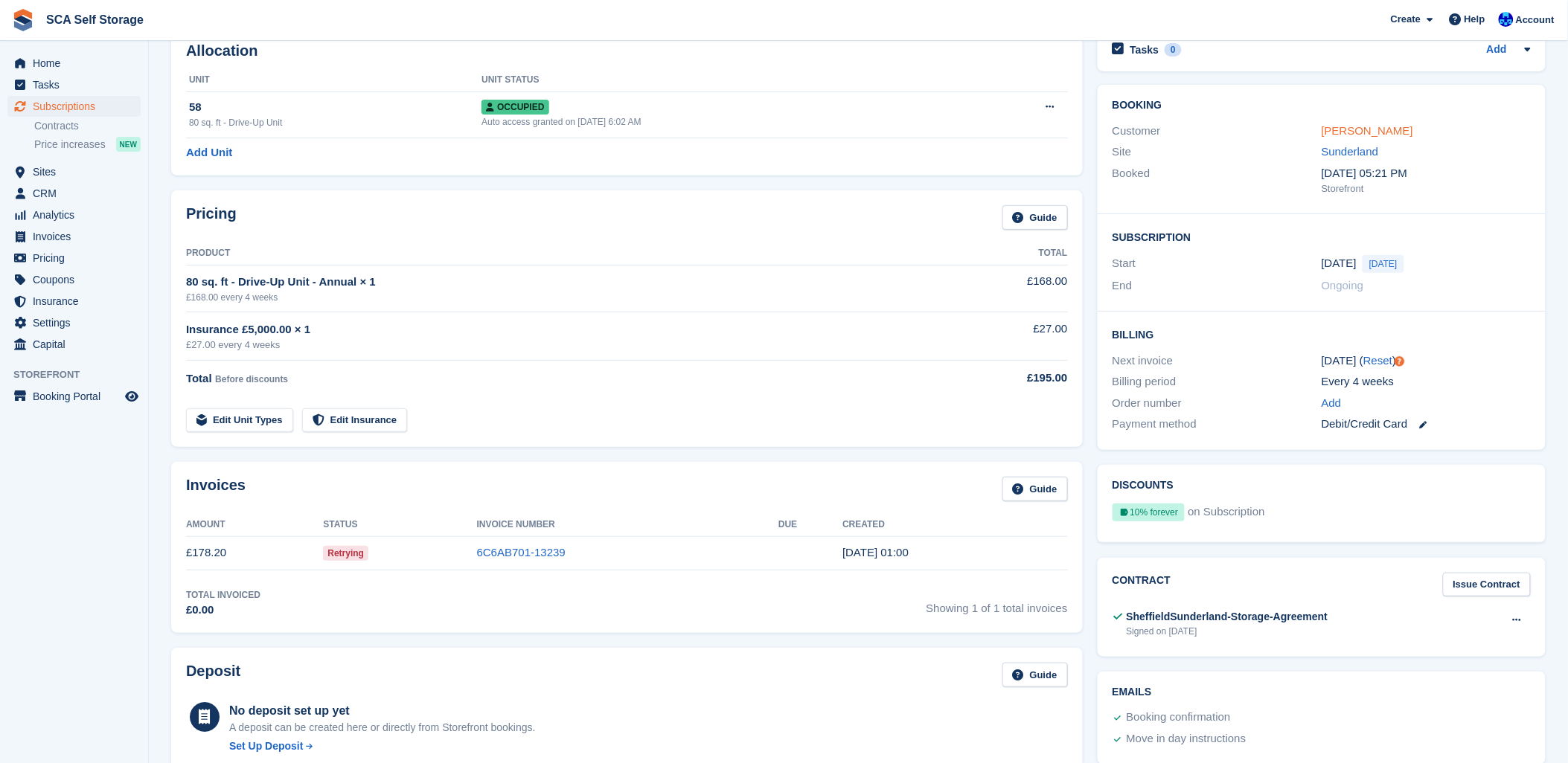
click at [1376, 124] on link "[PERSON_NAME]" at bounding box center [1367, 130] width 92 height 13
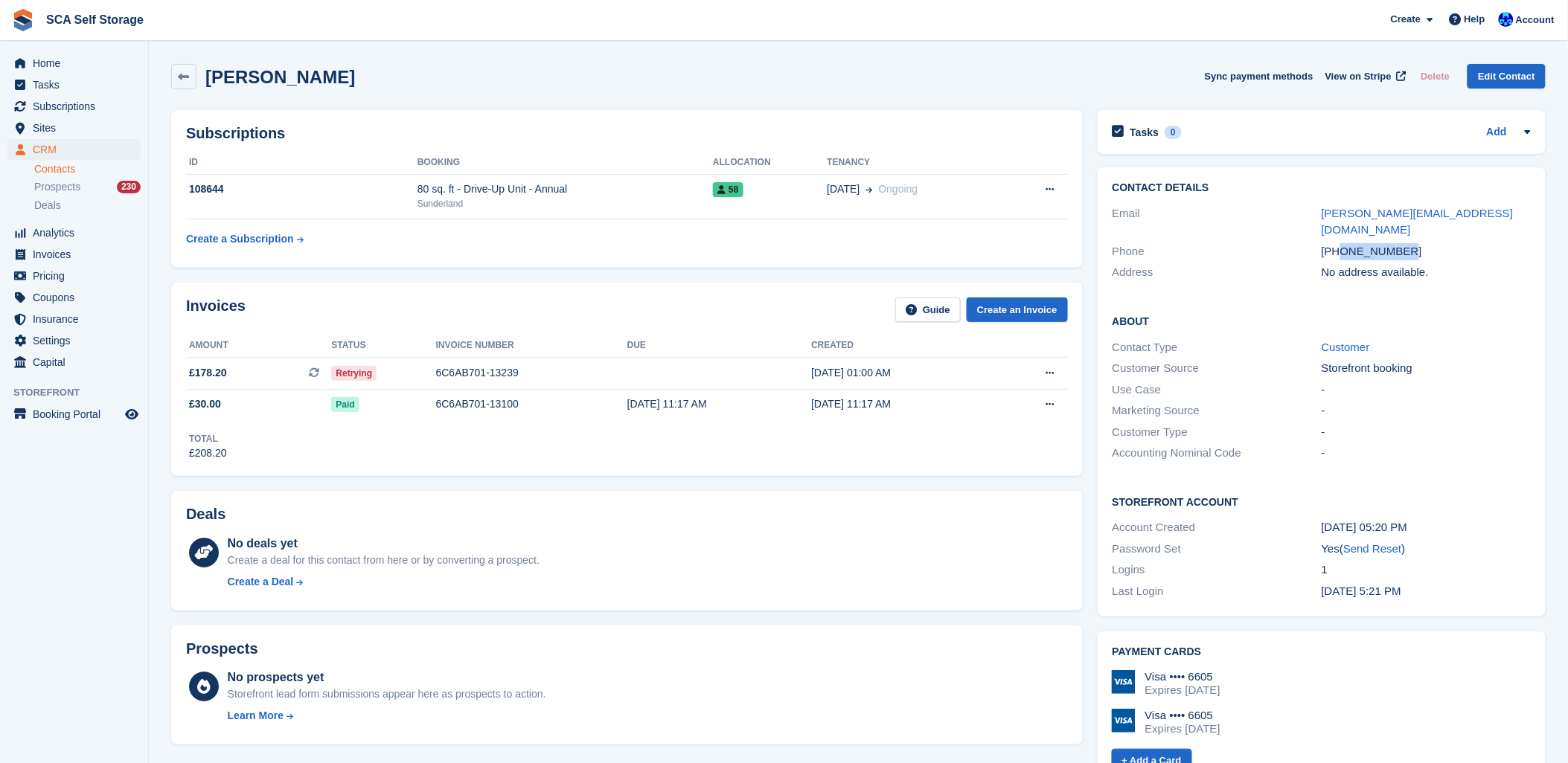
drag, startPoint x: 1406, startPoint y: 233, endPoint x: 1342, endPoint y: 232, distance: 64.0
click at [1342, 243] on div "[PHONE_NUMBER]" at bounding box center [1425, 251] width 209 height 17
copy div "7393478385"
click at [450, 497] on div "Deals No deals yet Create a deal for this contact from here or by converting a …" at bounding box center [626, 550] width 911 height 119
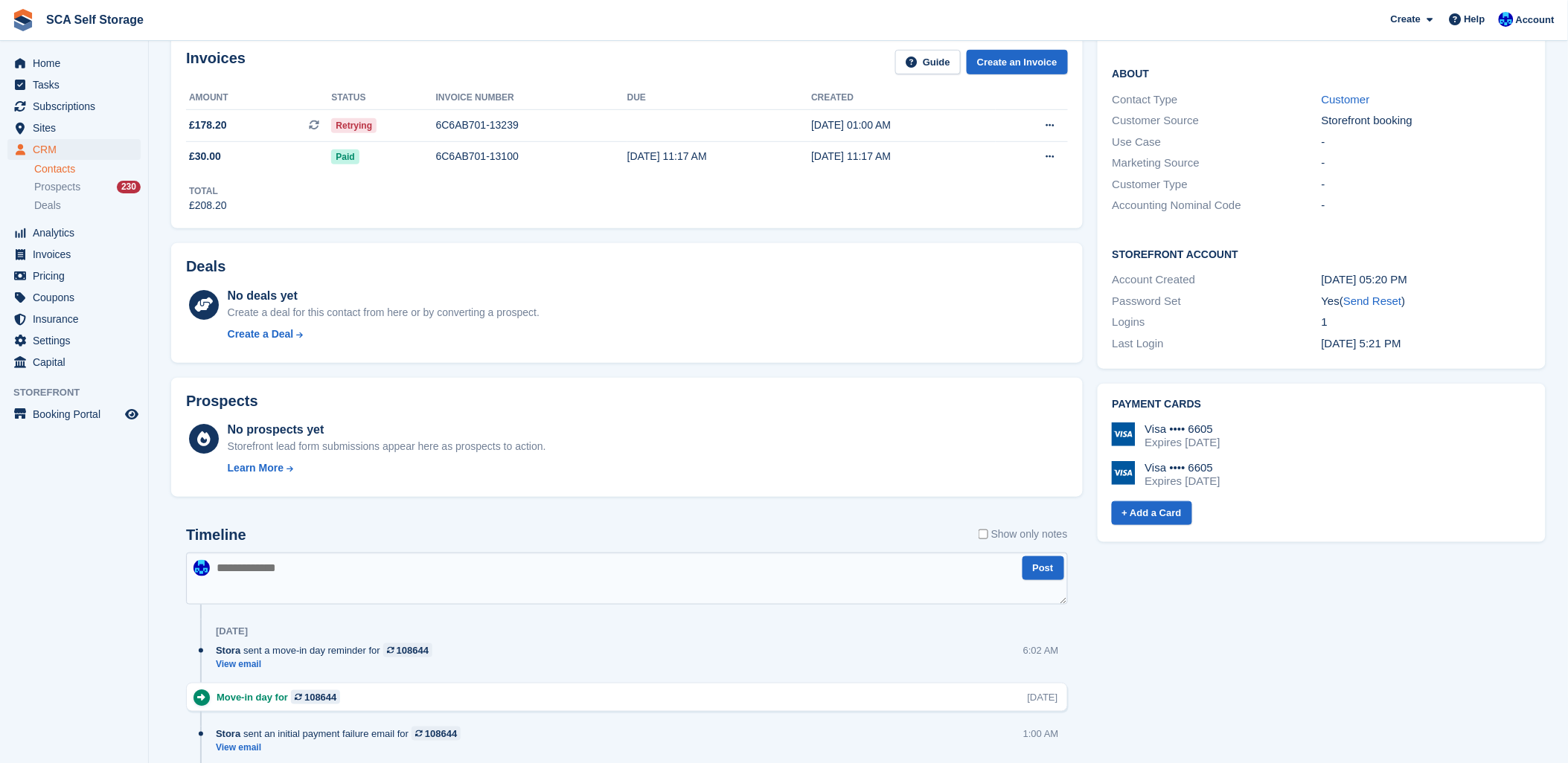
scroll to position [165, 0]
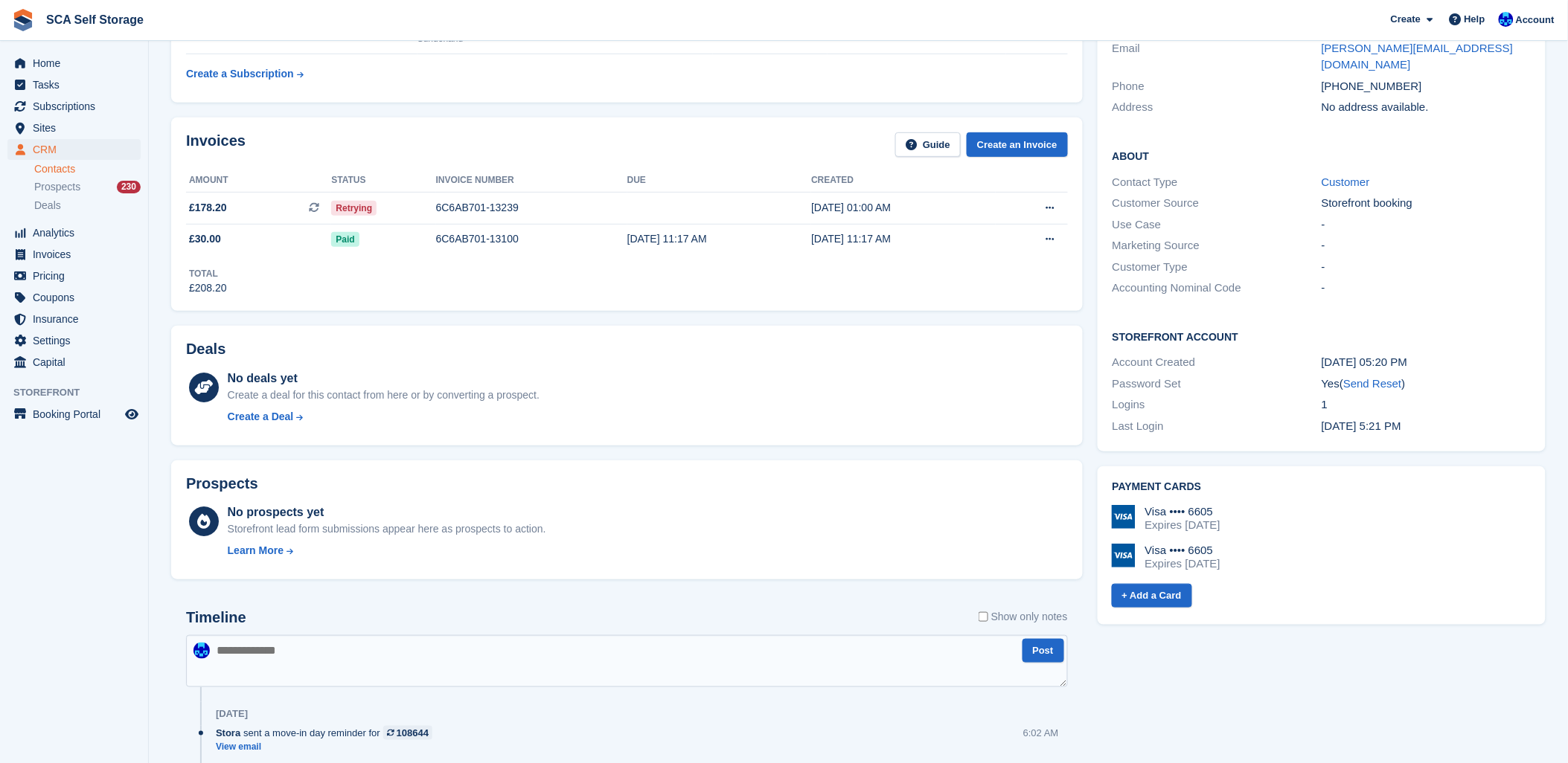
click at [450, 664] on textarea at bounding box center [626, 662] width 881 height 52
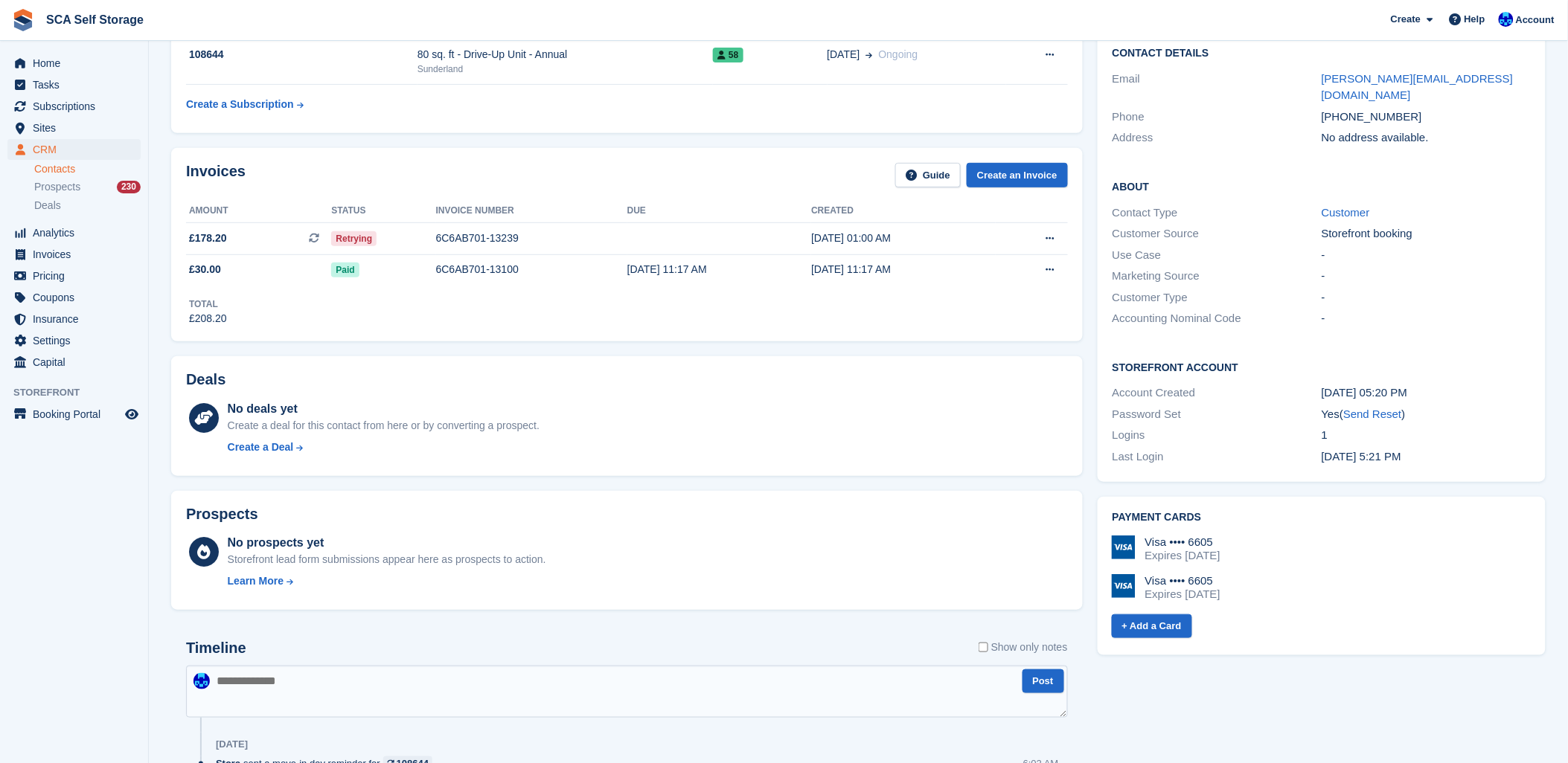
scroll to position [330, 0]
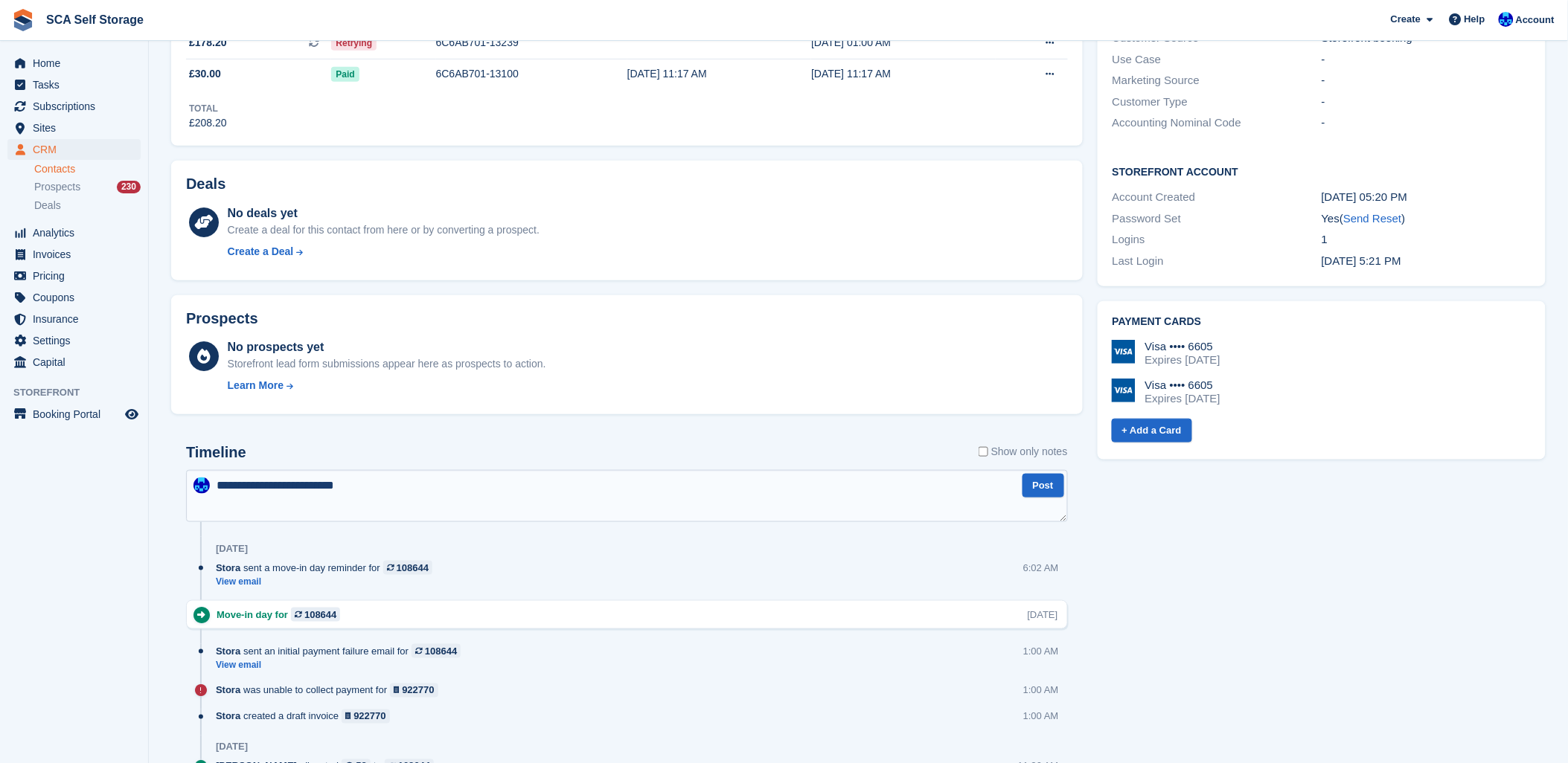
type textarea "**********"
click at [1364, 614] on div "Tasks 0 Add No tasks related to [PERSON_NAME] Contact Details Email [PERSON_NAM…" at bounding box center [1321, 440] width 463 height 1337
click at [359, 513] on textarea "**********" at bounding box center [626, 496] width 881 height 52
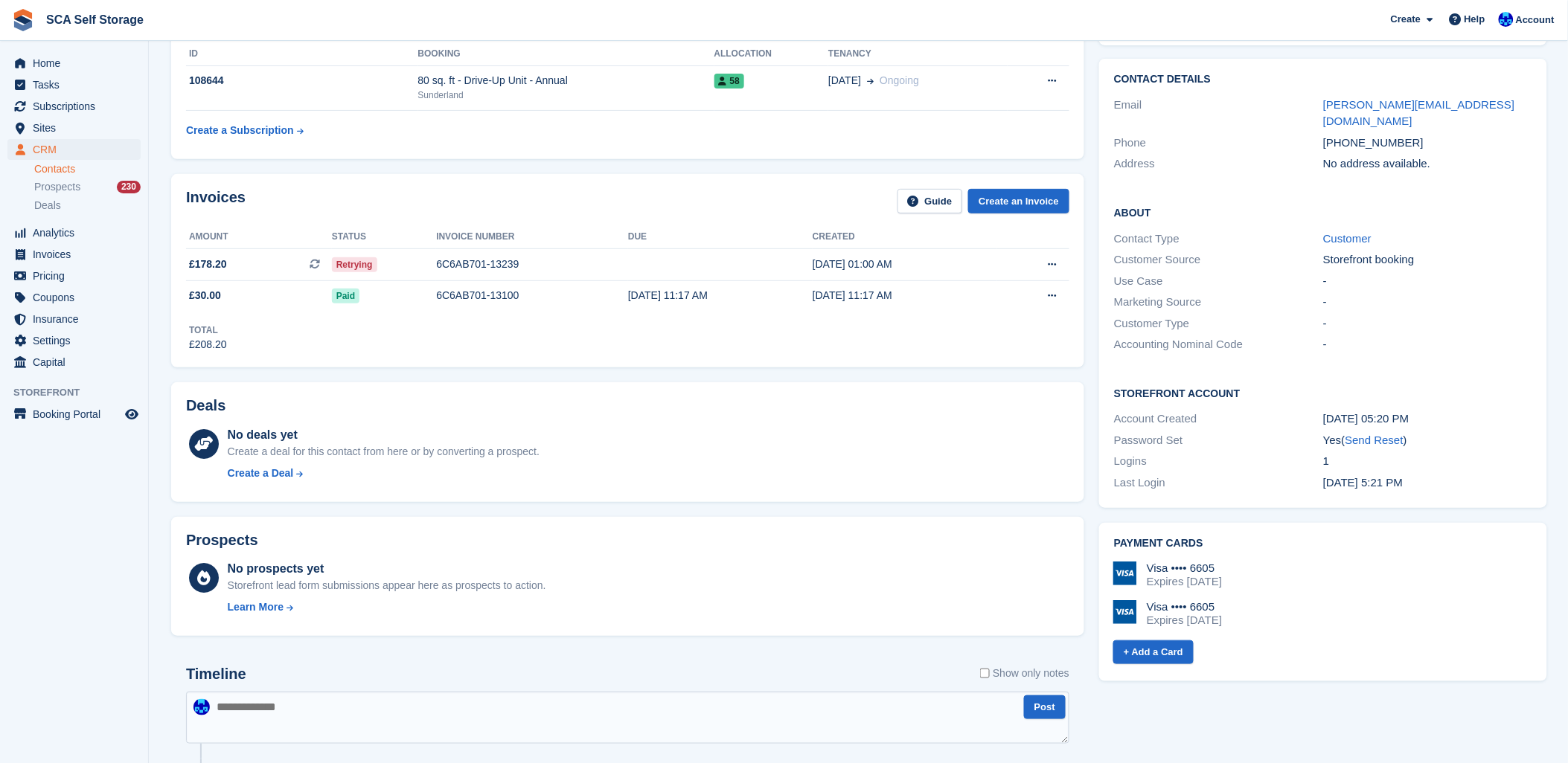
scroll to position [83, 0]
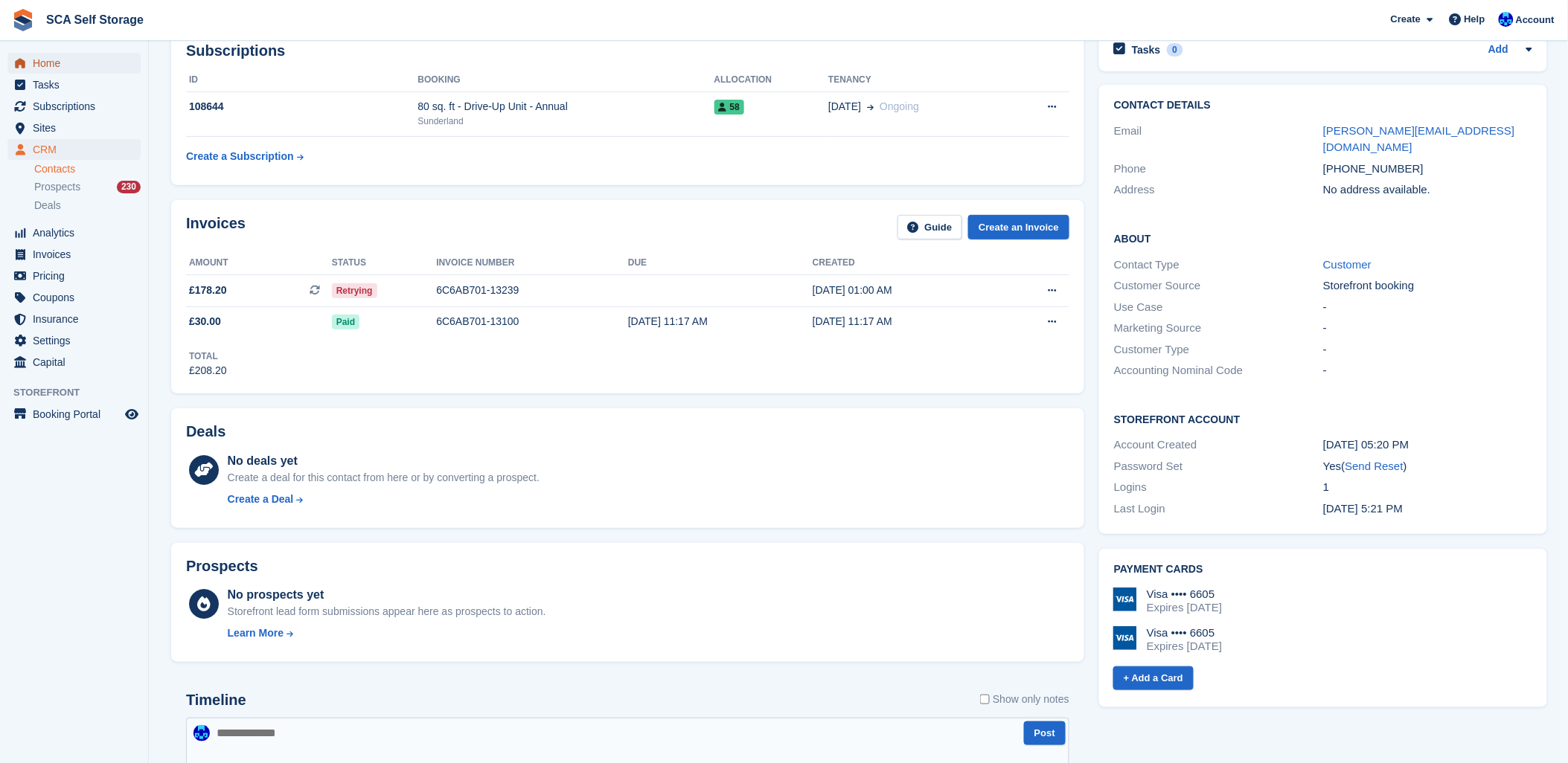
click at [58, 57] on span "Home" at bounding box center [76, 63] width 89 height 21
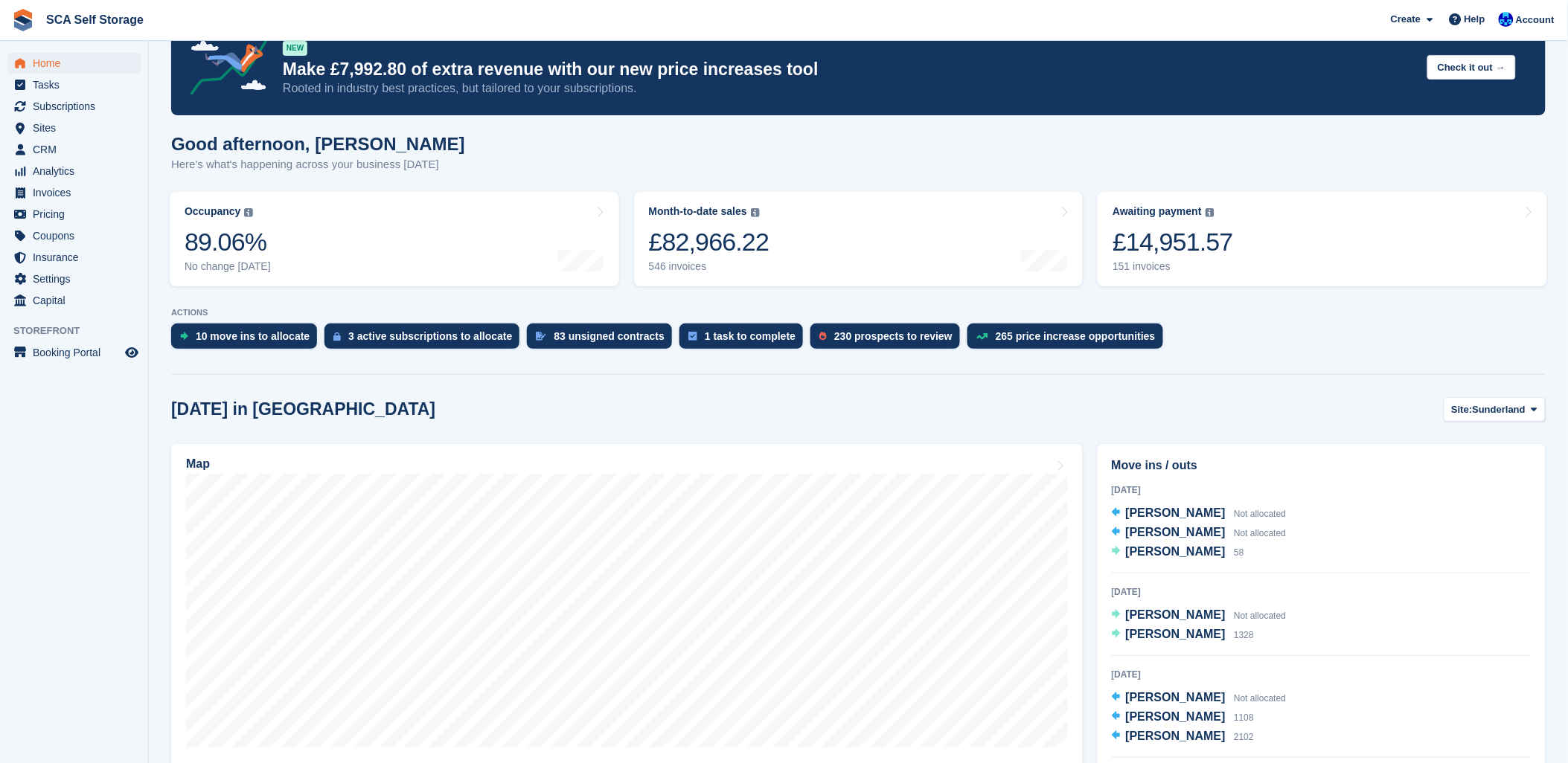
scroll to position [83, 0]
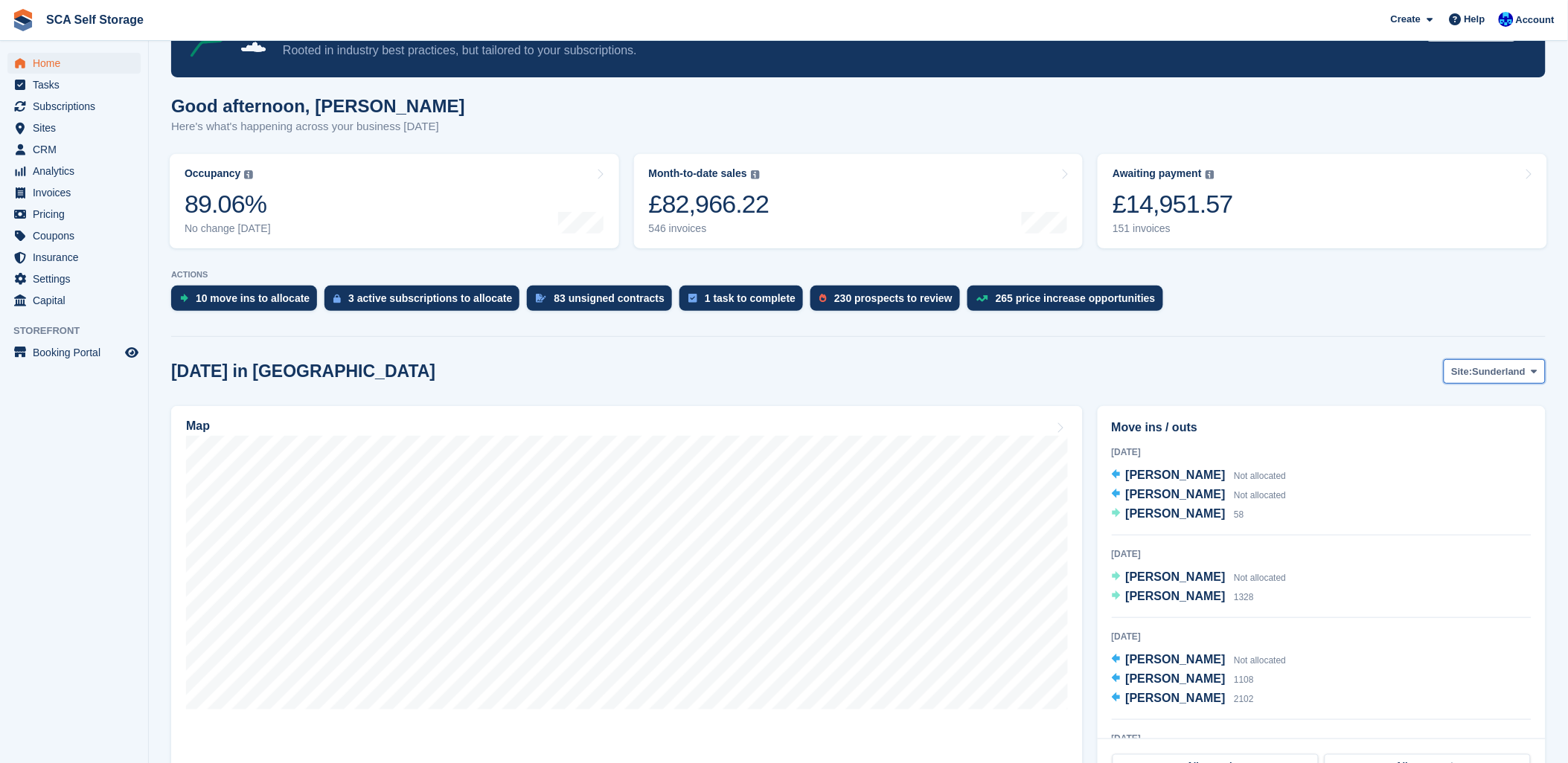
click at [1523, 383] on button "Site: Sunderland" at bounding box center [1494, 371] width 102 height 24
click at [1464, 428] on link "[GEOGRAPHIC_DATA]" at bounding box center [1471, 434] width 134 height 27
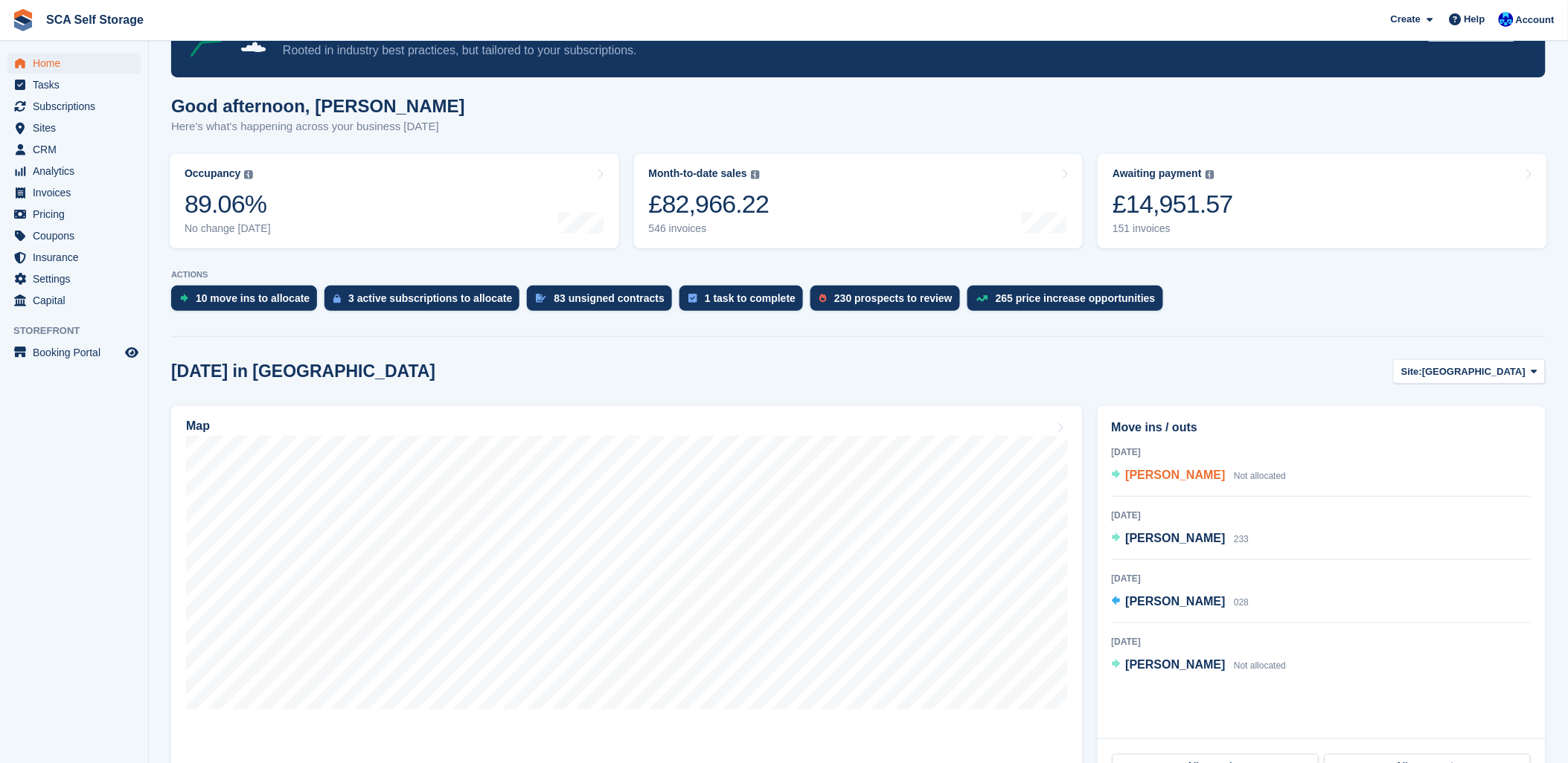
click at [1256, 472] on span "Not allocated" at bounding box center [1259, 477] width 52 height 11
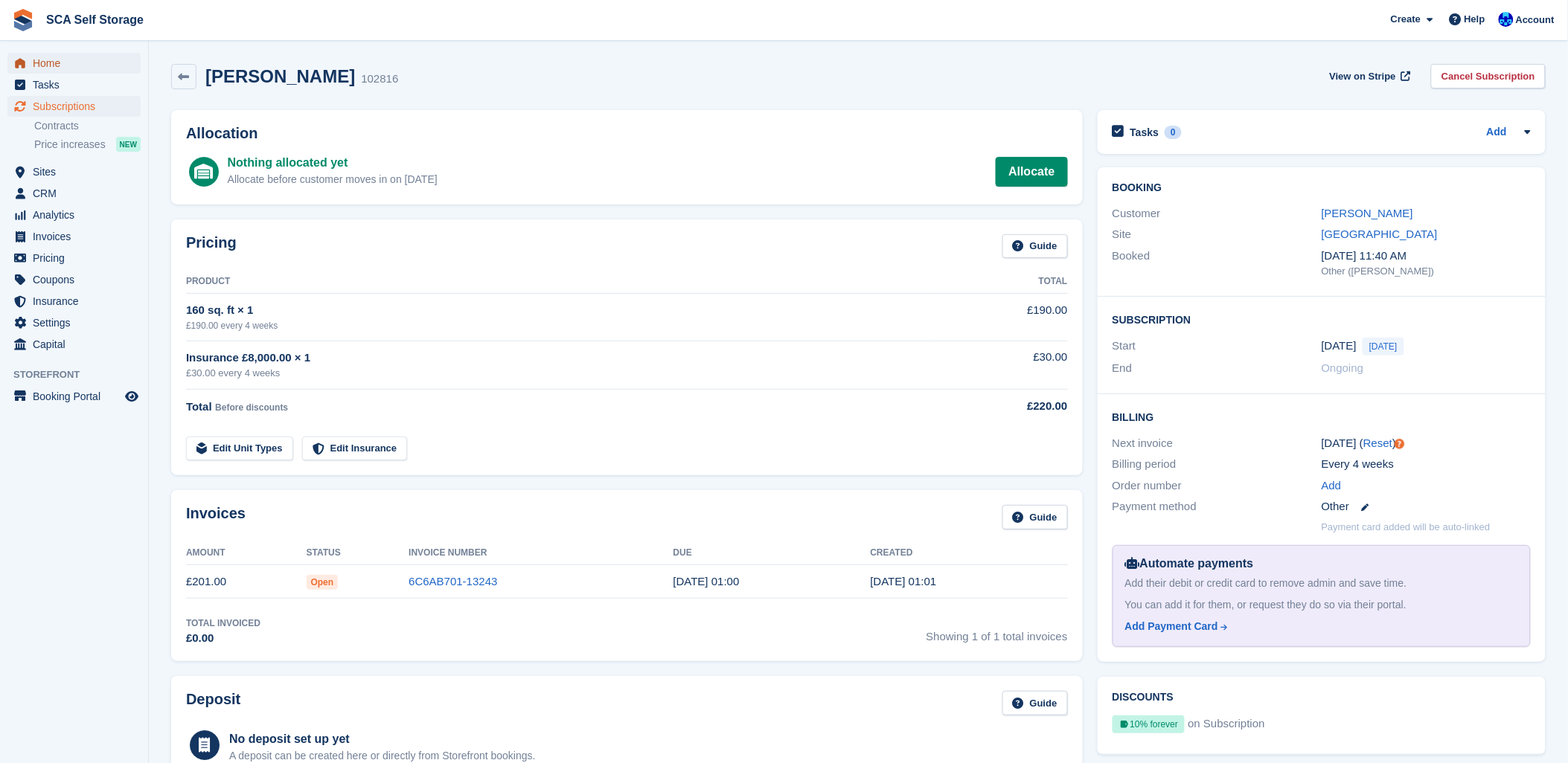
click at [42, 62] on span "Home" at bounding box center [76, 63] width 89 height 21
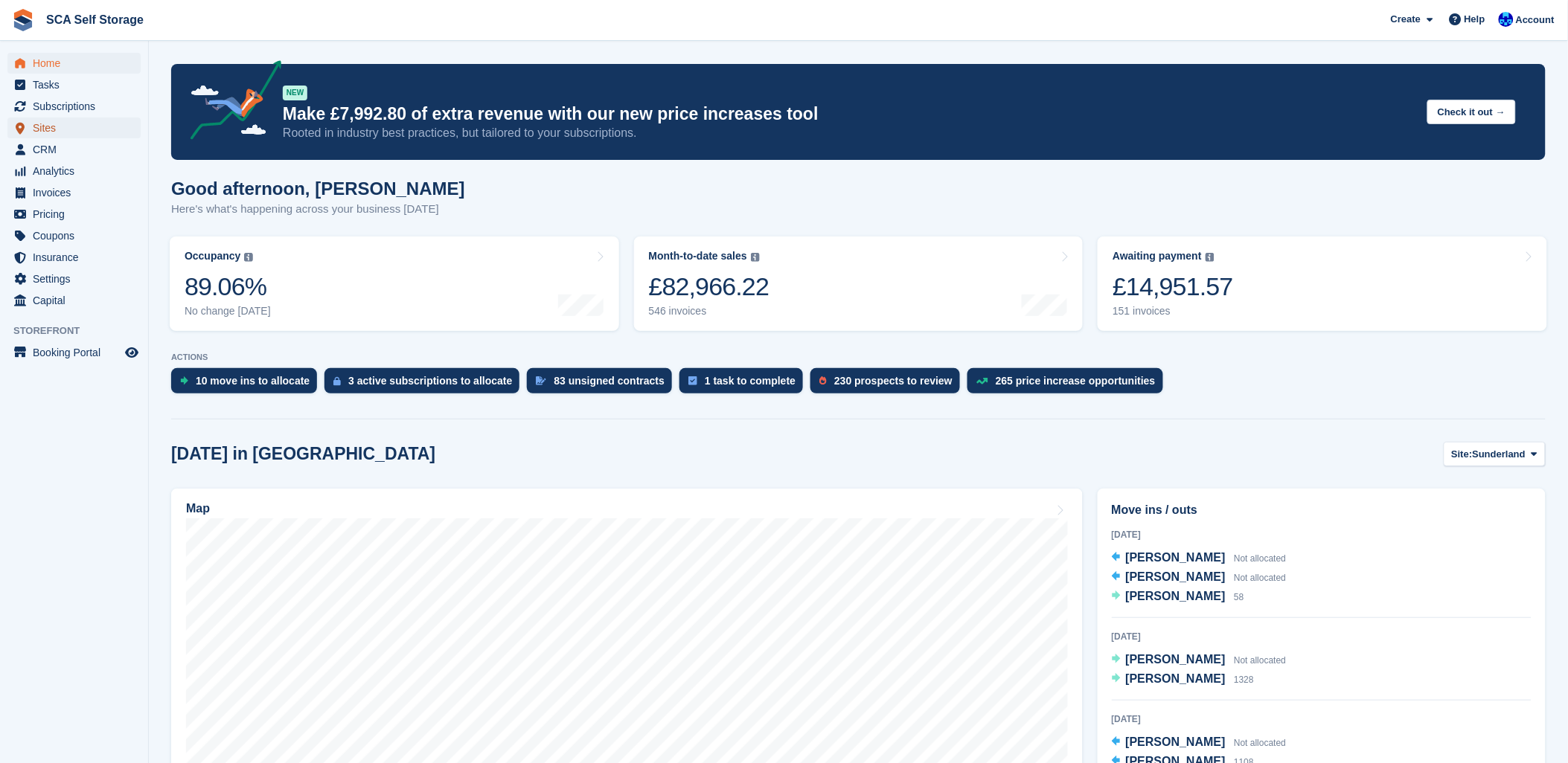
click at [50, 135] on span "Sites" at bounding box center [76, 127] width 89 height 21
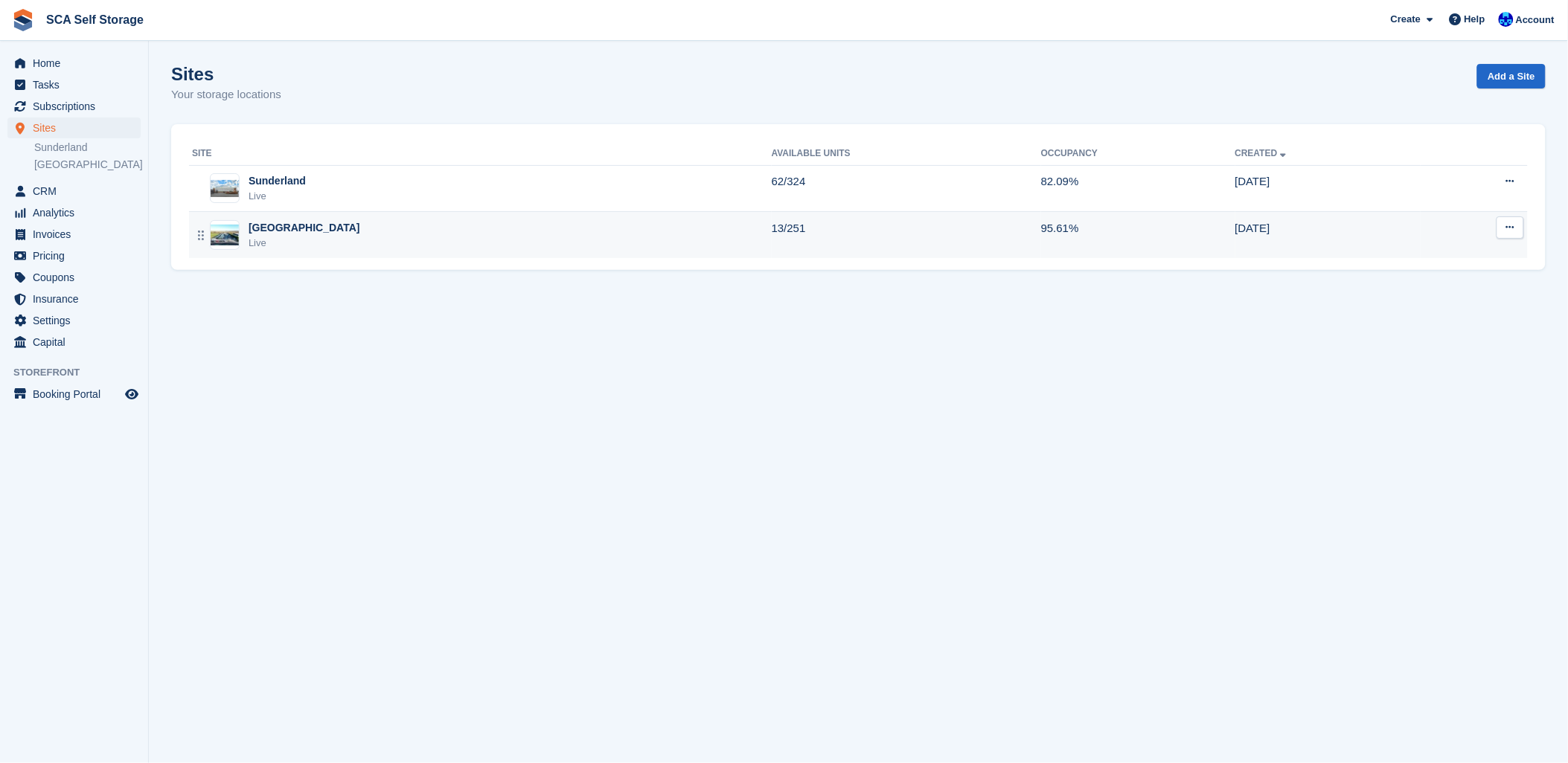
click at [380, 246] on div "Sheffield Live" at bounding box center [482, 235] width 580 height 31
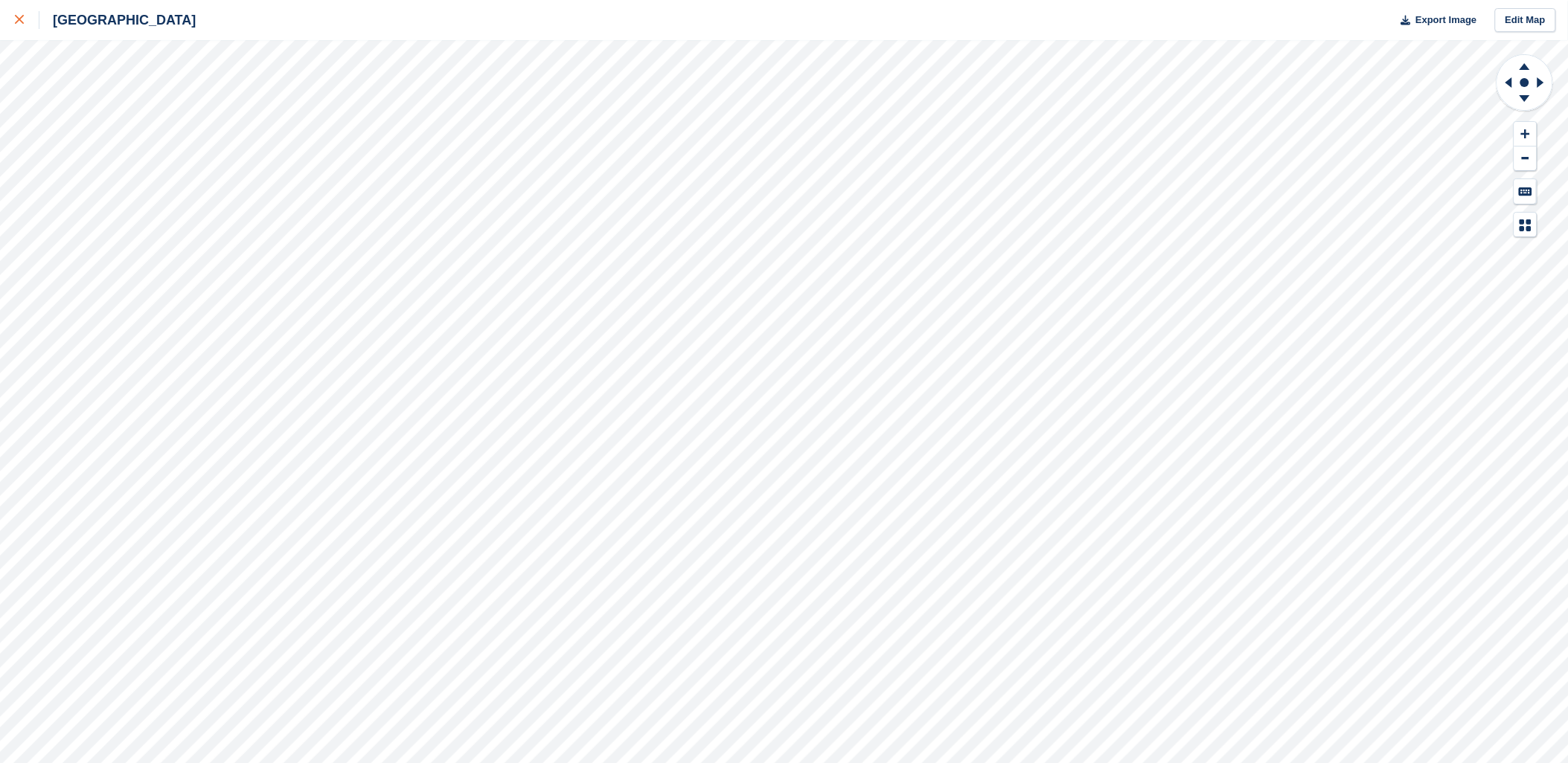
click at [13, 18] on link at bounding box center [20, 20] width 39 height 40
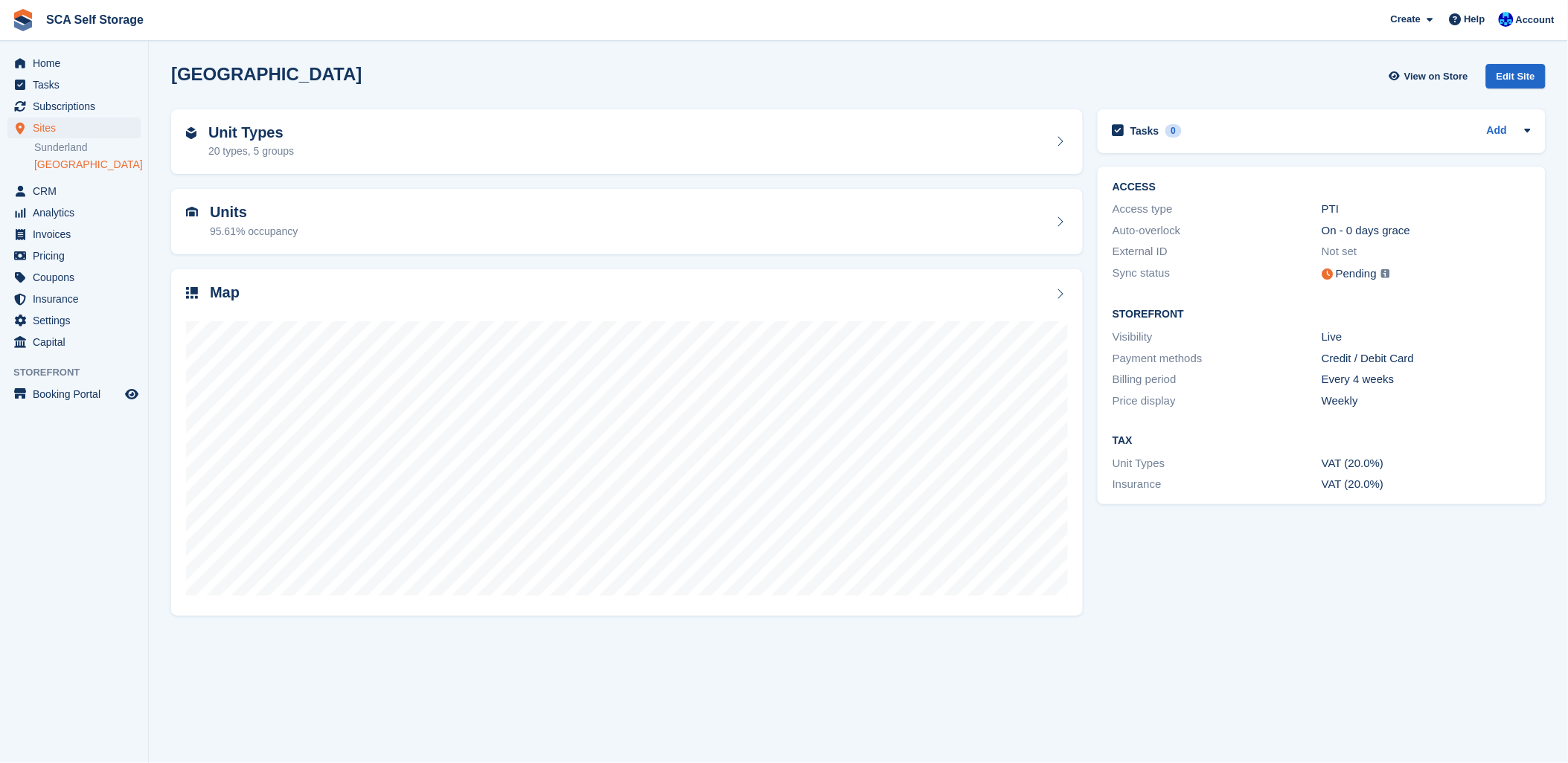
drag, startPoint x: 350, startPoint y: 70, endPoint x: 828, endPoint y: 7, distance: 482.1
click at [420, 72] on div "[GEOGRAPHIC_DATA] View on Store Edit Site" at bounding box center [858, 75] width 1374 height 24
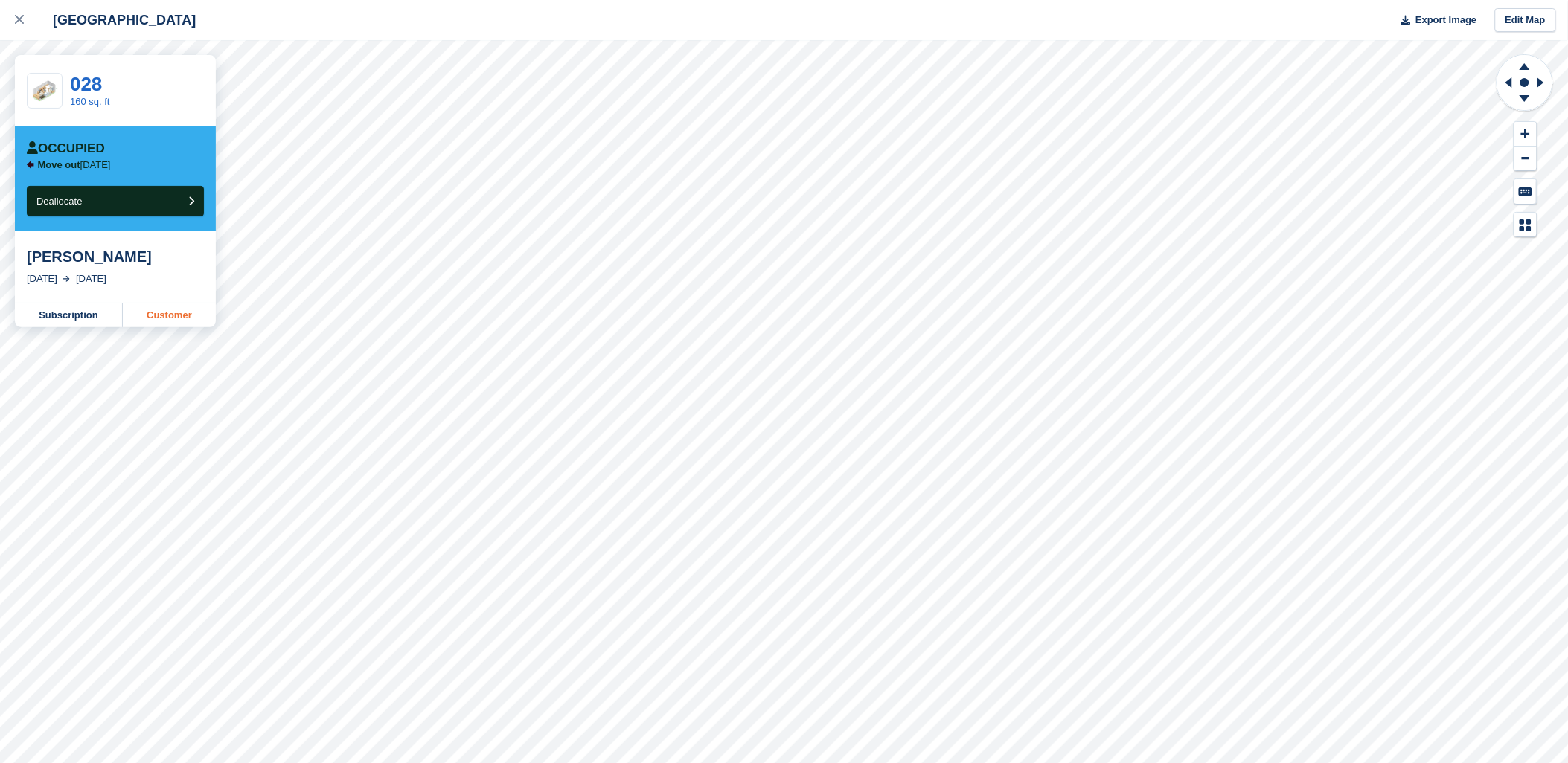
click at [168, 317] on link "Customer" at bounding box center [170, 315] width 93 height 24
click at [23, 21] on icon at bounding box center [20, 20] width 9 height 9
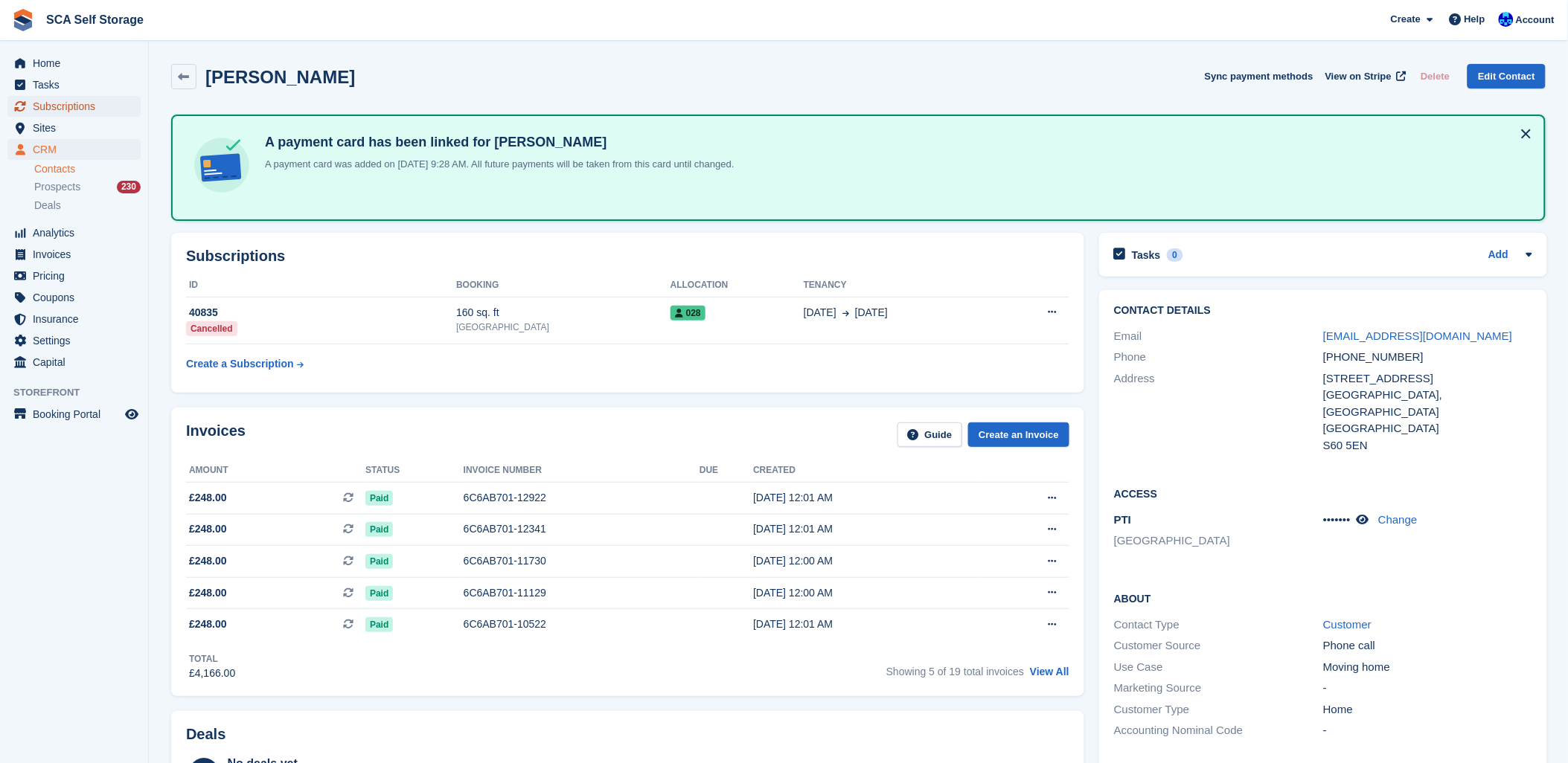
click at [40, 110] on span "Subscriptions" at bounding box center [76, 106] width 89 height 21
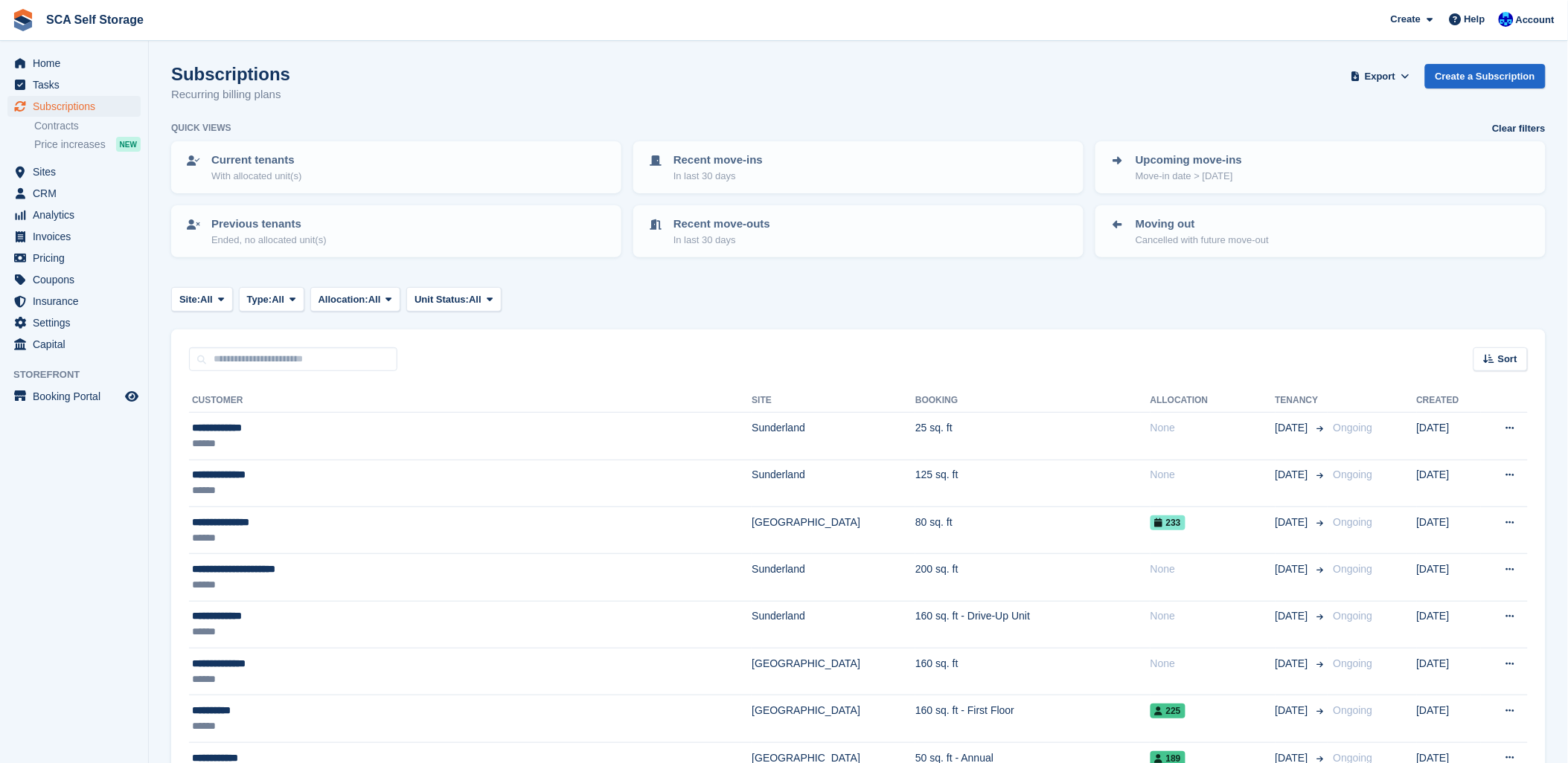
click at [776, 301] on div "Site: All All Sunderland Sheffield Type: All All Upcoming Previous Active Endin…" at bounding box center [858, 299] width 1374 height 24
click at [32, 57] on span "Home" at bounding box center [76, 63] width 89 height 21
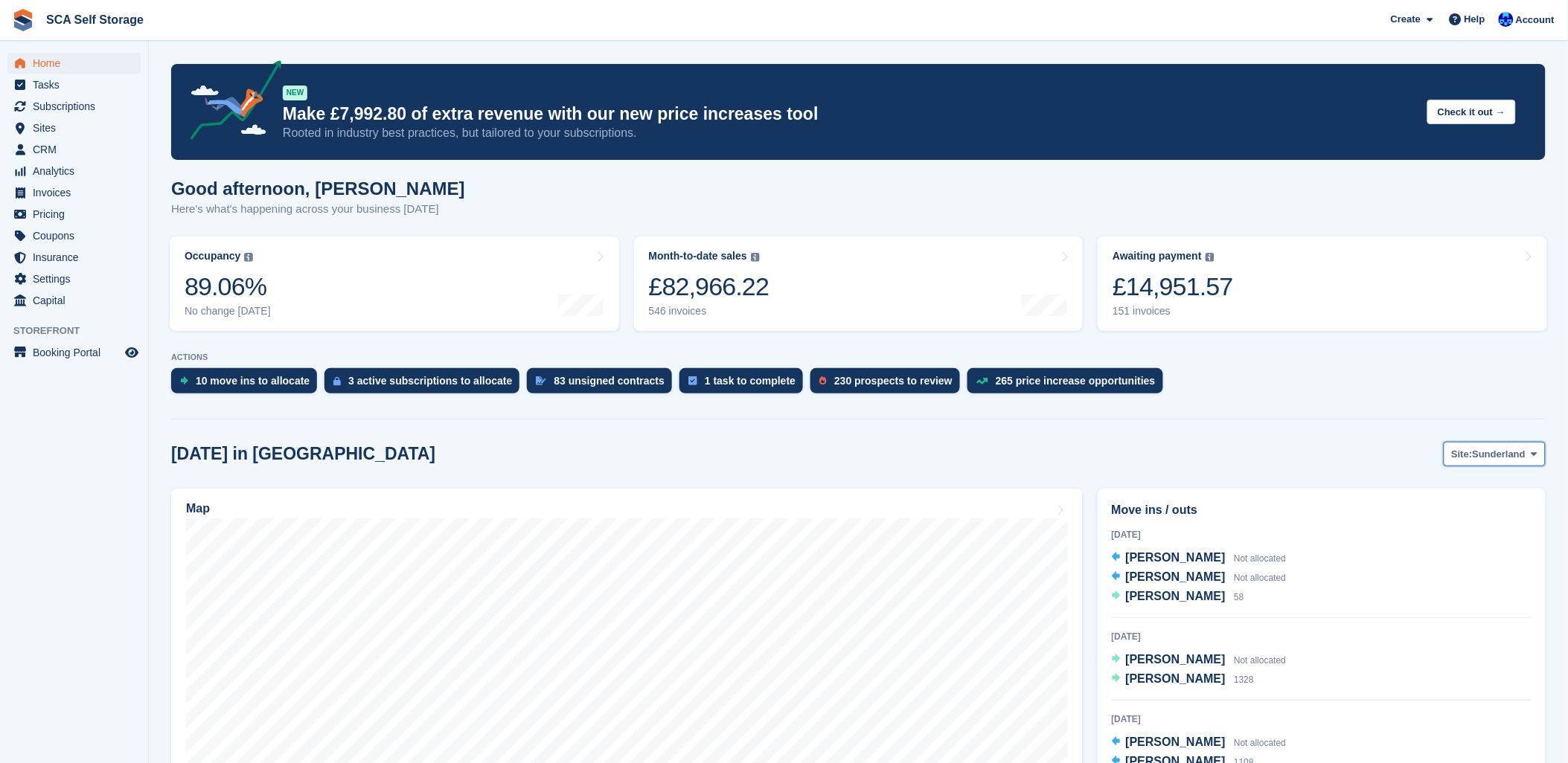
drag, startPoint x: 1508, startPoint y: 452, endPoint x: 1500, endPoint y: 459, distance: 10.6
click at [1507, 455] on span "Sunderland" at bounding box center [1499, 454] width 54 height 15
click at [1448, 512] on link "Sheffield" at bounding box center [1471, 516] width 134 height 27
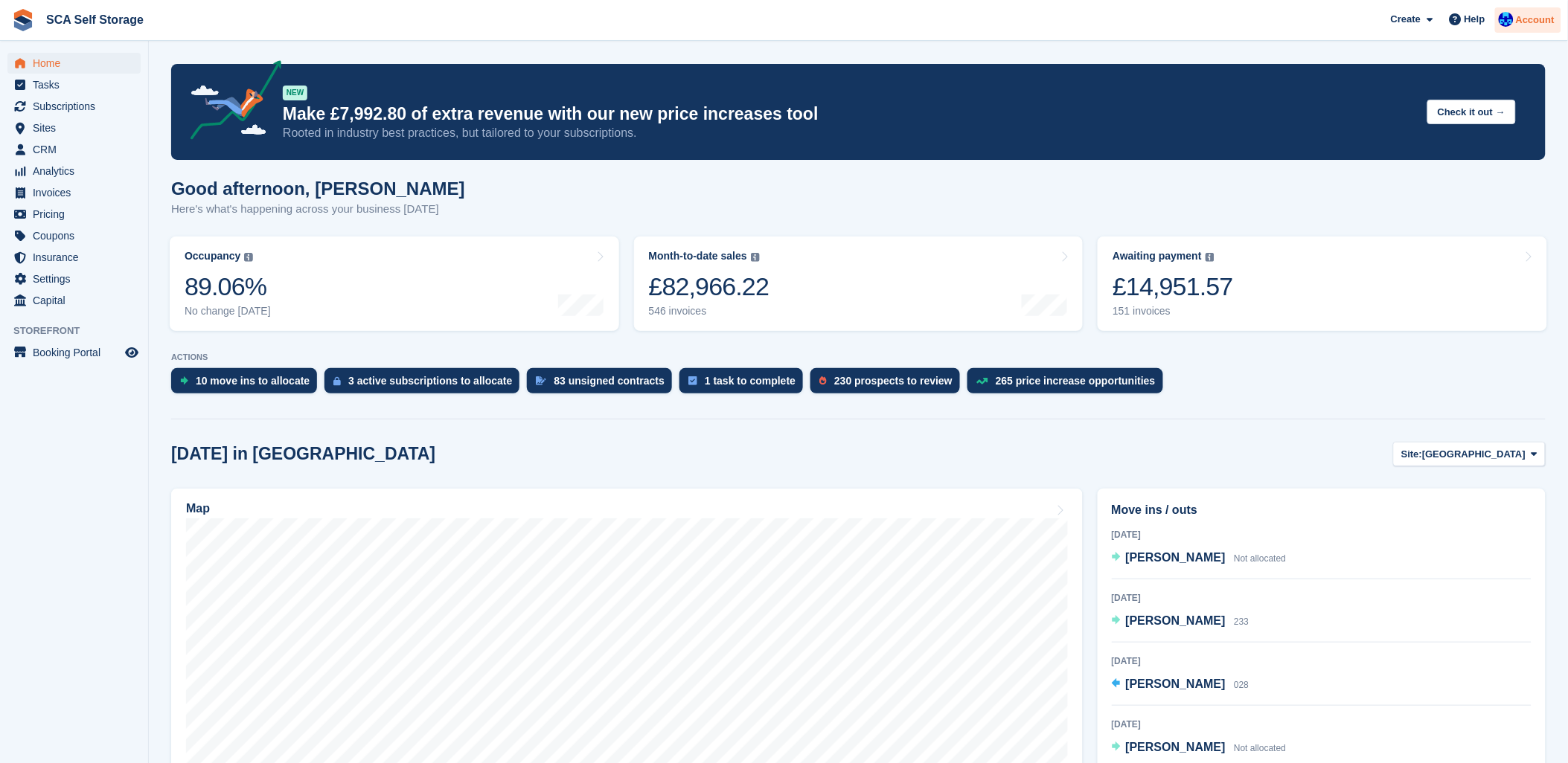
click at [1501, 21] on img at bounding box center [1505, 19] width 15 height 15
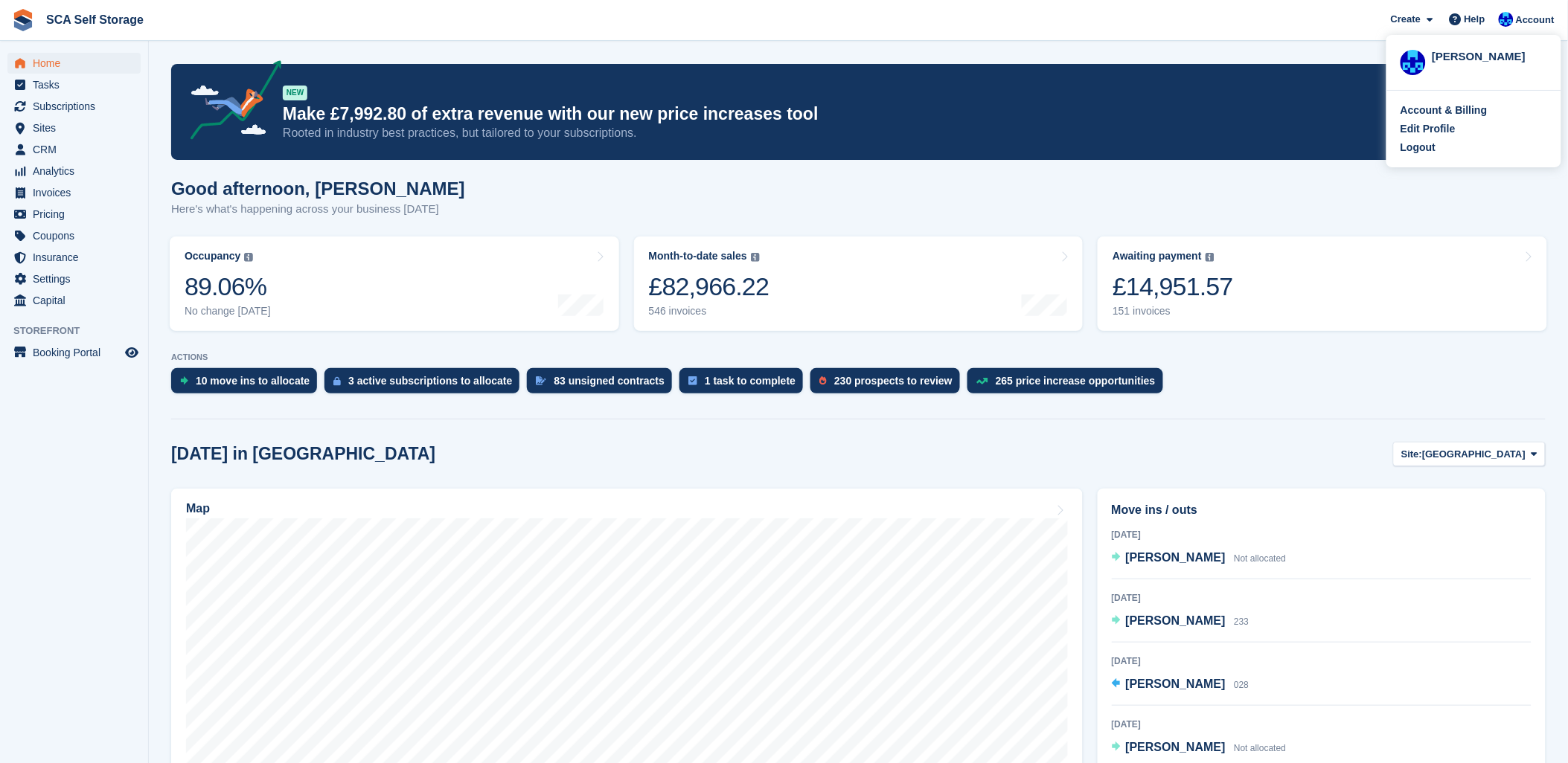
click at [1055, 187] on div "Good afternoon, Kelly Here's what's happening across your business today" at bounding box center [858, 207] width 1374 height 57
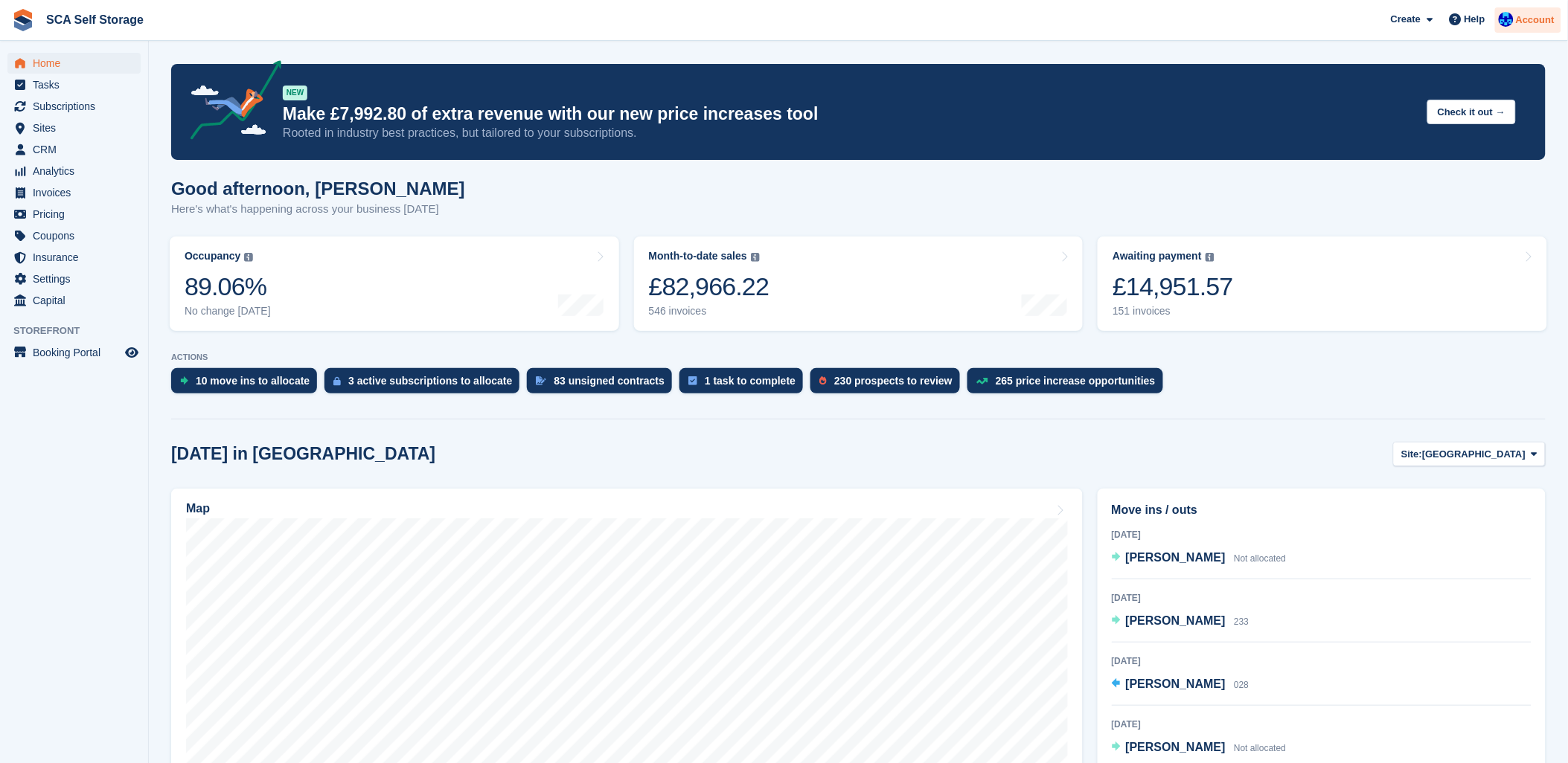
click at [1536, 22] on span "Account" at bounding box center [1534, 20] width 39 height 15
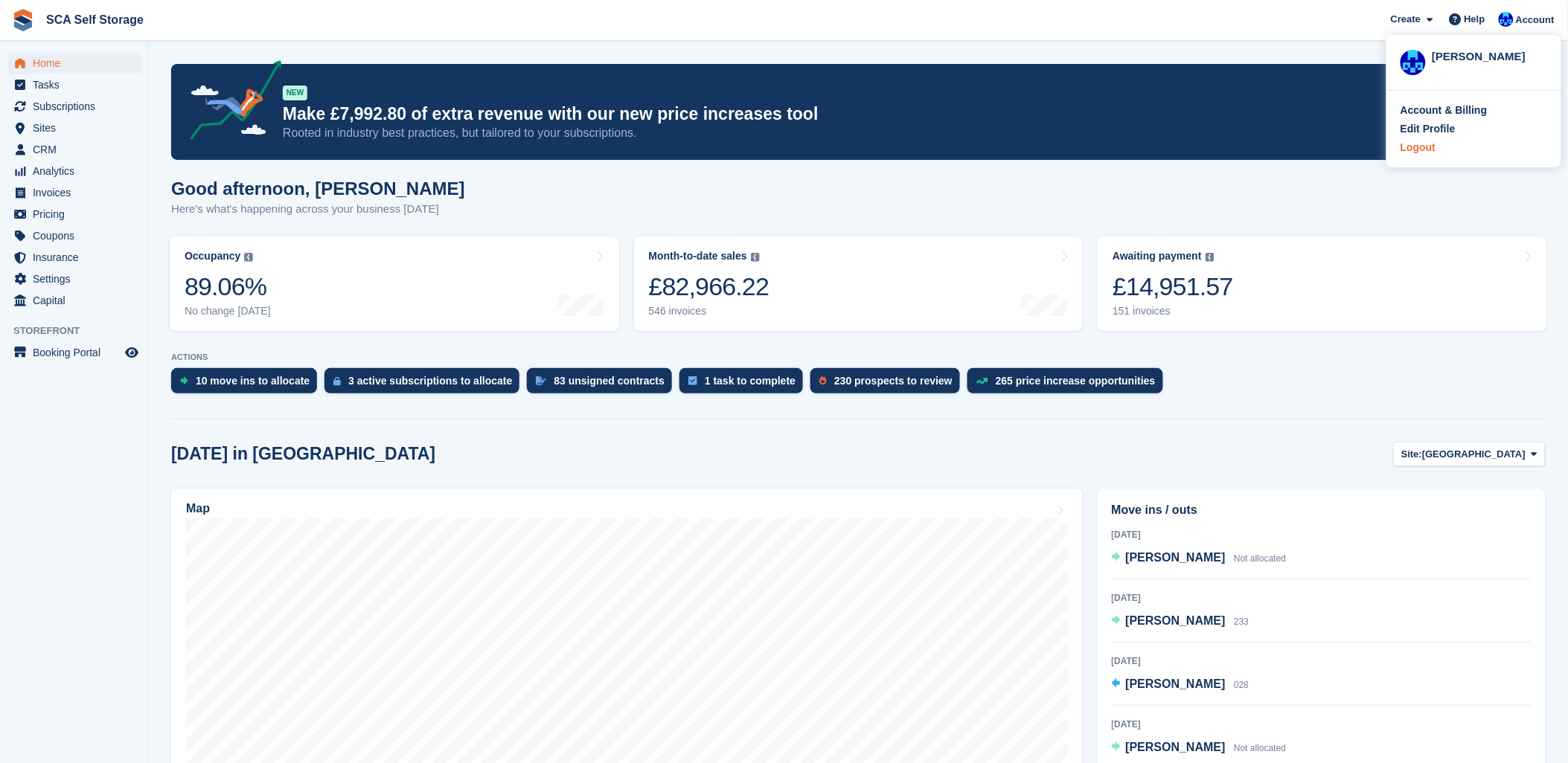
click at [1433, 140] on div "Logout" at bounding box center [1417, 147] width 35 height 15
